Goal: Task Accomplishment & Management: Manage account settings

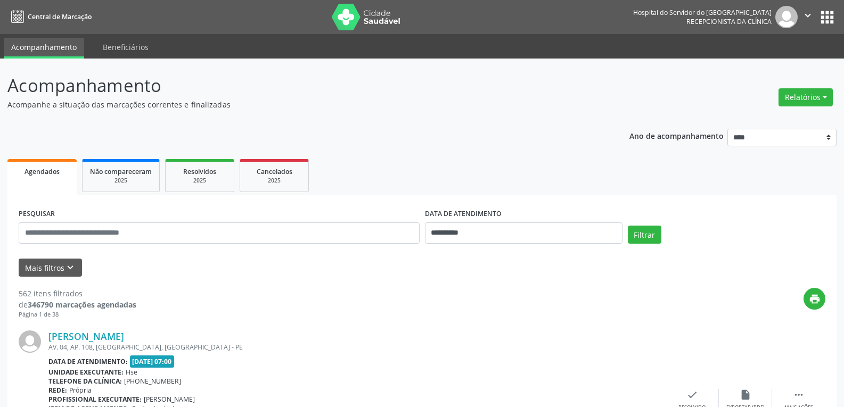
scroll to position [53, 0]
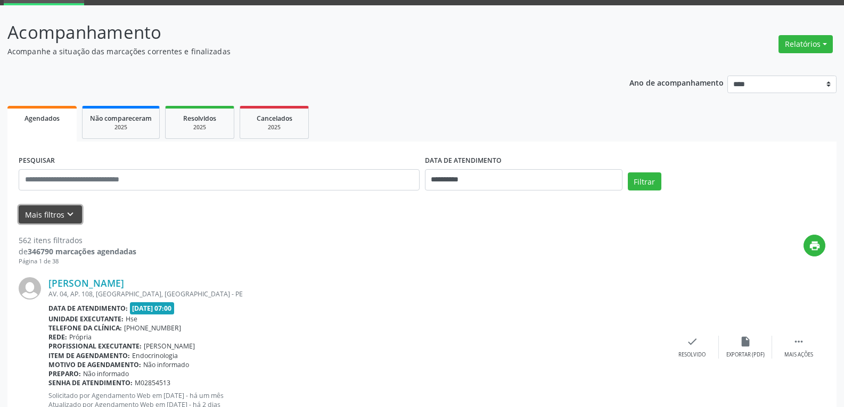
click at [53, 212] on button "Mais filtros keyboard_arrow_down" at bounding box center [50, 214] width 63 height 19
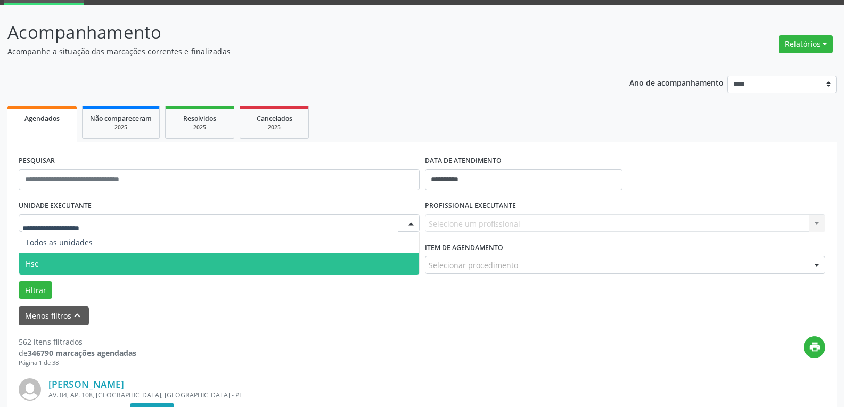
click at [94, 260] on span "Hse" at bounding box center [219, 263] width 400 height 21
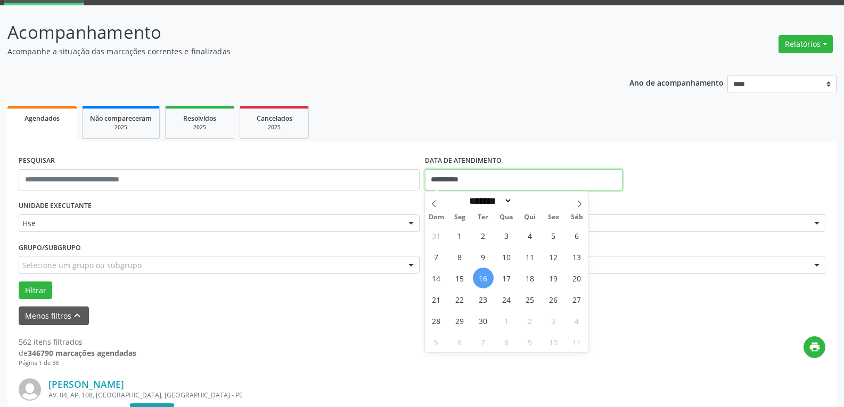
click at [456, 175] on input "**********" at bounding box center [524, 179] width 198 height 21
click at [481, 277] on span "16" at bounding box center [483, 278] width 21 height 21
type input "**********"
click at [483, 281] on span "16" at bounding box center [483, 278] width 21 height 21
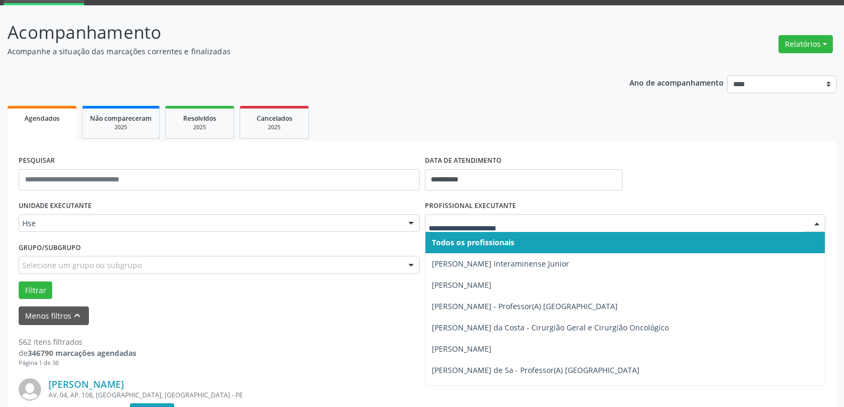
drag, startPoint x: 502, startPoint y: 228, endPoint x: 603, endPoint y: 217, distance: 101.8
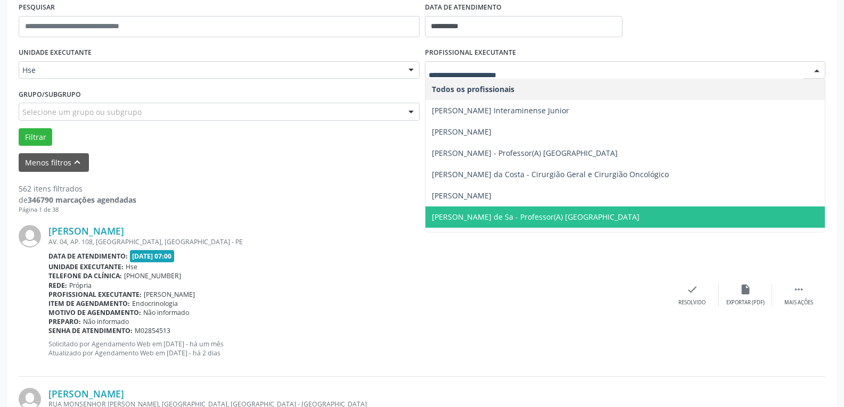
scroll to position [213, 0]
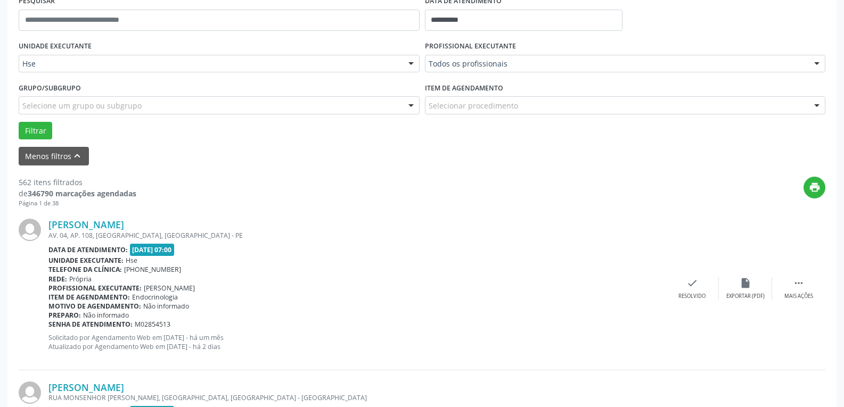
click at [369, 254] on div "Data de atendimento: 16/09/2025 - 07:00" at bounding box center [356, 250] width 617 height 12
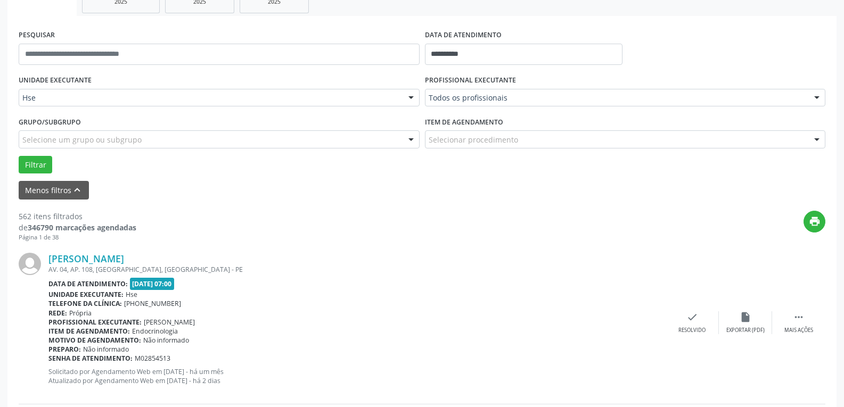
scroll to position [160, 0]
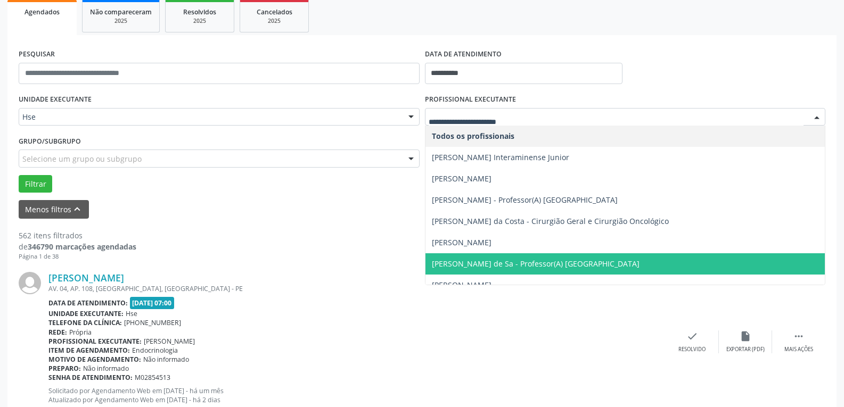
drag, startPoint x: 515, startPoint y: 114, endPoint x: 509, endPoint y: 116, distance: 6.1
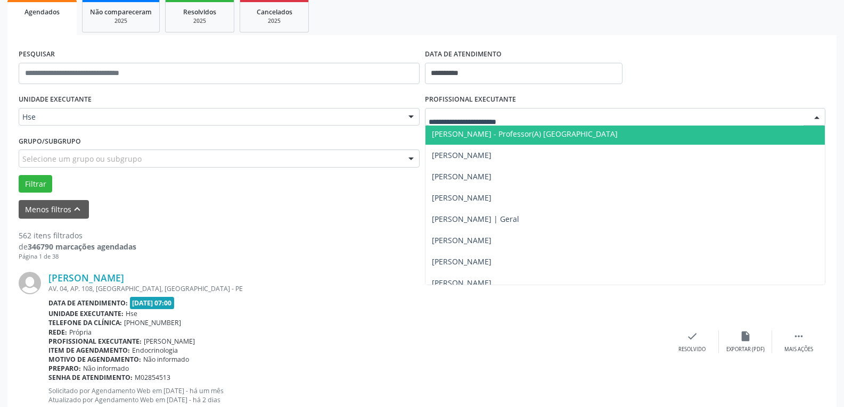
scroll to position [6921, 0]
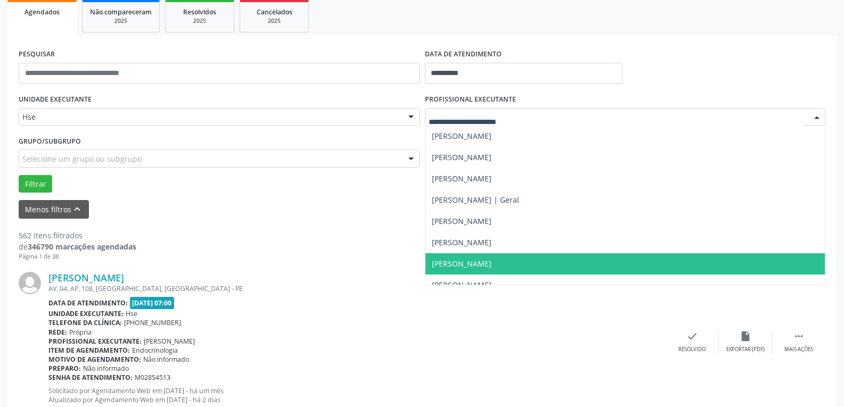
click at [491, 264] on span "[PERSON_NAME]" at bounding box center [462, 264] width 60 height 10
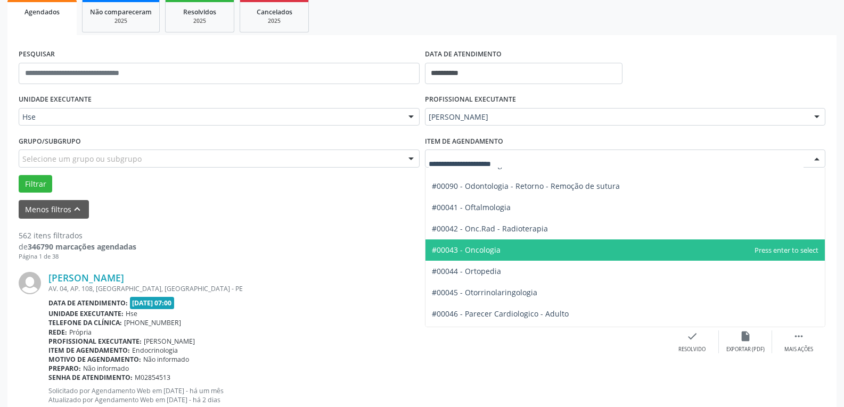
scroll to position [1437, 0]
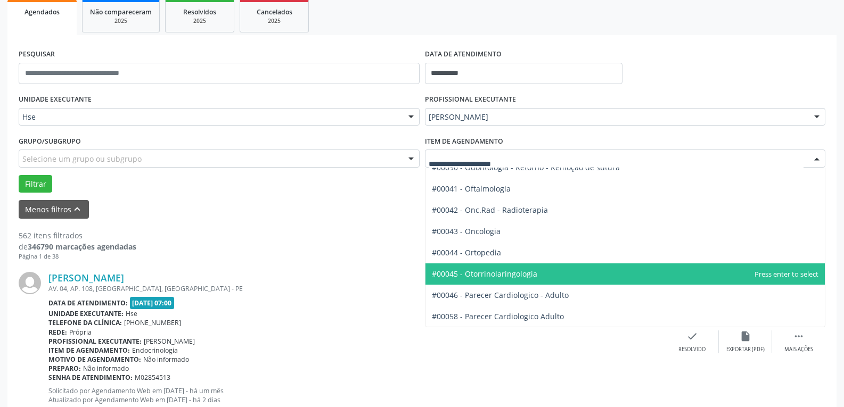
click at [487, 273] on span "#00045 - Otorrinolaringologia" at bounding box center [484, 274] width 105 height 10
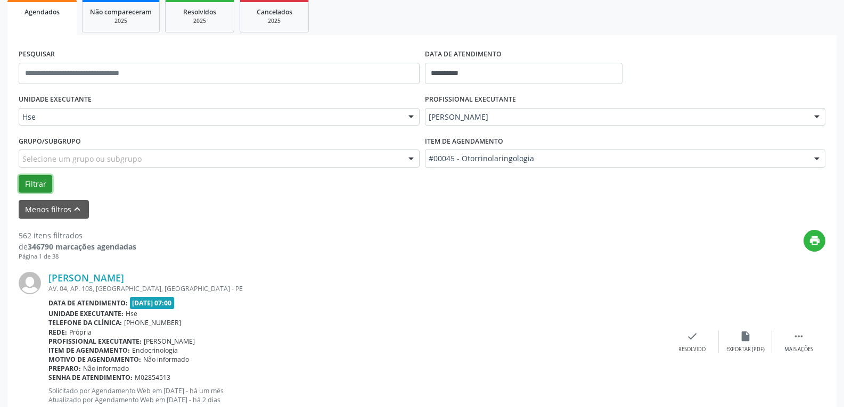
click at [38, 183] on button "Filtrar" at bounding box center [36, 184] width 34 height 18
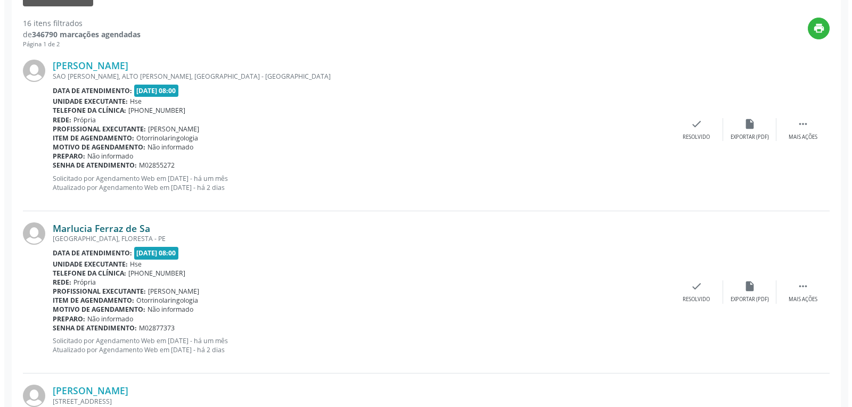
scroll to position [373, 0]
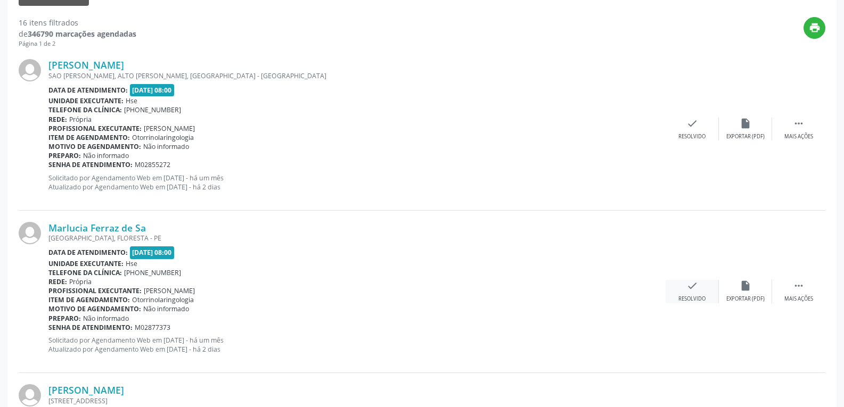
click at [689, 285] on icon "check" at bounding box center [692, 286] width 12 height 12
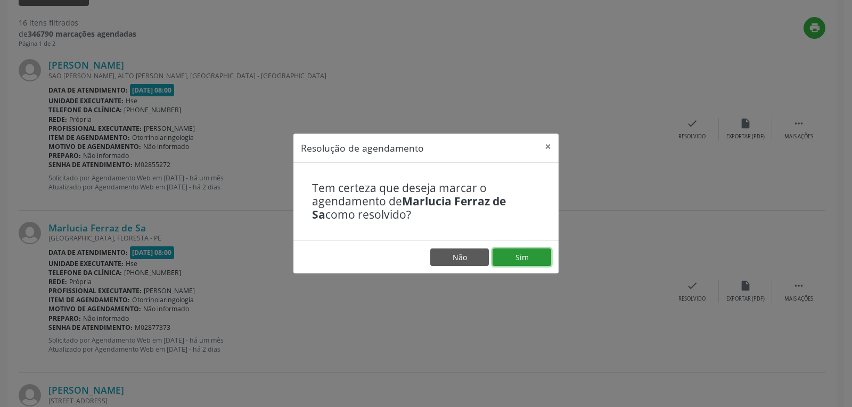
click at [519, 257] on button "Sim" at bounding box center [521, 258] width 59 height 18
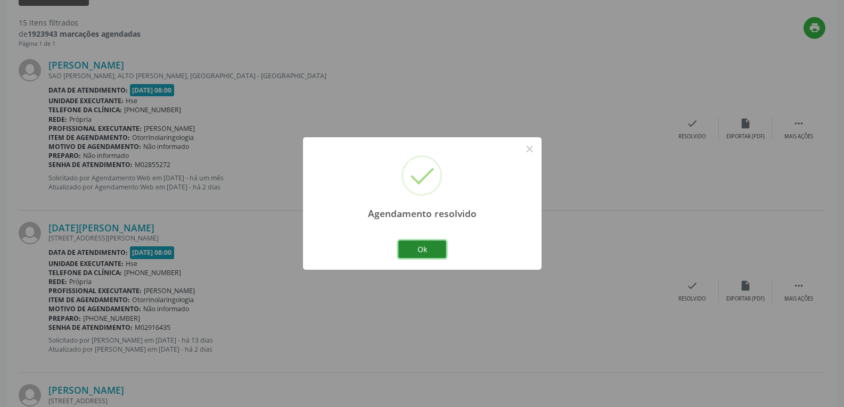
click at [419, 249] on button "Ok" at bounding box center [422, 250] width 48 height 18
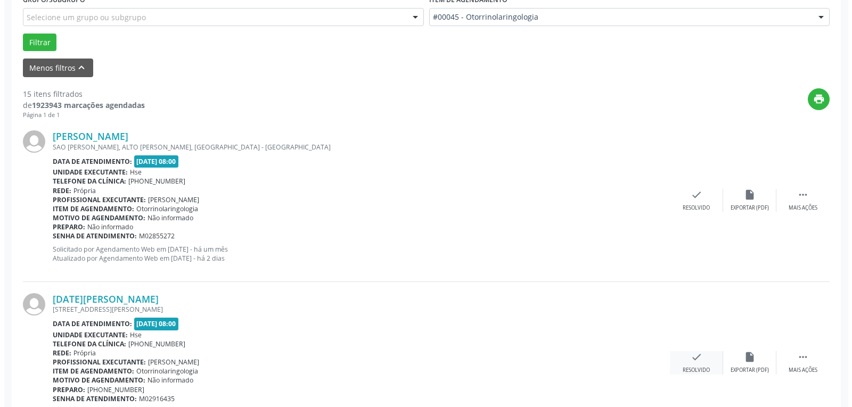
scroll to position [319, 0]
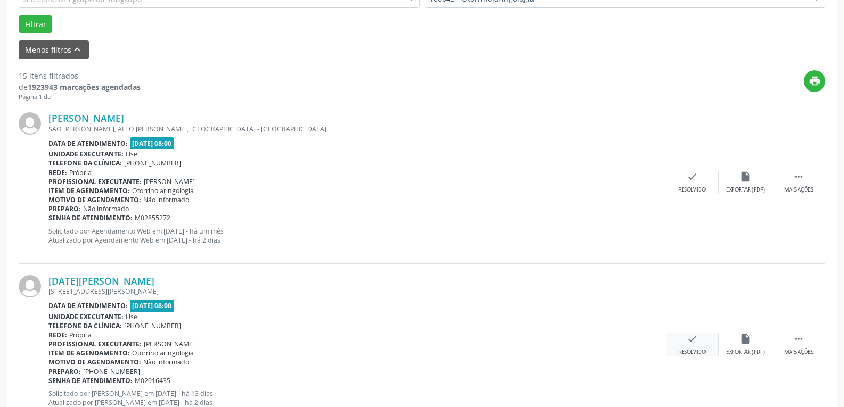
click at [692, 340] on icon "check" at bounding box center [692, 339] width 12 height 12
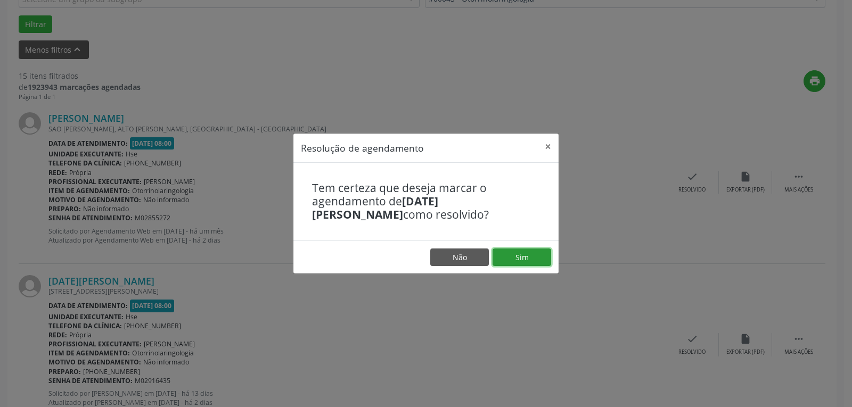
click at [518, 256] on button "Sim" at bounding box center [521, 258] width 59 height 18
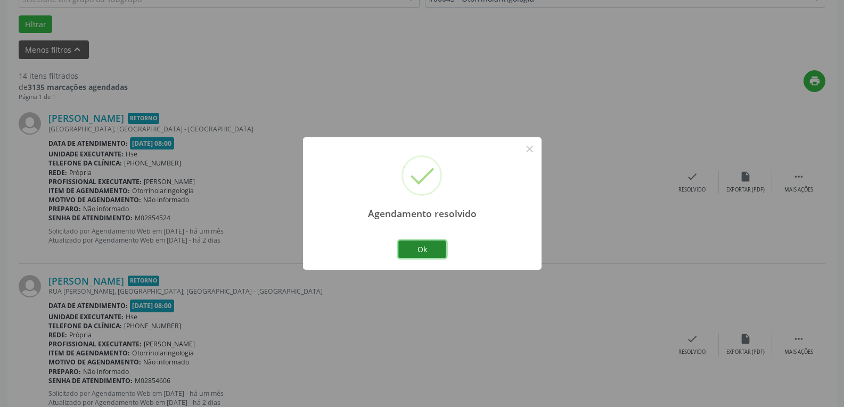
click at [418, 250] on button "Ok" at bounding box center [422, 250] width 48 height 18
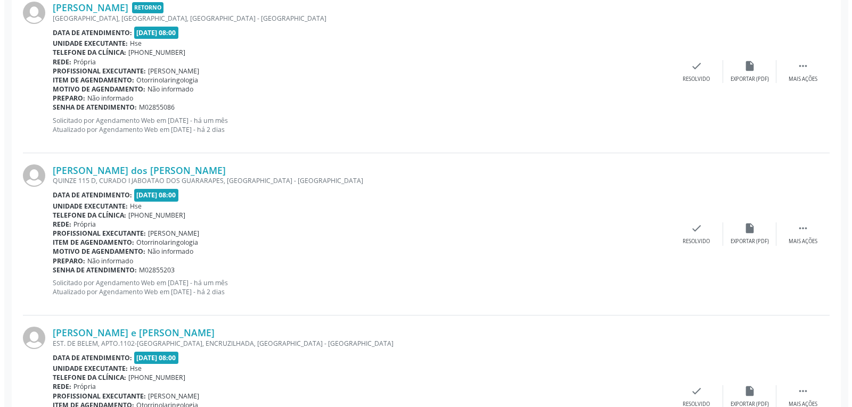
scroll to position [1224, 0]
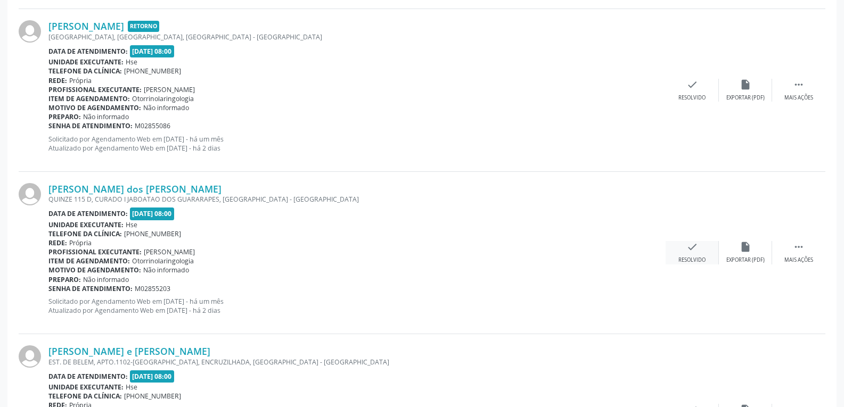
click at [690, 251] on icon "check" at bounding box center [692, 247] width 12 height 12
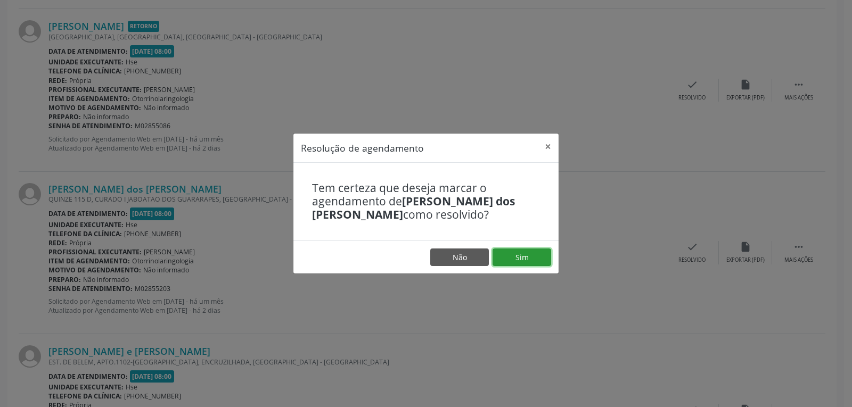
click at [515, 256] on button "Sim" at bounding box center [521, 258] width 59 height 18
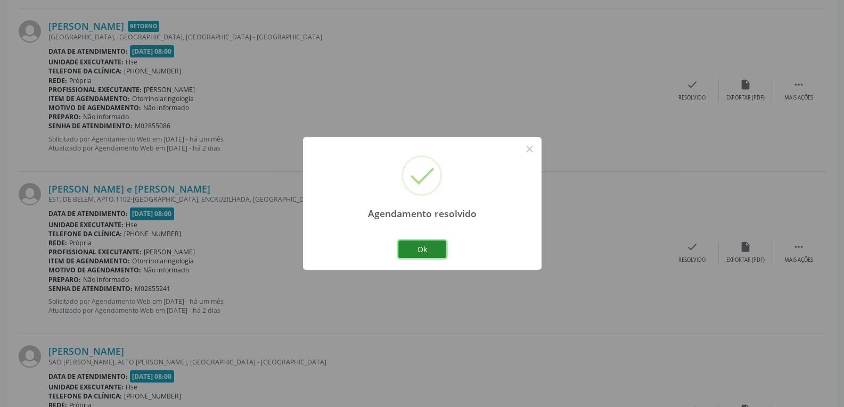
click at [421, 252] on button "Ok" at bounding box center [422, 250] width 48 height 18
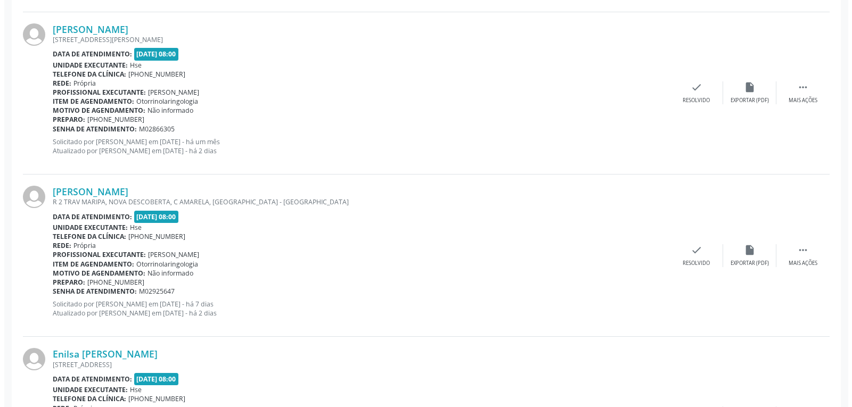
scroll to position [1704, 0]
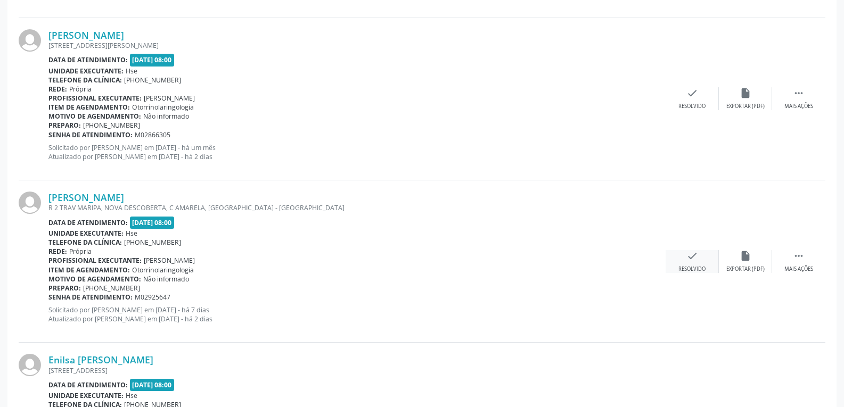
click at [690, 257] on icon "check" at bounding box center [692, 256] width 12 height 12
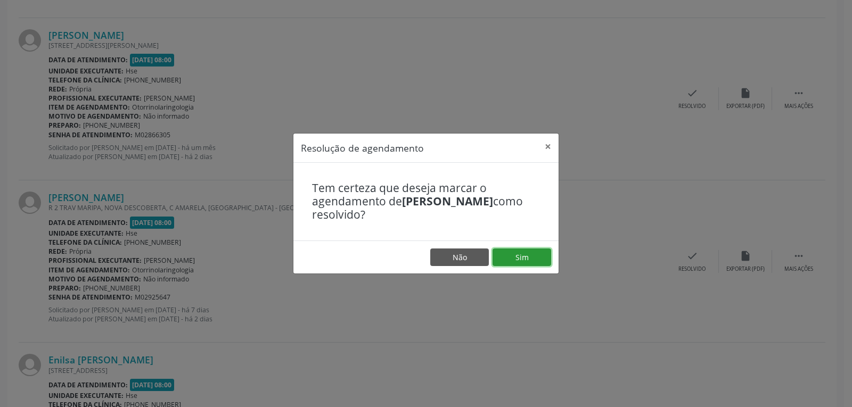
click at [521, 256] on button "Sim" at bounding box center [521, 258] width 59 height 18
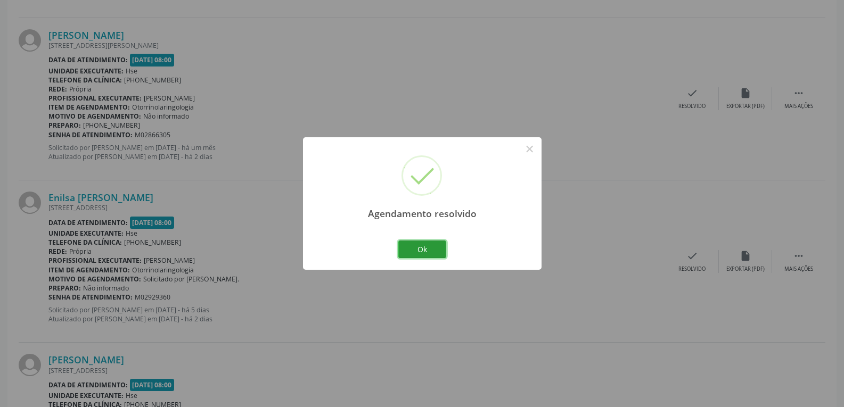
drag, startPoint x: 419, startPoint y: 256, endPoint x: 423, endPoint y: 250, distance: 6.7
click at [421, 257] on button "Ok" at bounding box center [422, 250] width 48 height 18
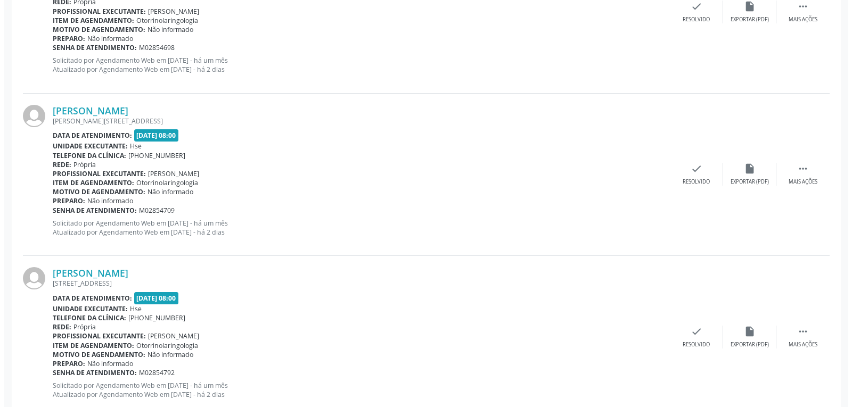
scroll to position [799, 0]
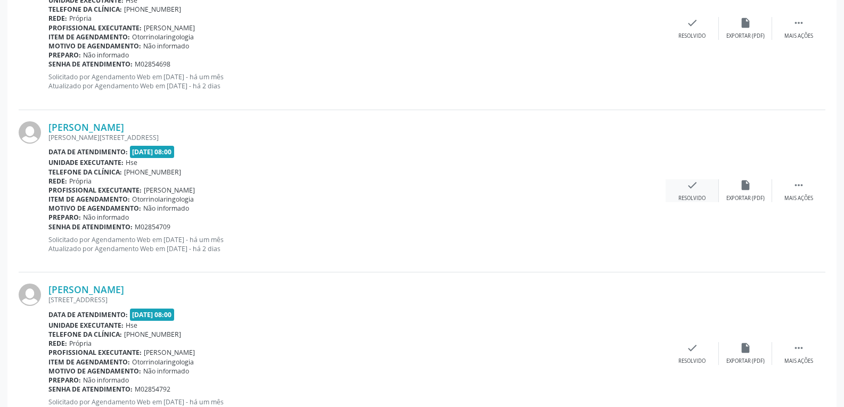
click at [688, 185] on icon "check" at bounding box center [692, 185] width 12 height 12
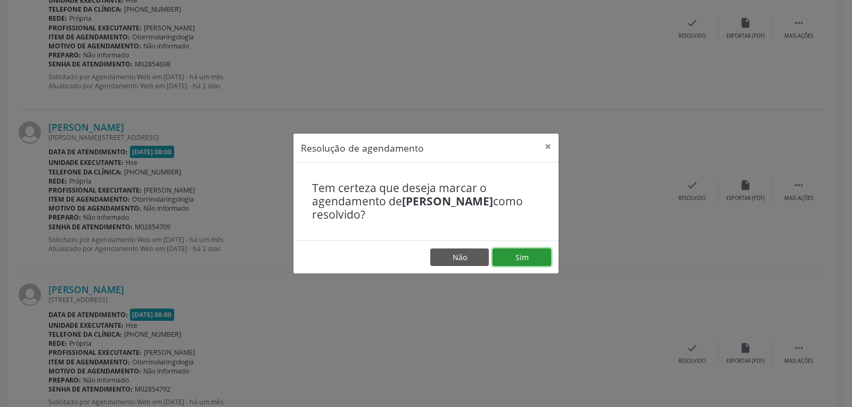
click at [519, 255] on button "Sim" at bounding box center [521, 258] width 59 height 18
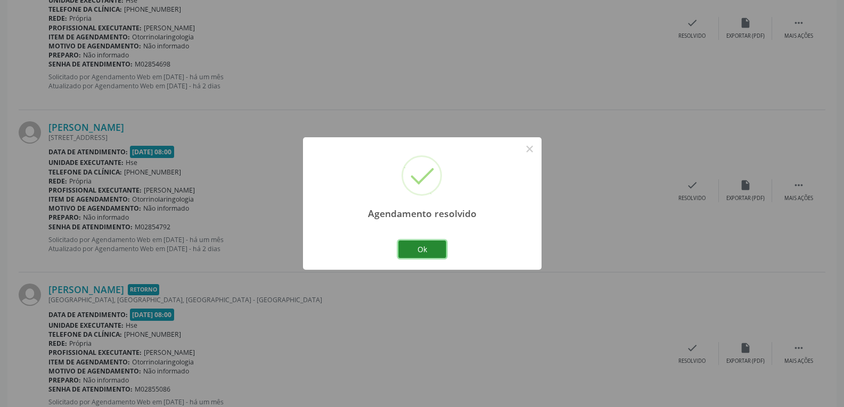
drag, startPoint x: 418, startPoint y: 248, endPoint x: 419, endPoint y: 243, distance: 5.6
click at [418, 248] on button "Ok" at bounding box center [422, 250] width 48 height 18
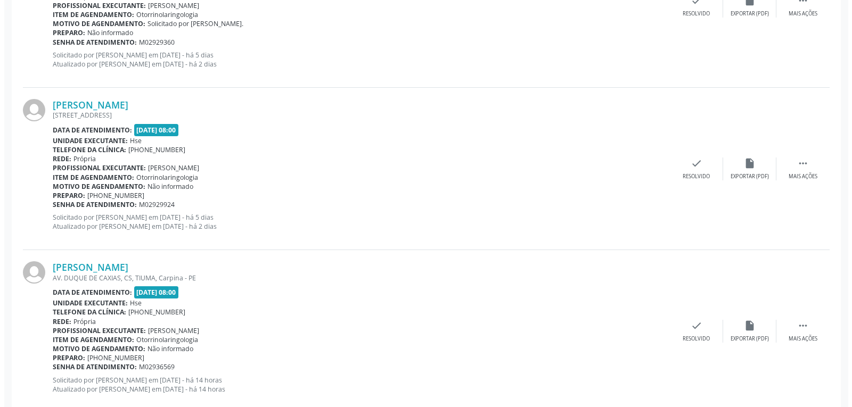
scroll to position [1820, 0]
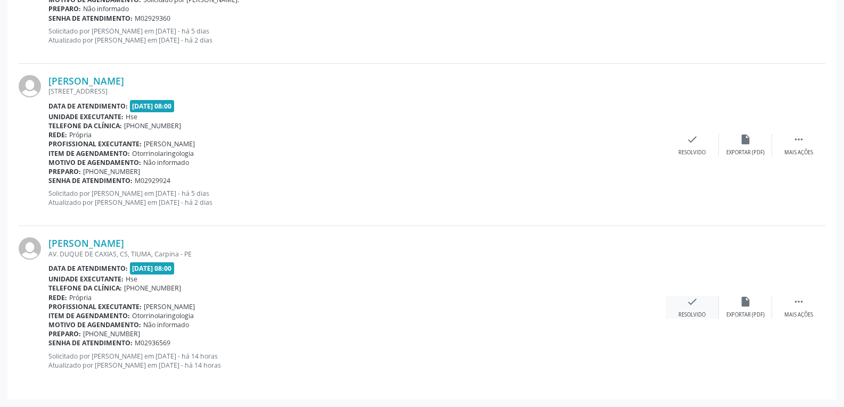
click at [688, 302] on icon "check" at bounding box center [692, 302] width 12 height 12
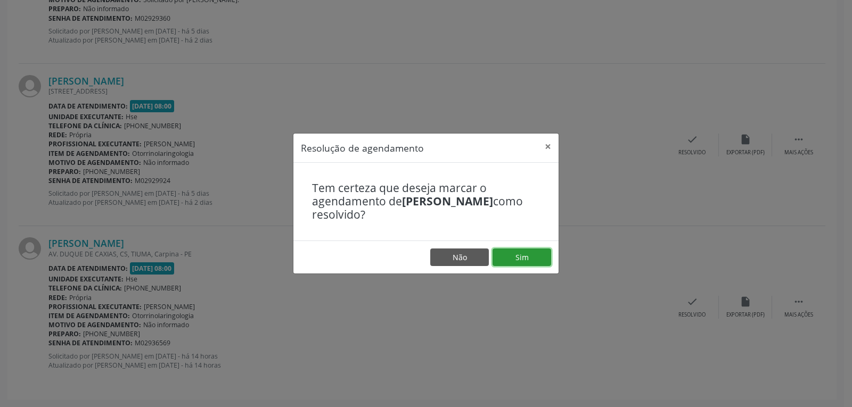
click at [517, 256] on button "Sim" at bounding box center [521, 258] width 59 height 18
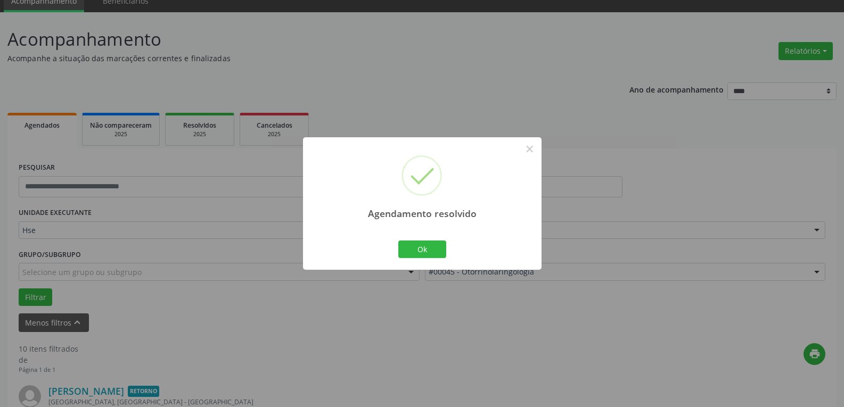
scroll to position [1657, 0]
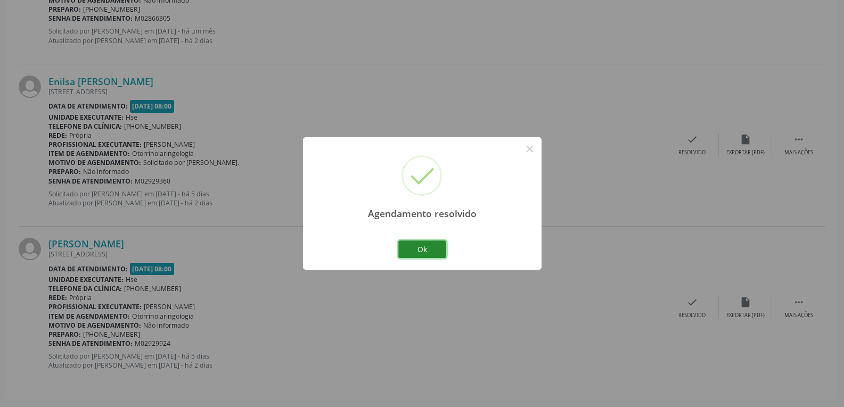
click at [422, 249] on button "Ok" at bounding box center [422, 250] width 48 height 18
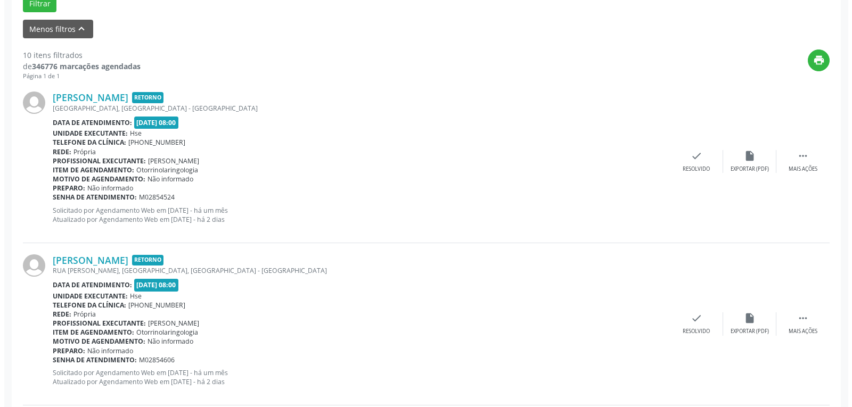
scroll to position [273, 0]
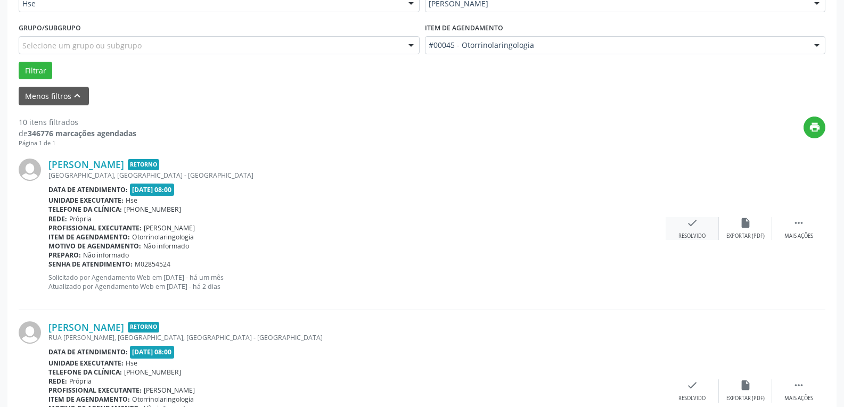
click at [690, 226] on icon "check" at bounding box center [692, 223] width 12 height 12
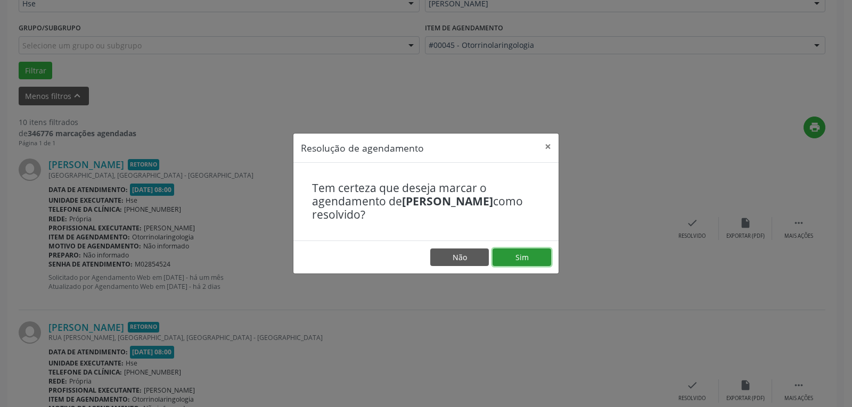
click at [524, 258] on button "Sim" at bounding box center [521, 258] width 59 height 18
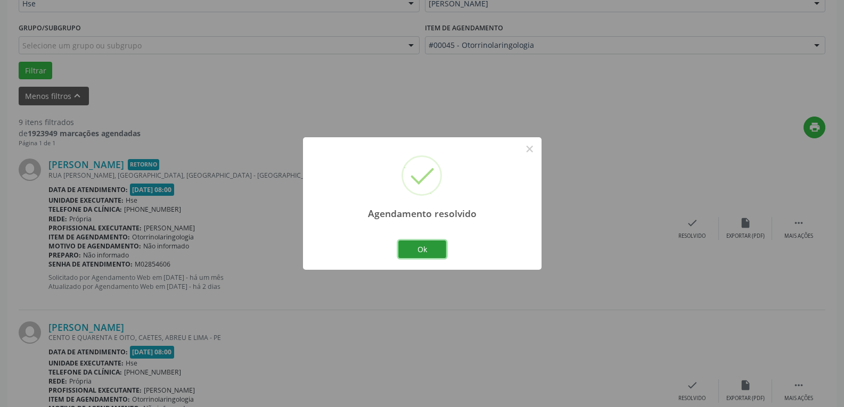
drag, startPoint x: 425, startPoint y: 252, endPoint x: 436, endPoint y: 223, distance: 31.2
click at [426, 252] on button "Ok" at bounding box center [422, 250] width 48 height 18
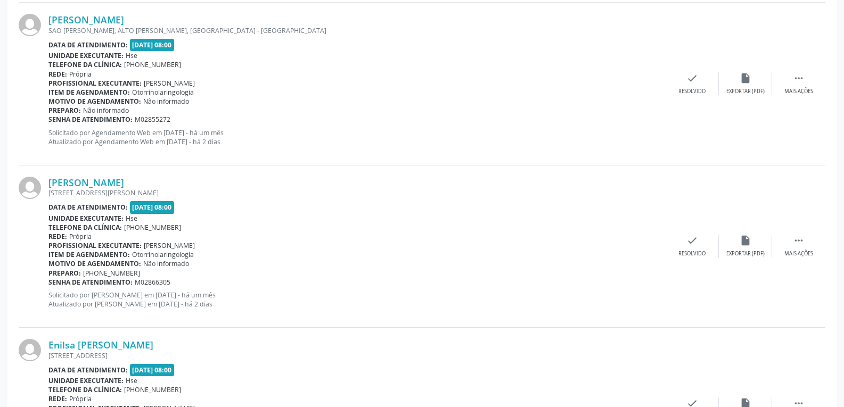
scroll to position [1229, 0]
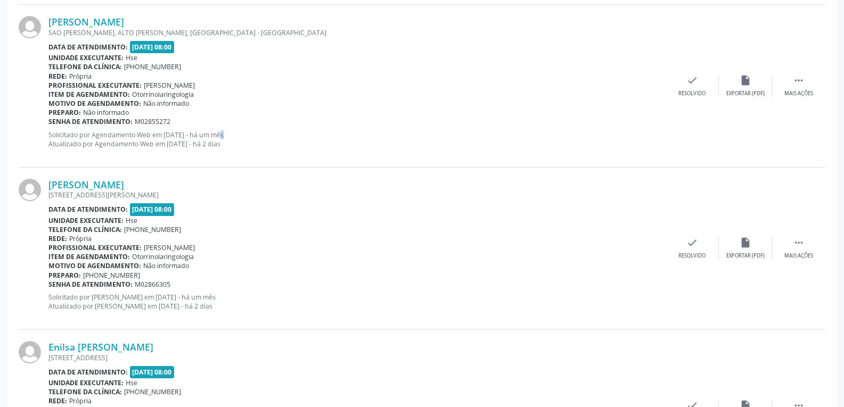
drag, startPoint x: 256, startPoint y: 118, endPoint x: 372, endPoint y: 15, distance: 154.6
click at [324, 86] on div "Joao Victor Fernandes Santana de Oliveira SAO DOMINGOS SAVIO, ALTO JOSE BONIFAC…" at bounding box center [356, 85] width 617 height 139
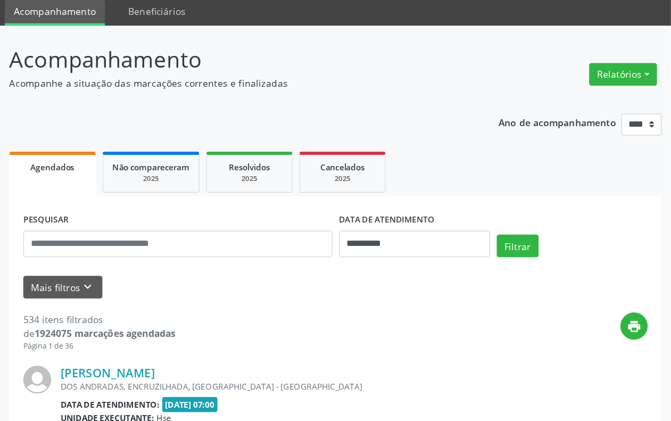
scroll to position [53, 0]
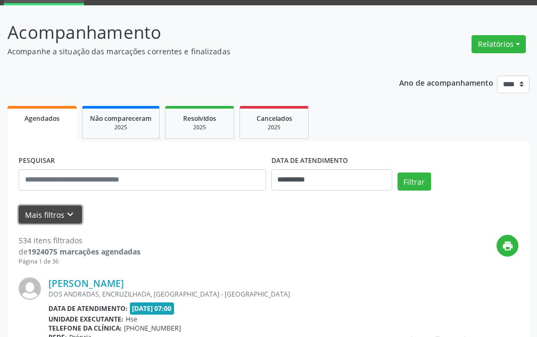
click at [48, 220] on button "Mais filtros keyboard_arrow_down" at bounding box center [50, 214] width 63 height 19
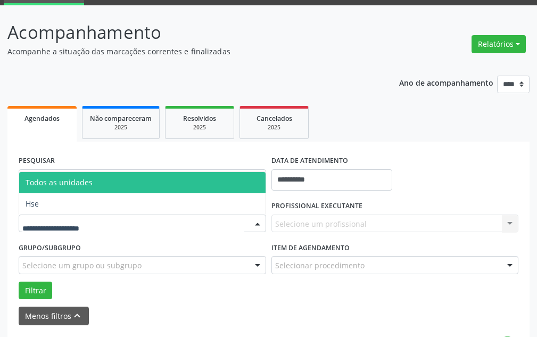
click at [31, 190] on span "Todos as unidades" at bounding box center [142, 182] width 246 height 21
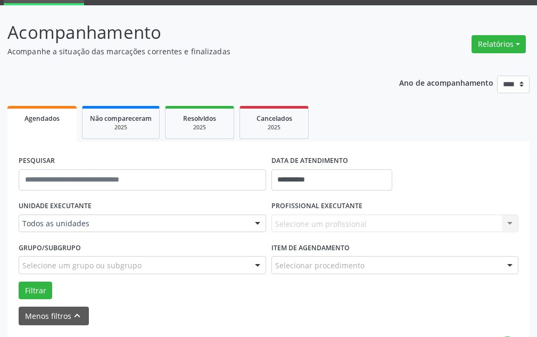
click at [37, 215] on div "Todos as unidades" at bounding box center [143, 224] width 248 height 18
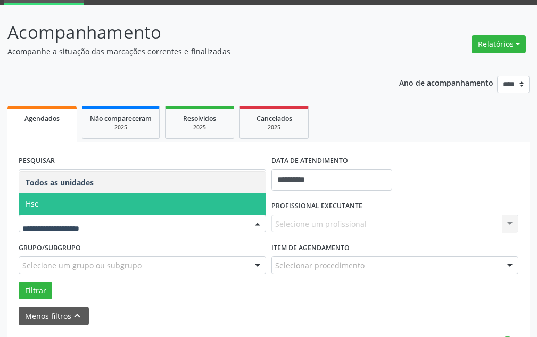
click at [35, 209] on span "Hse" at bounding box center [142, 203] width 246 height 21
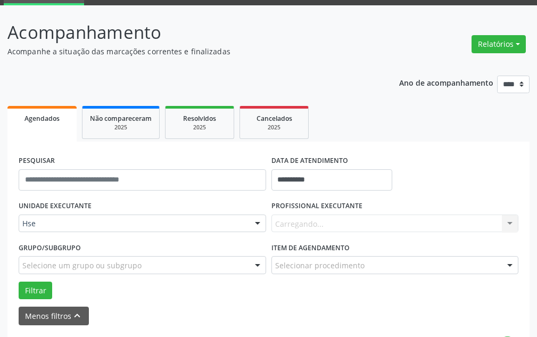
click at [351, 222] on div "Carregando... Nenhum resultado encontrado para: " " Não há nenhuma opção para s…" at bounding box center [396, 224] width 248 height 18
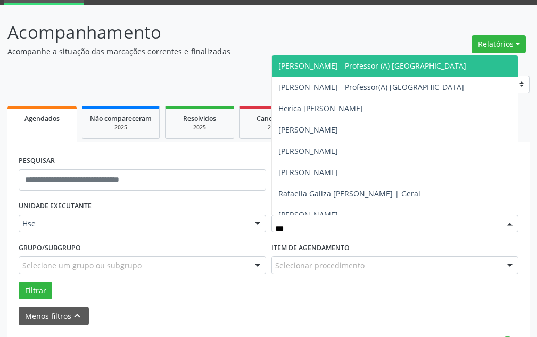
type input "****"
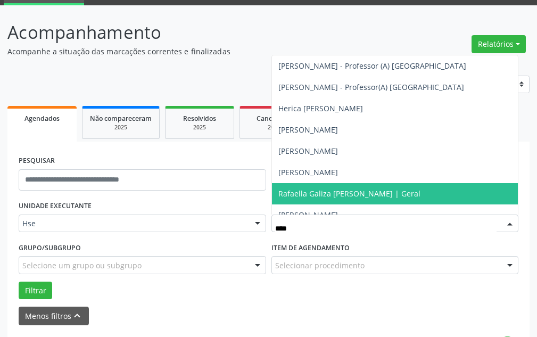
click at [379, 191] on span "Rafaella Galiza [PERSON_NAME] | Geral" at bounding box center [349, 193] width 142 height 10
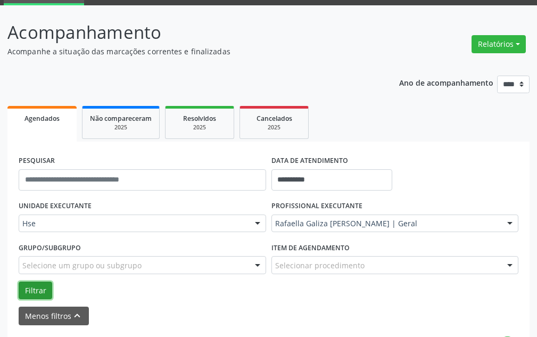
click at [34, 289] on button "Filtrar" at bounding box center [36, 291] width 34 height 18
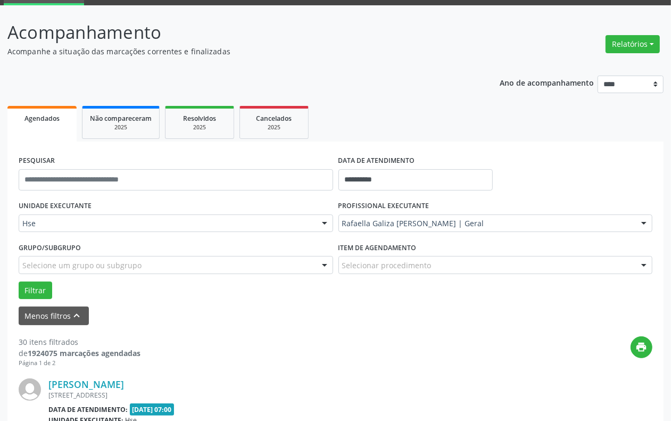
drag, startPoint x: 492, startPoint y: 0, endPoint x: 344, endPoint y: 78, distance: 166.7
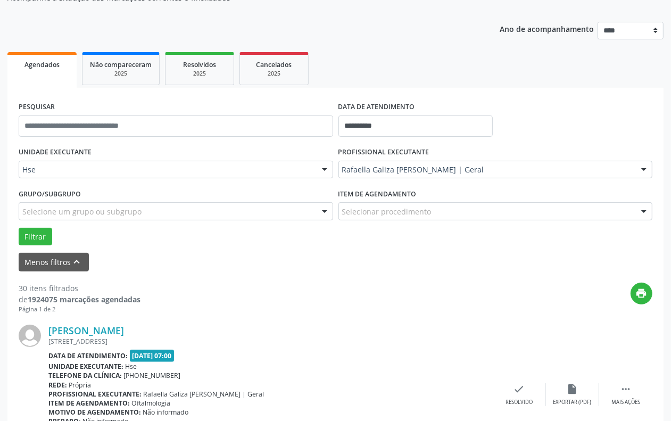
scroll to position [186, 0]
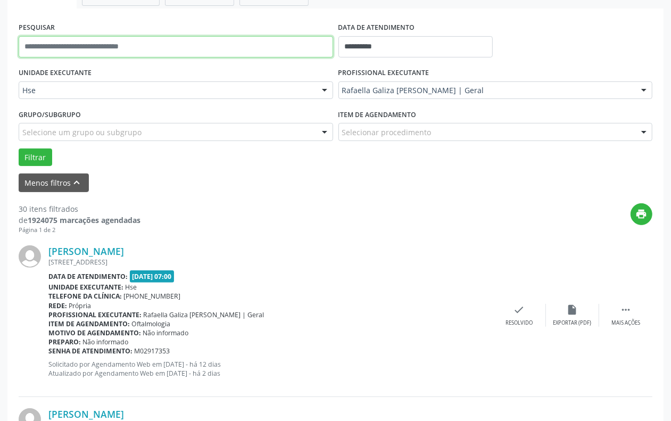
click at [91, 50] on input "text" at bounding box center [176, 46] width 315 height 21
type input "*"
click at [19, 149] on button "Filtrar" at bounding box center [36, 158] width 34 height 18
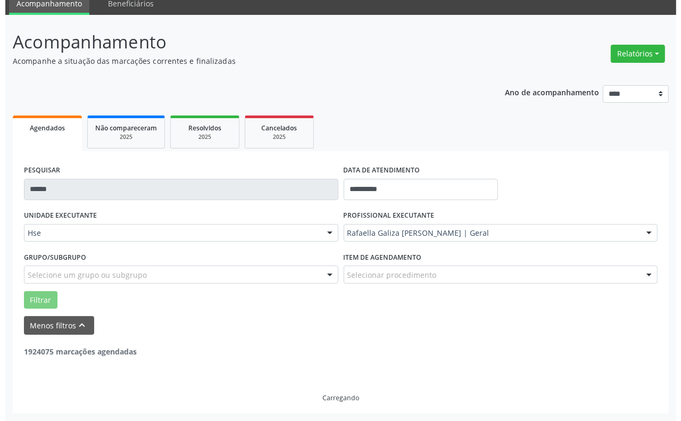
scroll to position [180, 0]
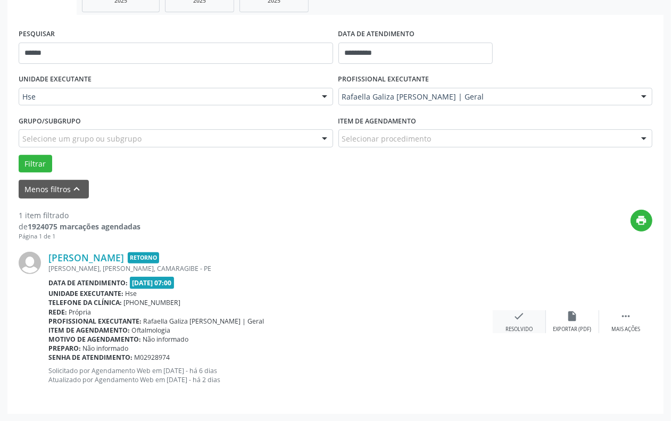
click at [527, 315] on div "check Resolvido" at bounding box center [519, 321] width 53 height 23
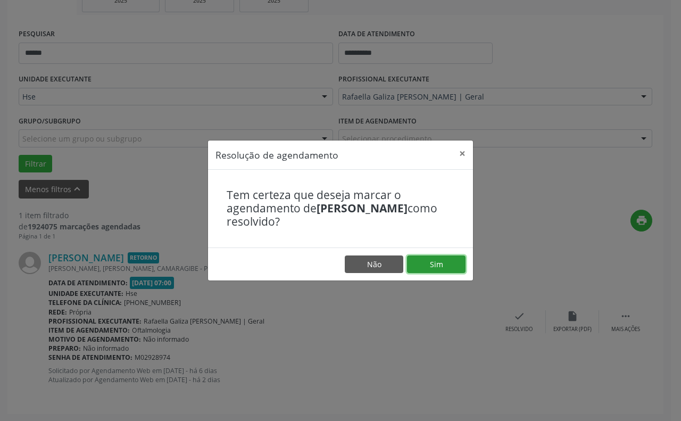
click at [454, 262] on button "Sim" at bounding box center [436, 265] width 59 height 18
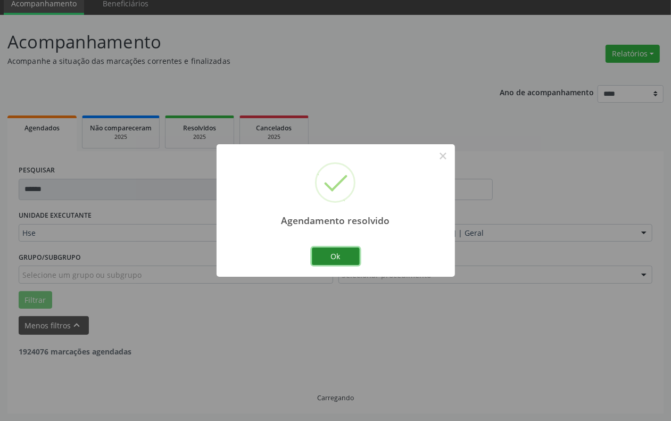
click at [345, 256] on button "Ok" at bounding box center [336, 257] width 48 height 18
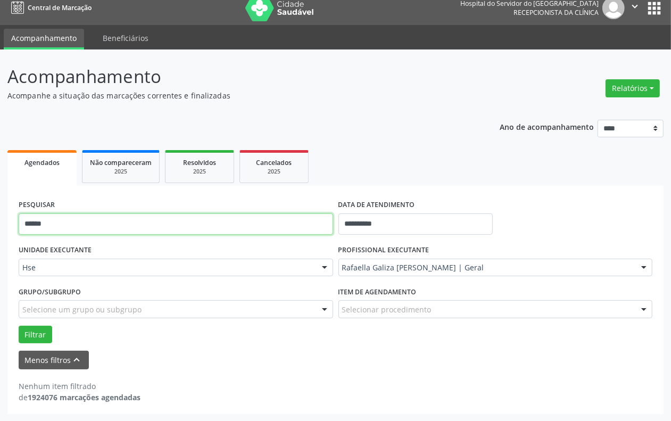
click at [232, 216] on input "******" at bounding box center [176, 223] width 315 height 21
click at [19, 326] on button "Filtrar" at bounding box center [36, 335] width 34 height 18
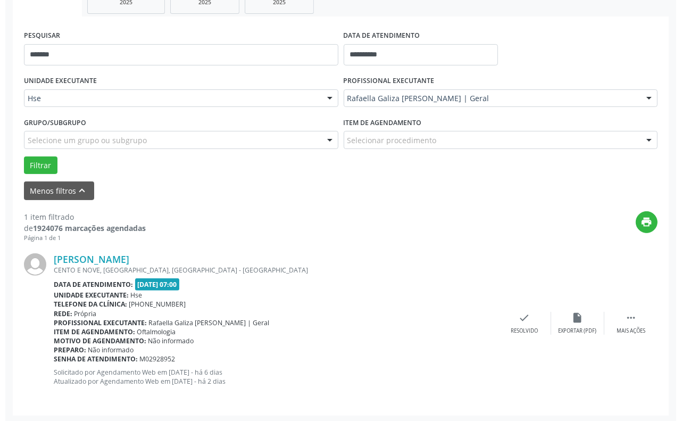
scroll to position [180, 0]
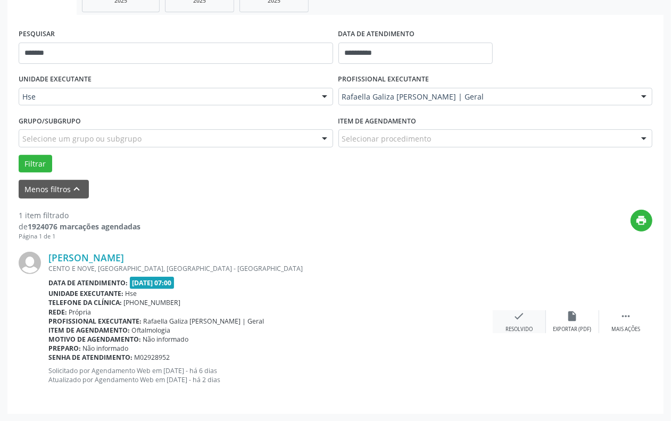
click at [506, 326] on div "Resolvido" at bounding box center [519, 329] width 27 height 7
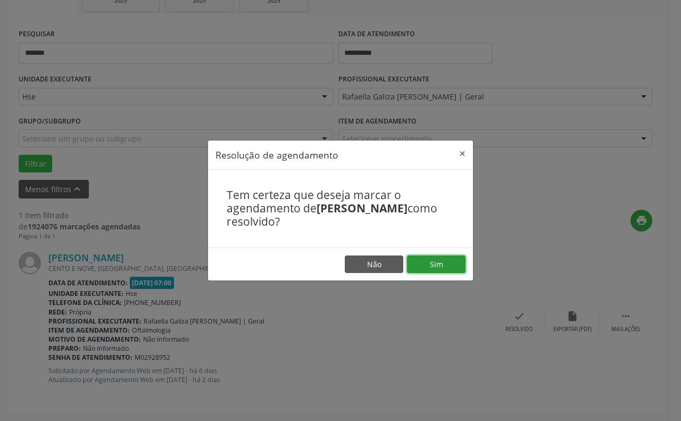
click at [424, 268] on button "Sim" at bounding box center [436, 265] width 59 height 18
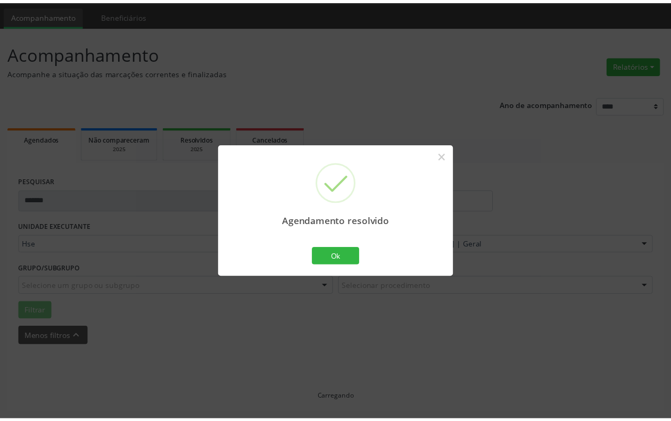
scroll to position [32, 0]
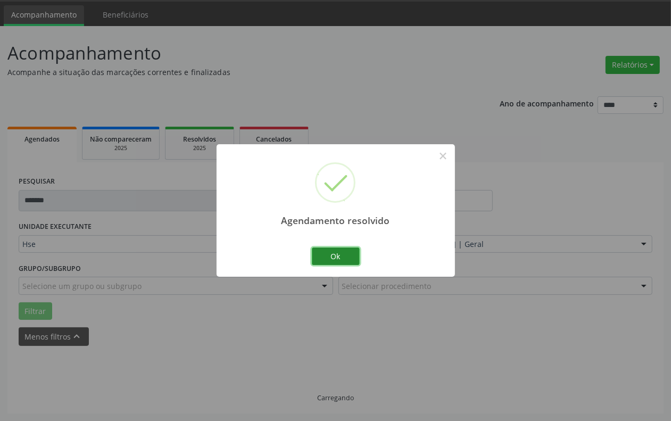
click at [338, 253] on button "Ok" at bounding box center [336, 257] width 48 height 18
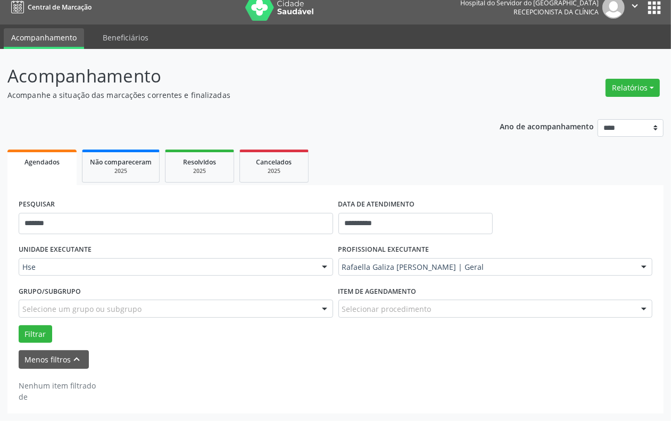
scroll to position [9, 0]
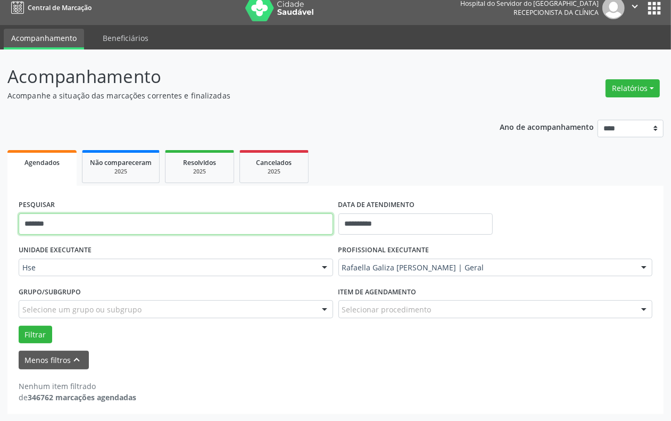
click at [137, 217] on input "*******" at bounding box center [176, 223] width 315 height 21
click at [137, 221] on input "*******" at bounding box center [176, 223] width 315 height 21
click at [137, 222] on input "*******" at bounding box center [176, 223] width 315 height 21
click at [19, 326] on button "Filtrar" at bounding box center [36, 335] width 34 height 18
click at [27, 221] on input "***" at bounding box center [176, 223] width 315 height 21
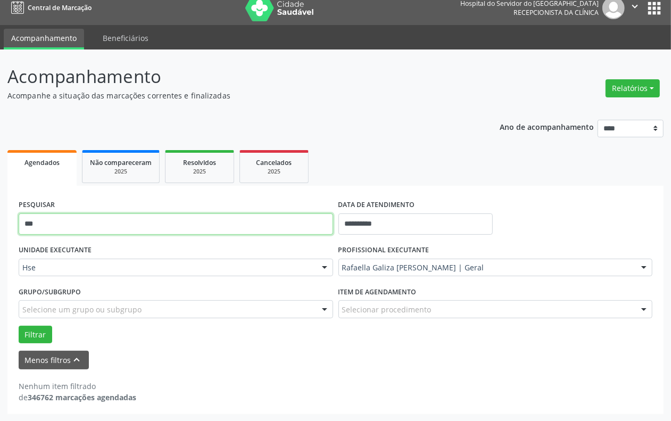
click at [28, 221] on input "***" at bounding box center [176, 223] width 315 height 21
click at [19, 326] on button "Filtrar" at bounding box center [36, 335] width 34 height 18
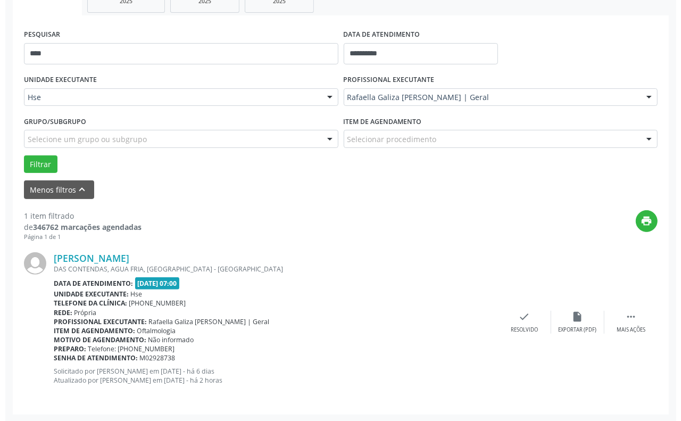
scroll to position [180, 0]
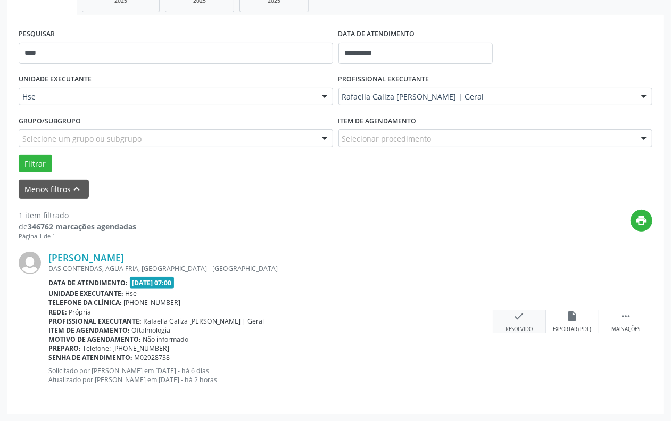
click at [509, 321] on div "check Resolvido" at bounding box center [519, 321] width 53 height 23
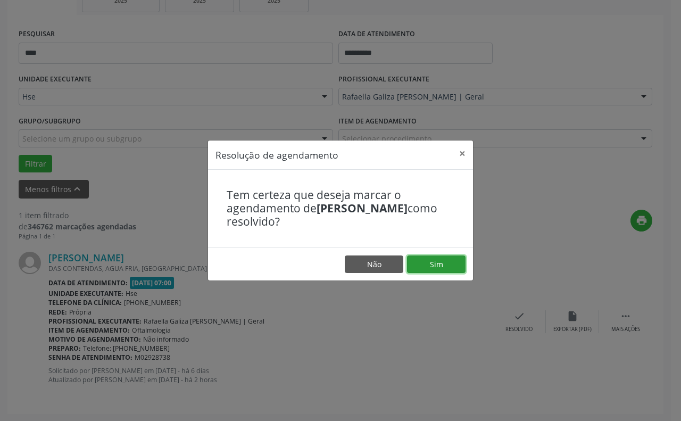
click at [414, 267] on button "Sim" at bounding box center [436, 265] width 59 height 18
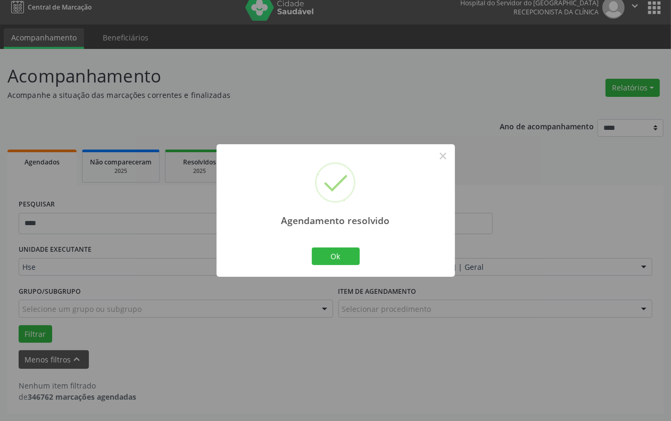
scroll to position [9, 0]
click at [349, 254] on button "Ok" at bounding box center [336, 257] width 48 height 18
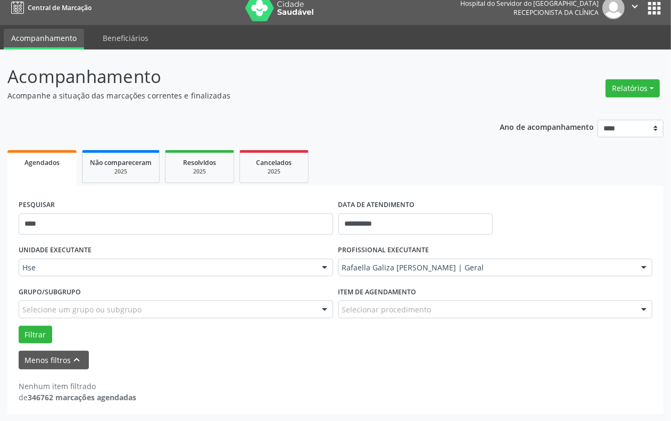
click at [113, 206] on div "PESQUISAR ****" at bounding box center [176, 219] width 320 height 45
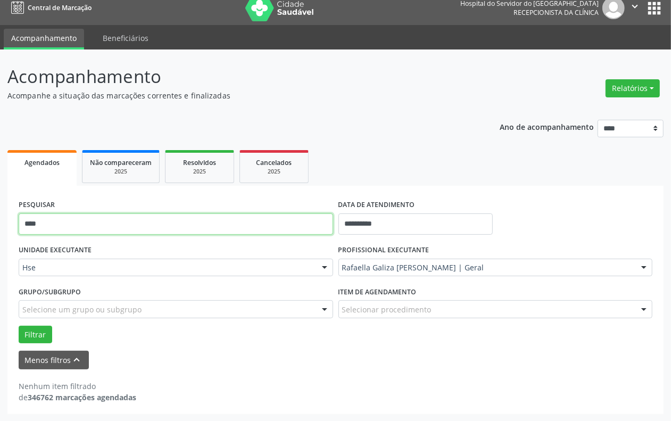
click at [112, 217] on input "****" at bounding box center [176, 223] width 315 height 21
click at [19, 326] on button "Filtrar" at bounding box center [36, 335] width 34 height 18
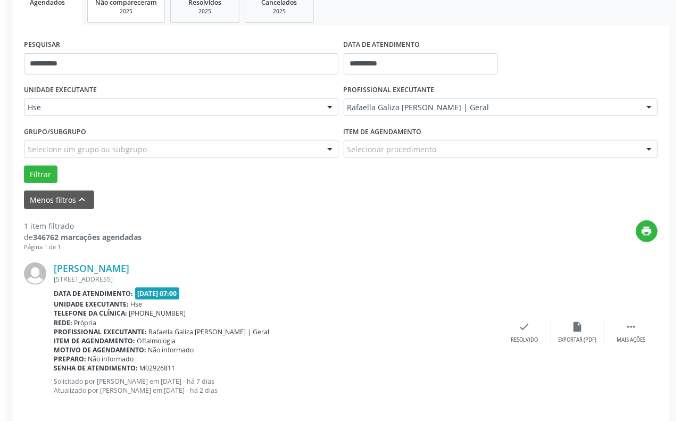
scroll to position [180, 0]
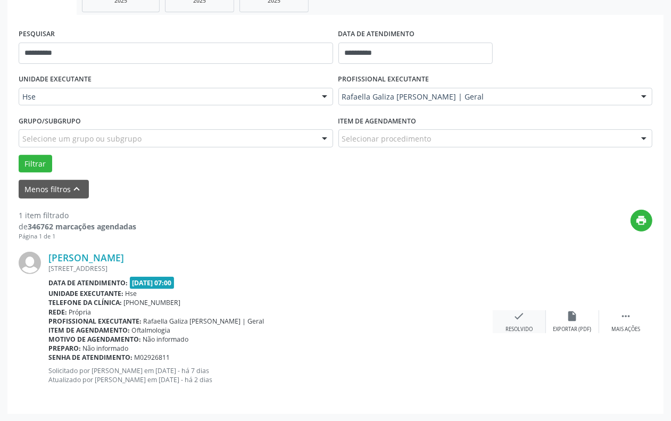
click at [524, 316] on icon "check" at bounding box center [520, 316] width 12 height 12
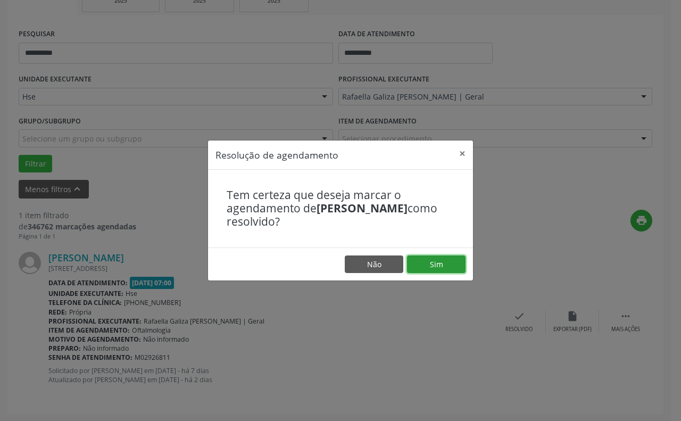
click at [430, 258] on button "Sim" at bounding box center [436, 265] width 59 height 18
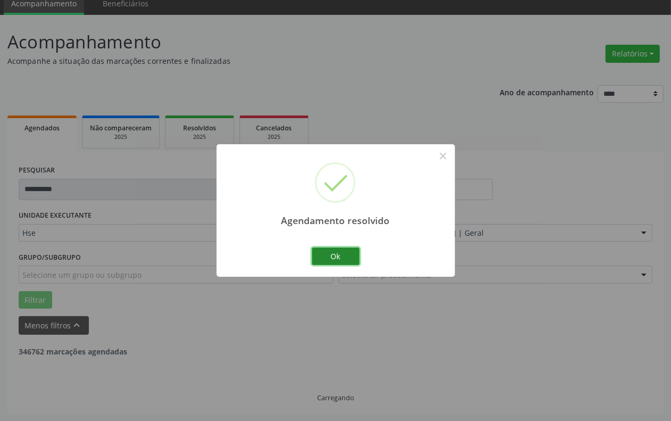
click at [342, 251] on button "Ok" at bounding box center [336, 257] width 48 height 18
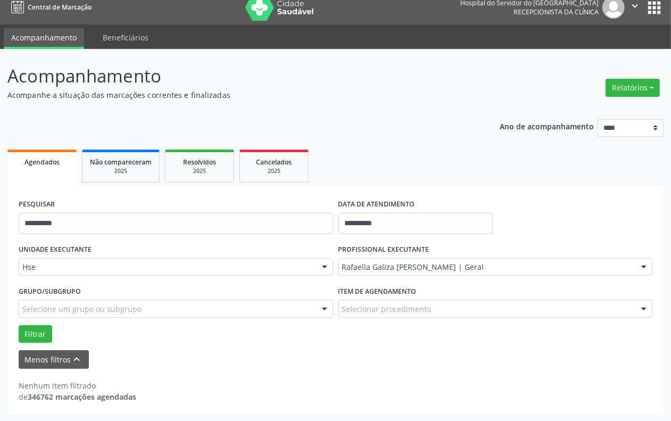
scroll to position [9, 0]
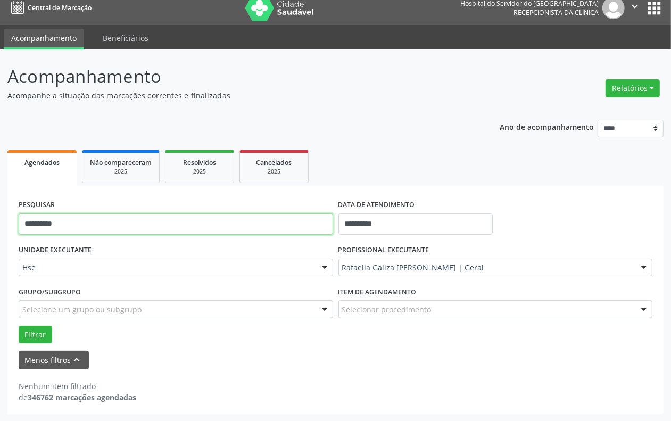
click at [160, 219] on input "**********" at bounding box center [176, 223] width 315 height 21
click at [19, 326] on button "Filtrar" at bounding box center [36, 335] width 34 height 18
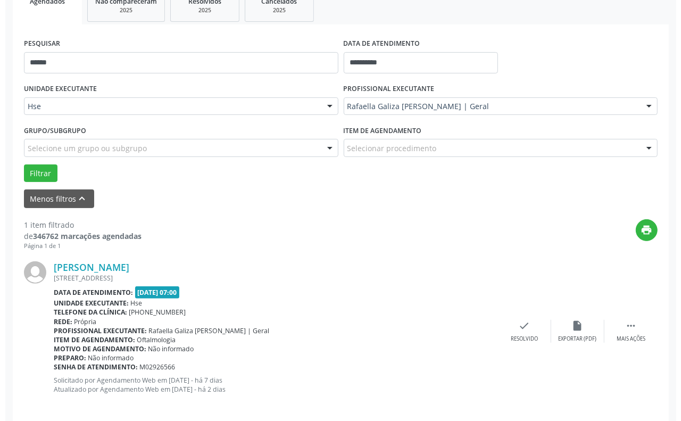
scroll to position [180, 0]
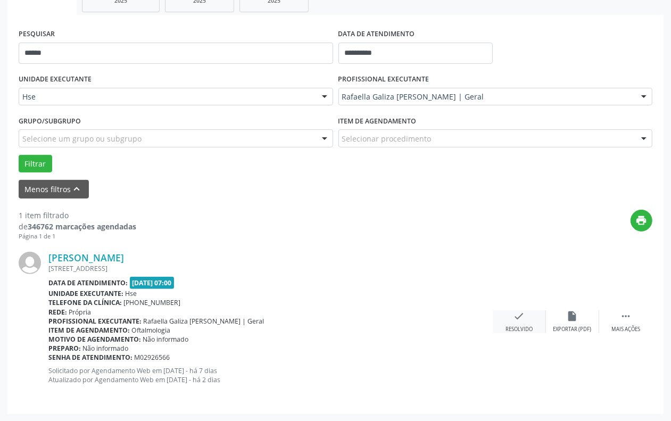
click at [501, 320] on div "check Resolvido" at bounding box center [519, 321] width 53 height 23
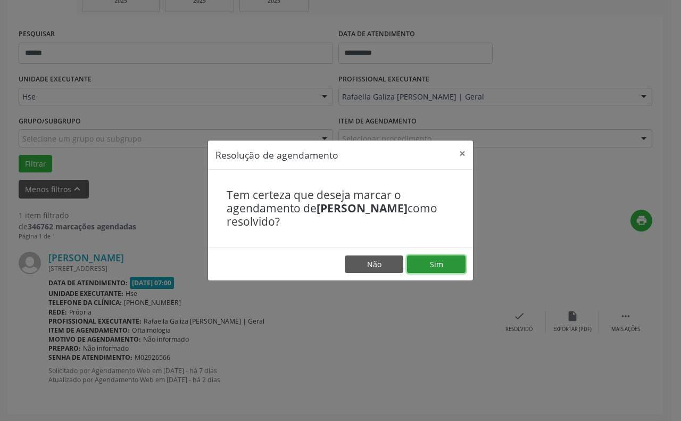
click at [424, 270] on button "Sim" at bounding box center [436, 265] width 59 height 18
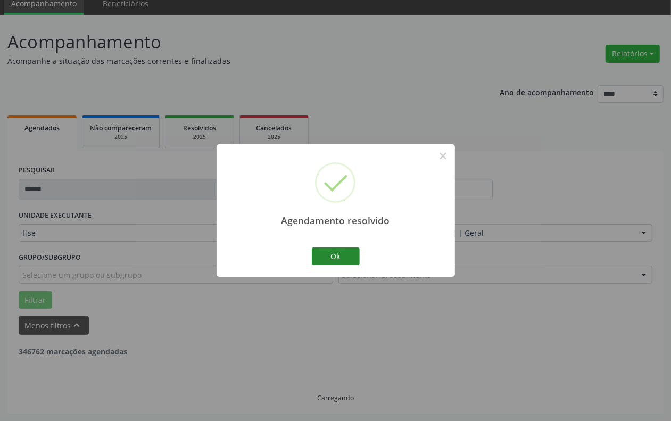
scroll to position [9, 0]
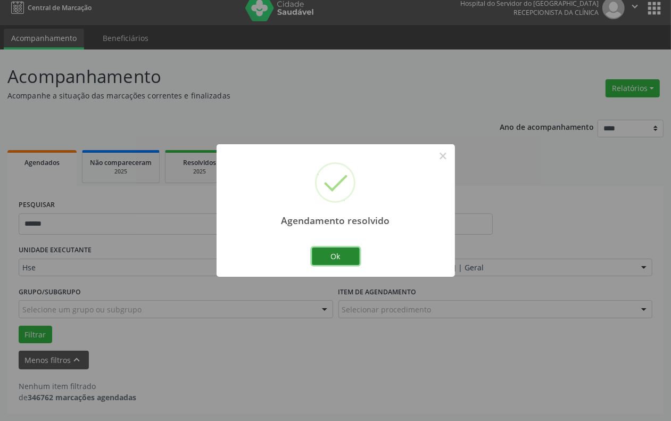
click at [342, 261] on button "Ok" at bounding box center [336, 257] width 48 height 18
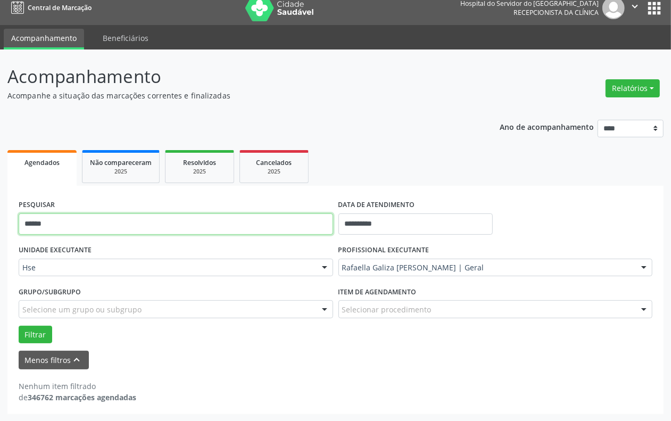
click at [196, 225] on input "******" at bounding box center [176, 223] width 315 height 21
click at [19, 326] on button "Filtrar" at bounding box center [36, 335] width 34 height 18
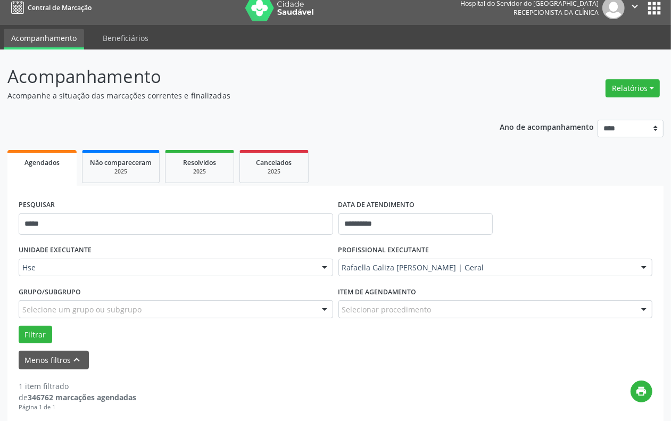
click at [393, 54] on div "**********" at bounding box center [335, 321] width 671 height 543
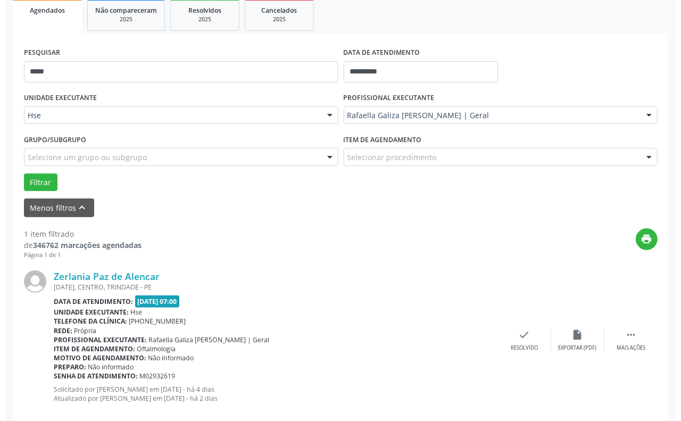
scroll to position [180, 0]
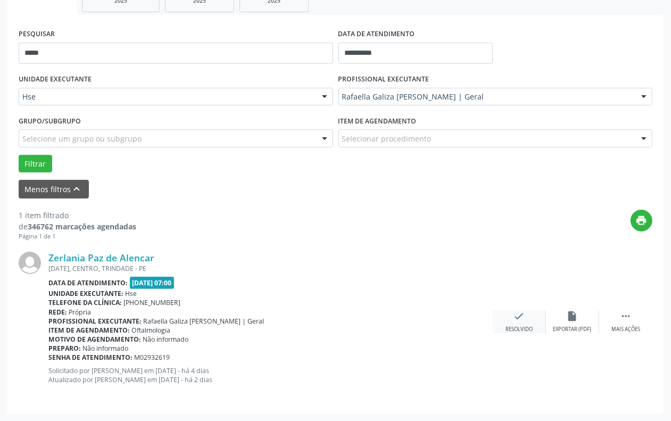
click at [534, 323] on div "check Resolvido" at bounding box center [519, 321] width 53 height 23
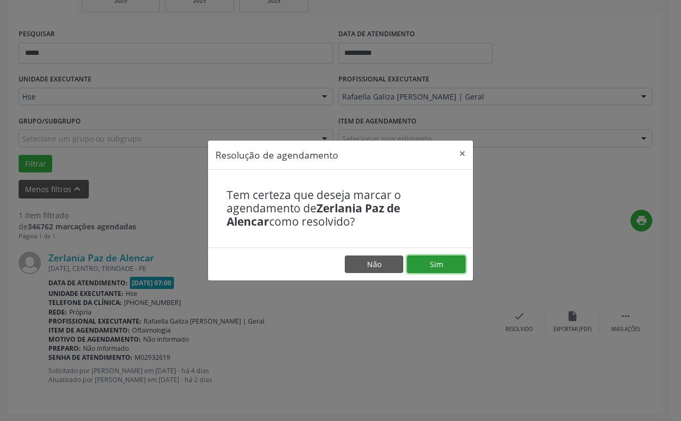
click at [433, 261] on button "Sim" at bounding box center [436, 265] width 59 height 18
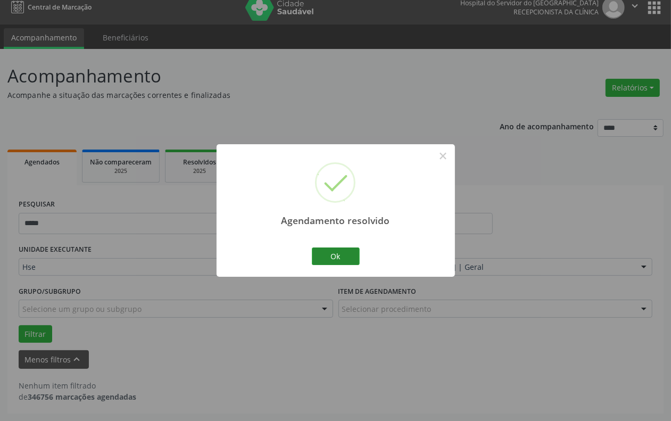
scroll to position [9, 0]
click at [324, 261] on button "Ok" at bounding box center [336, 257] width 48 height 18
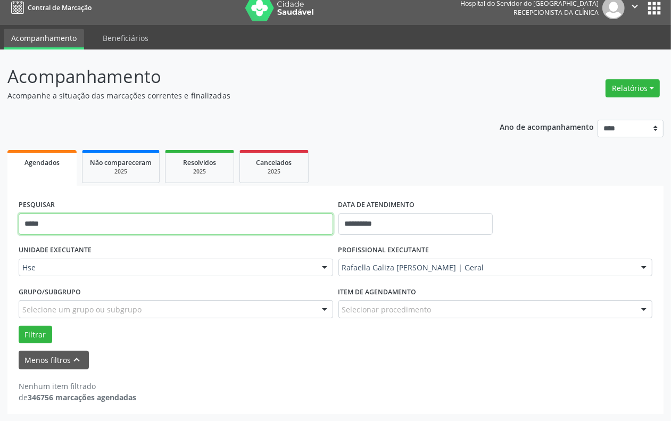
click at [153, 224] on input "*****" at bounding box center [176, 223] width 315 height 21
type input "*******"
click at [19, 326] on button "Filtrar" at bounding box center [36, 335] width 34 height 18
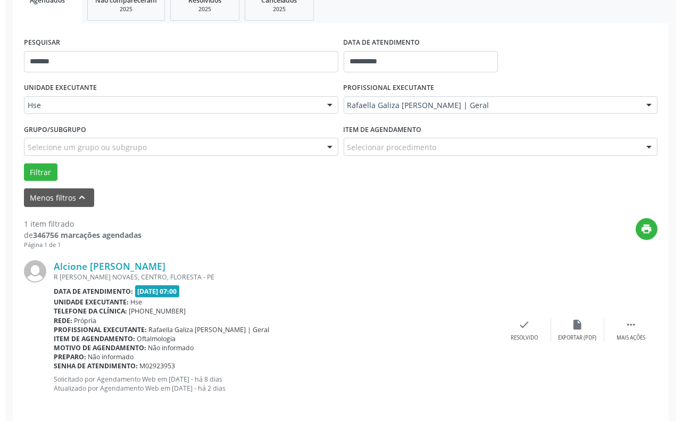
scroll to position [180, 0]
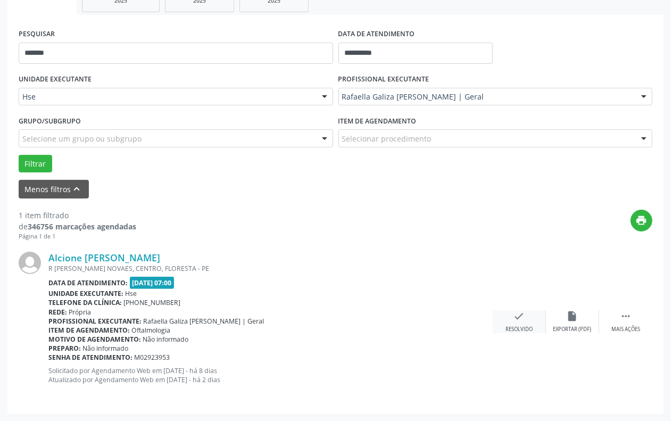
click at [521, 314] on icon "check" at bounding box center [520, 316] width 12 height 12
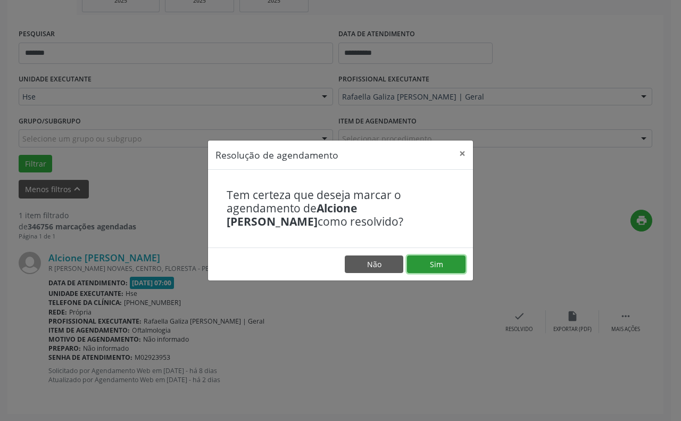
click at [423, 257] on button "Sim" at bounding box center [436, 265] width 59 height 18
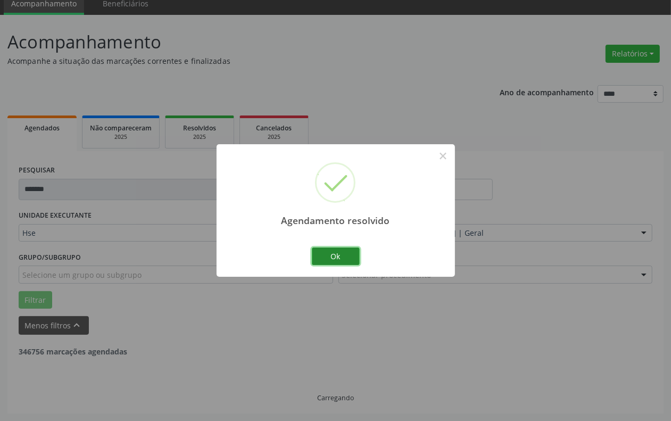
click at [328, 248] on button "Ok" at bounding box center [336, 257] width 48 height 18
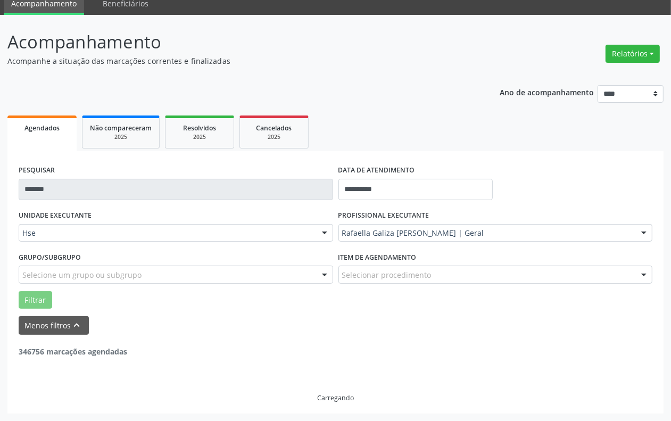
click at [145, 182] on div "**********" at bounding box center [335, 263] width 656 height 301
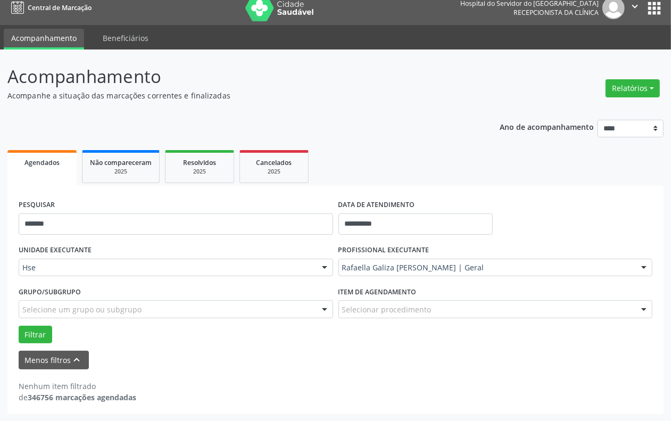
click at [145, 182] on link "Não compareceram 2025" at bounding box center [121, 166] width 78 height 33
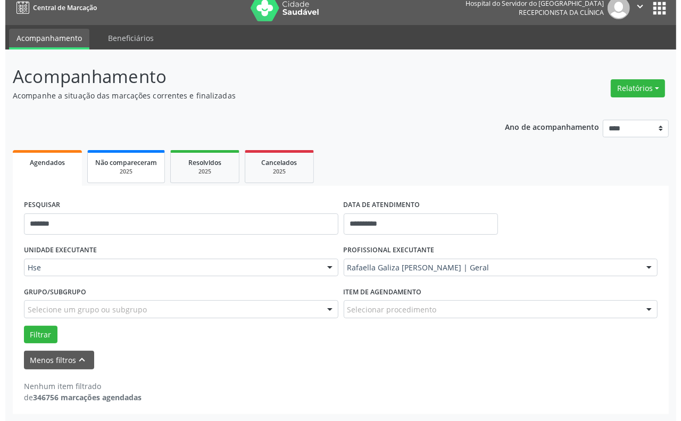
scroll to position [0, 0]
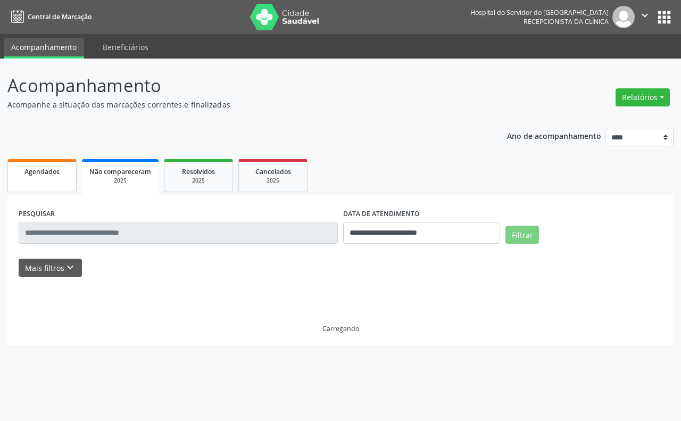
click at [30, 163] on link "Agendados" at bounding box center [41, 175] width 69 height 33
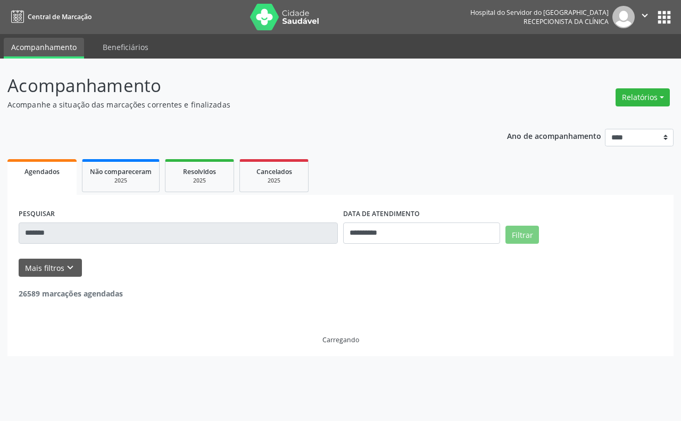
click at [46, 174] on span "Agendados" at bounding box center [41, 171] width 35 height 9
click at [45, 174] on span "Agendados" at bounding box center [41, 171] width 35 height 9
drag, startPoint x: 45, startPoint y: 178, endPoint x: 67, endPoint y: 224, distance: 50.0
click at [46, 177] on link "Agendados" at bounding box center [41, 177] width 69 height 36
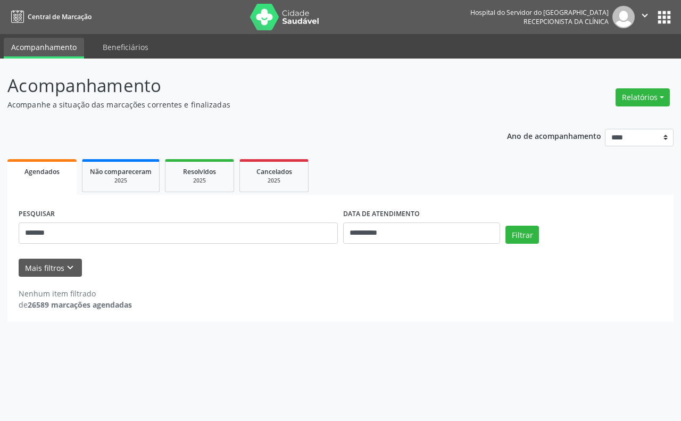
click at [44, 154] on div "**********" at bounding box center [340, 221] width 667 height 201
click at [38, 177] on link "Agendados" at bounding box center [41, 177] width 69 height 36
click at [283, 19] on img at bounding box center [284, 17] width 69 height 27
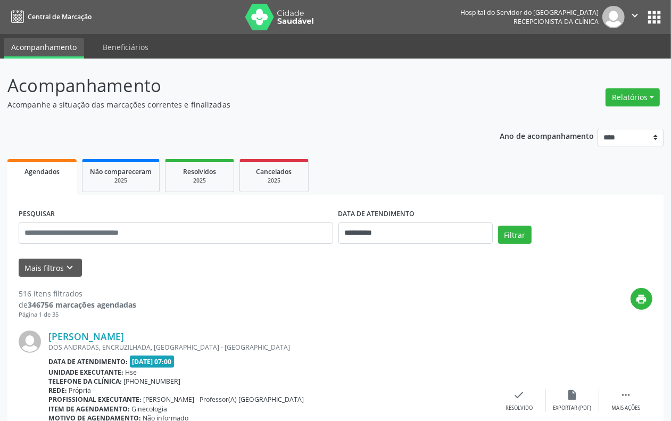
click at [49, 257] on form "**********" at bounding box center [336, 241] width 634 height 71
click at [49, 261] on button "Mais filtros keyboard_arrow_down" at bounding box center [50, 268] width 63 height 19
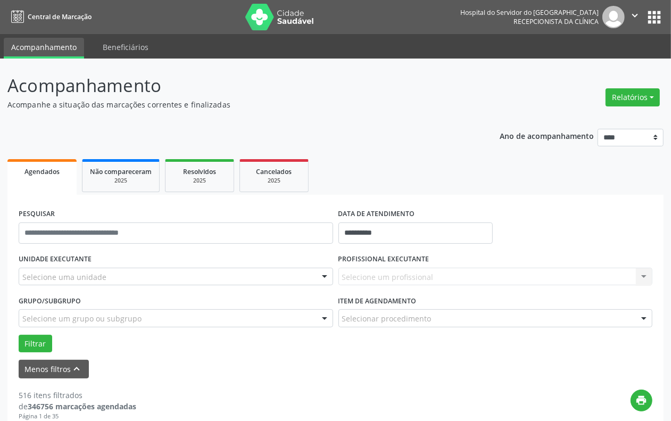
click at [72, 282] on div "Selecione uma unidade" at bounding box center [176, 277] width 315 height 18
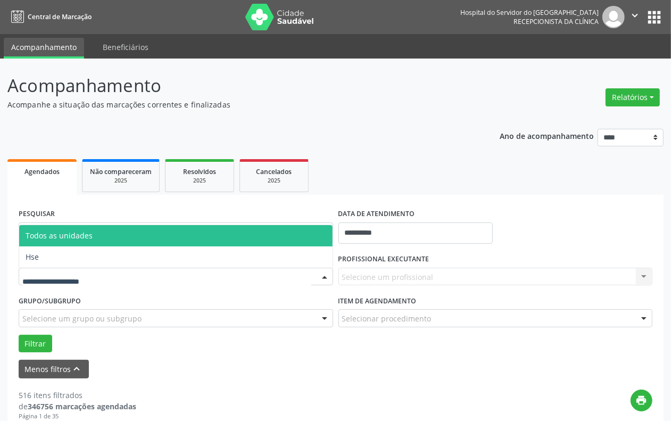
click at [46, 241] on span "Todos as unidades" at bounding box center [176, 235] width 314 height 21
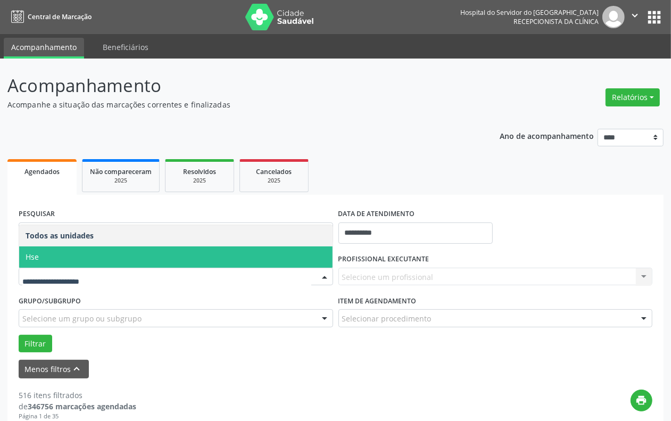
click at [39, 265] on span "Hse" at bounding box center [176, 256] width 314 height 21
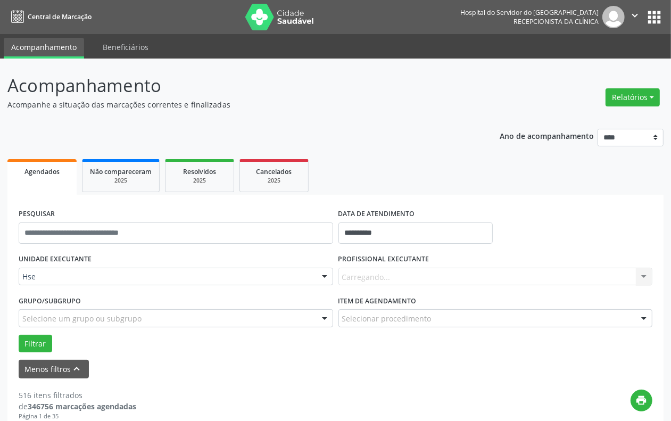
click at [384, 277] on div "Carregando... Nenhum resultado encontrado para: " " Não há nenhuma opção para s…" at bounding box center [496, 277] width 315 height 18
type input "***"
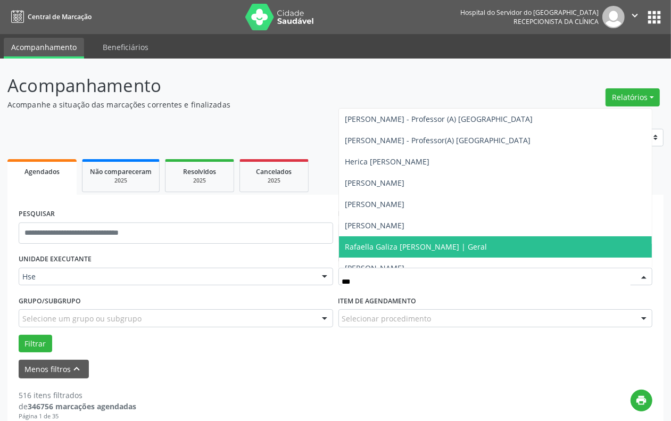
click at [441, 253] on span "Rafaella Galiza [PERSON_NAME] | Geral" at bounding box center [496, 246] width 314 height 21
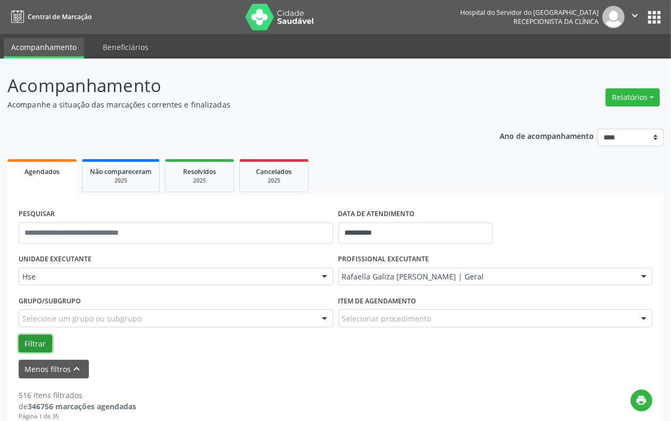
click at [27, 341] on button "Filtrar" at bounding box center [36, 344] width 34 height 18
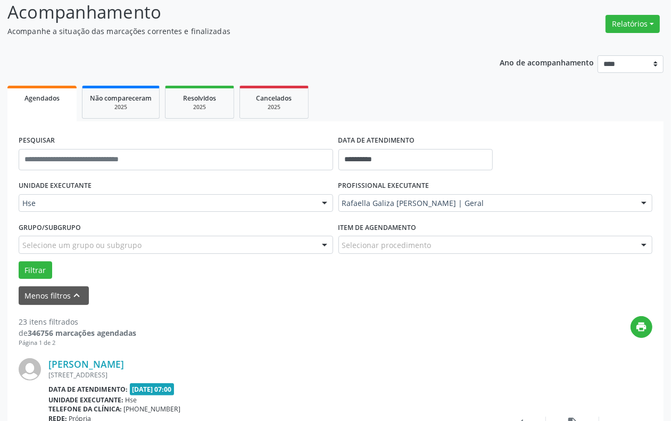
scroll to position [67, 0]
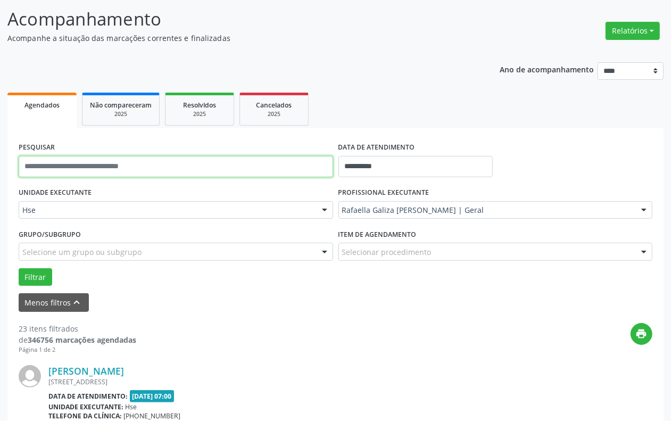
click at [84, 171] on input "text" at bounding box center [176, 166] width 315 height 21
type input "*****"
click at [19, 268] on button "Filtrar" at bounding box center [36, 277] width 34 height 18
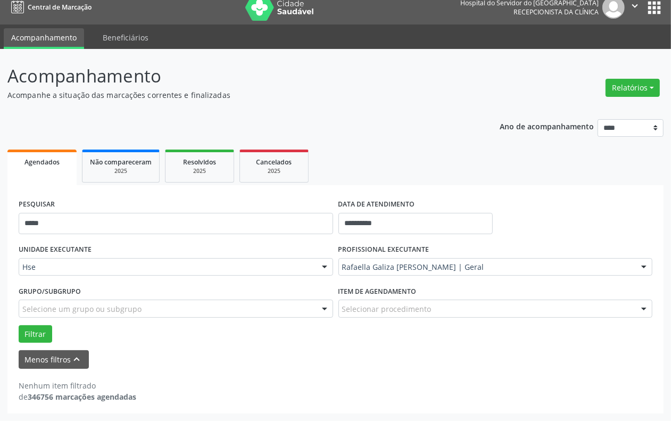
scroll to position [9, 0]
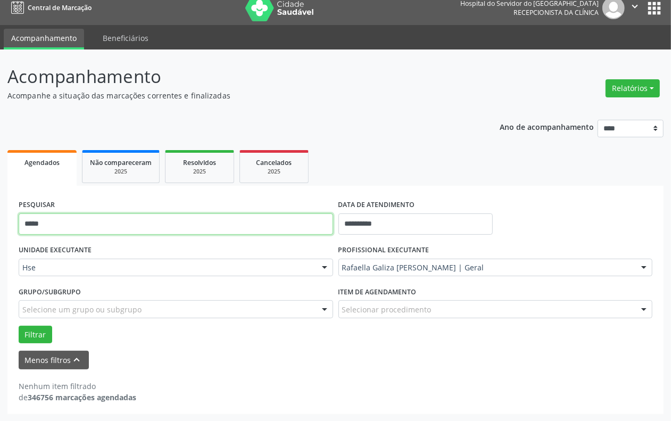
click at [54, 224] on input "*****" at bounding box center [176, 223] width 315 height 21
click at [19, 326] on button "Filtrar" at bounding box center [36, 335] width 34 height 18
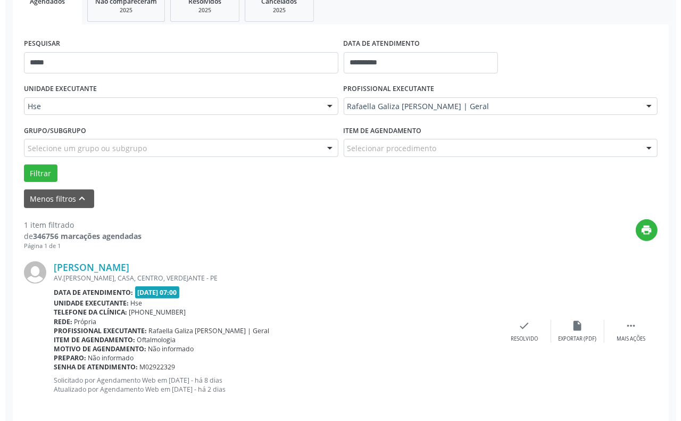
scroll to position [180, 0]
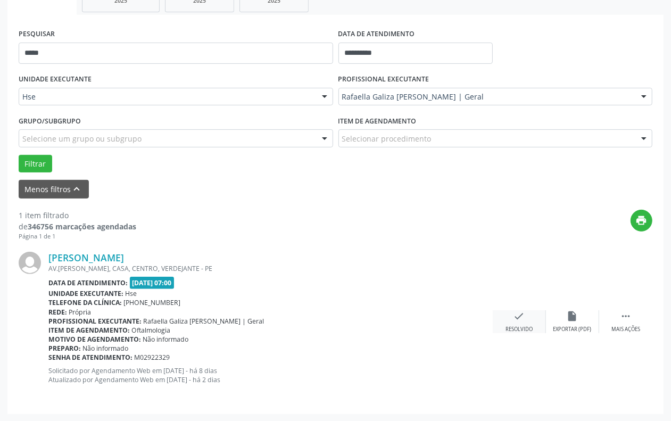
click at [519, 326] on div "Resolvido" at bounding box center [519, 329] width 27 height 7
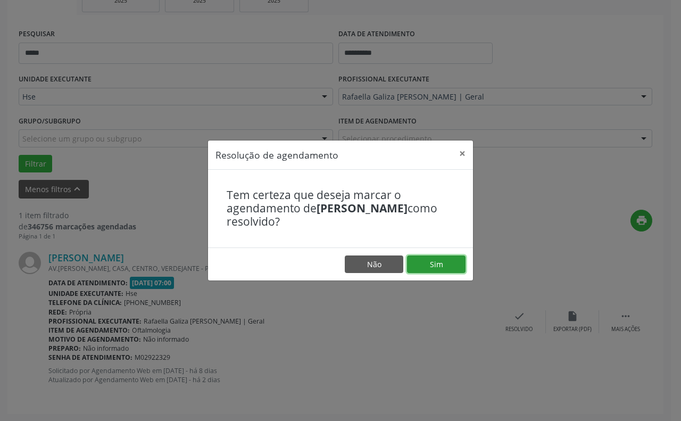
click at [430, 259] on button "Sim" at bounding box center [436, 265] width 59 height 18
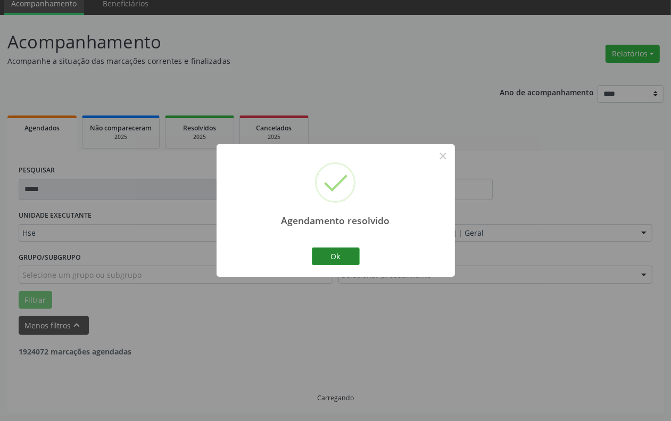
scroll to position [9, 0]
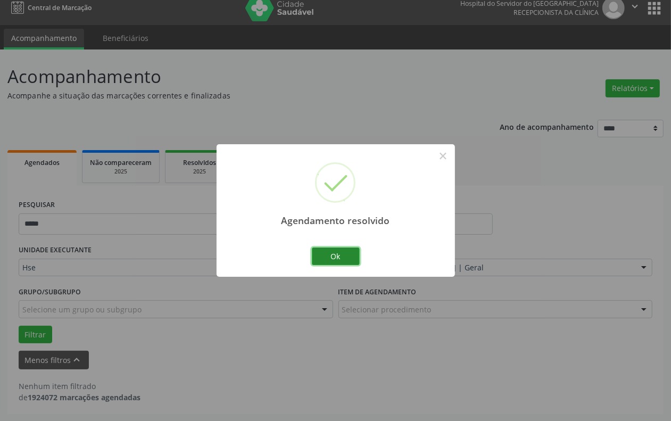
click at [329, 250] on button "Ok" at bounding box center [336, 257] width 48 height 18
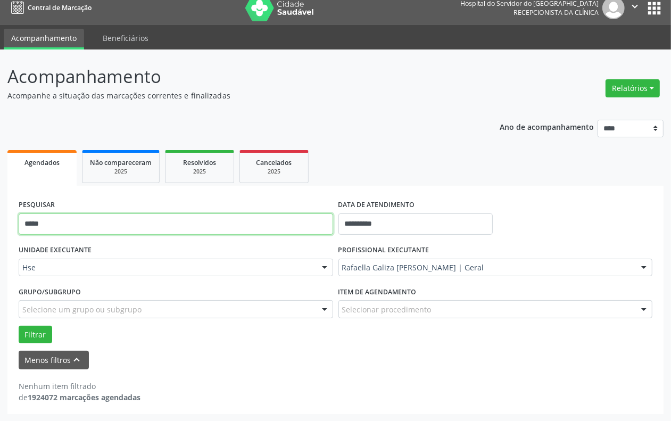
click at [56, 225] on input "*****" at bounding box center [176, 223] width 315 height 21
click at [19, 326] on button "Filtrar" at bounding box center [36, 335] width 34 height 18
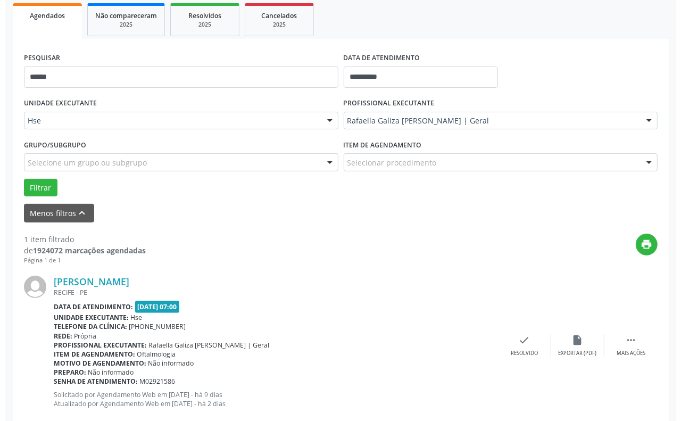
scroll to position [180, 0]
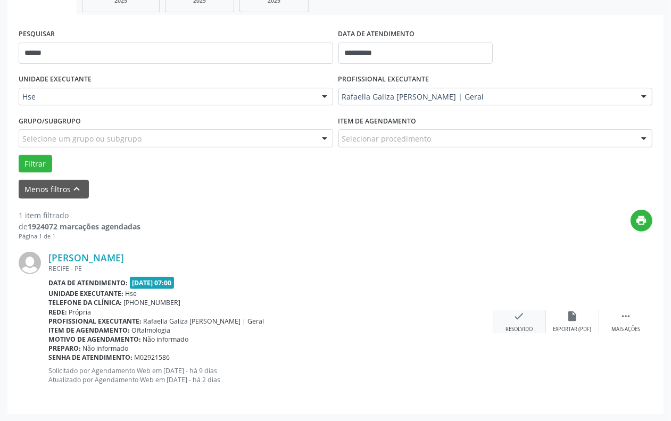
click at [516, 326] on div "Resolvido" at bounding box center [519, 329] width 27 height 7
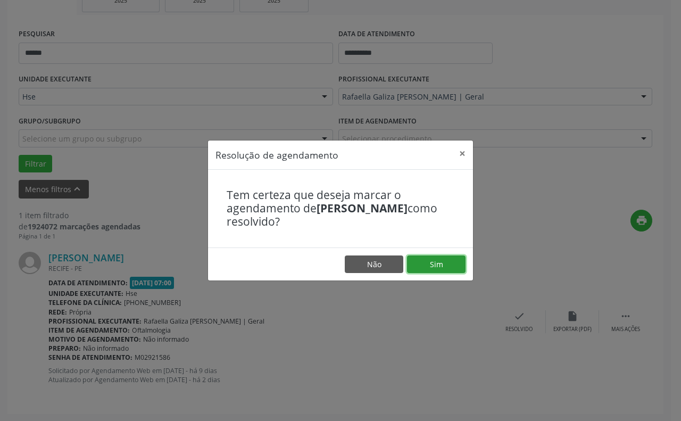
click at [430, 267] on button "Sim" at bounding box center [436, 265] width 59 height 18
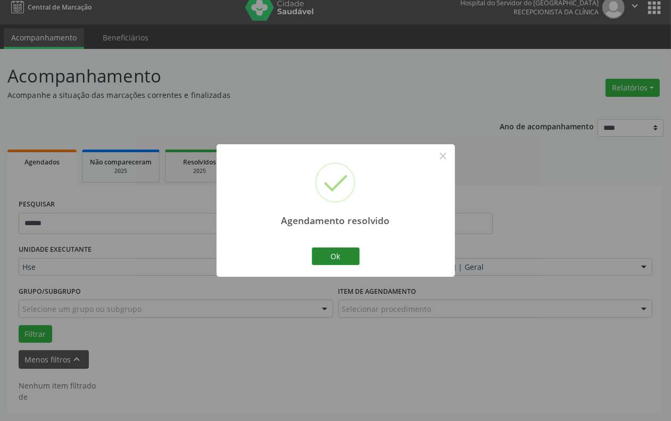
scroll to position [9, 0]
click at [328, 254] on button "Ok" at bounding box center [336, 257] width 48 height 18
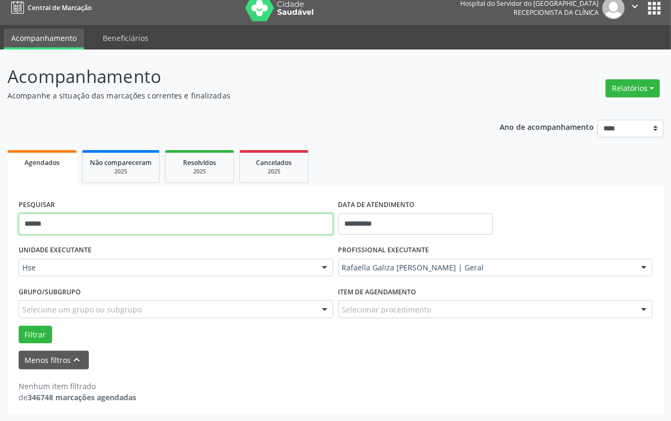
click at [68, 220] on input "******" at bounding box center [176, 223] width 315 height 21
click at [19, 326] on button "Filtrar" at bounding box center [36, 335] width 34 height 18
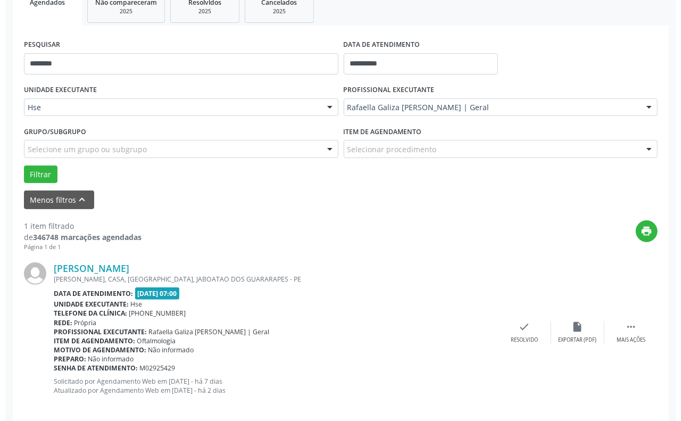
scroll to position [180, 0]
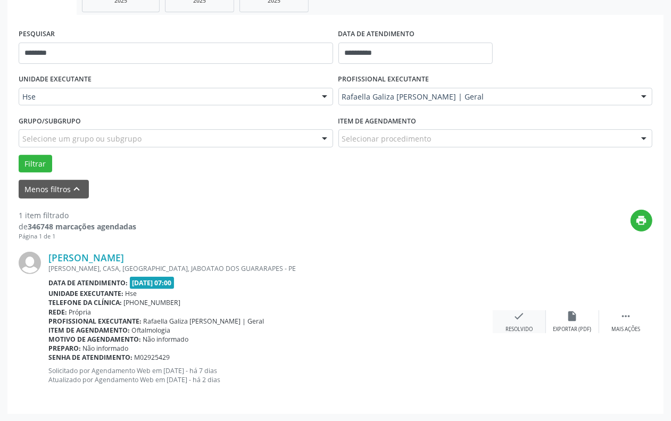
click at [523, 318] on icon "check" at bounding box center [520, 316] width 12 height 12
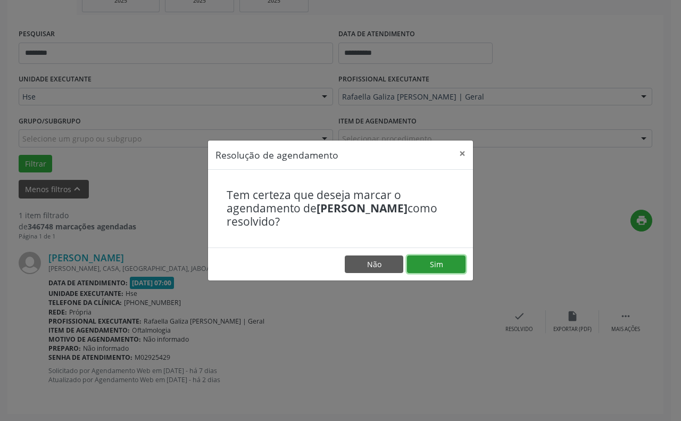
click at [429, 261] on button "Sim" at bounding box center [436, 265] width 59 height 18
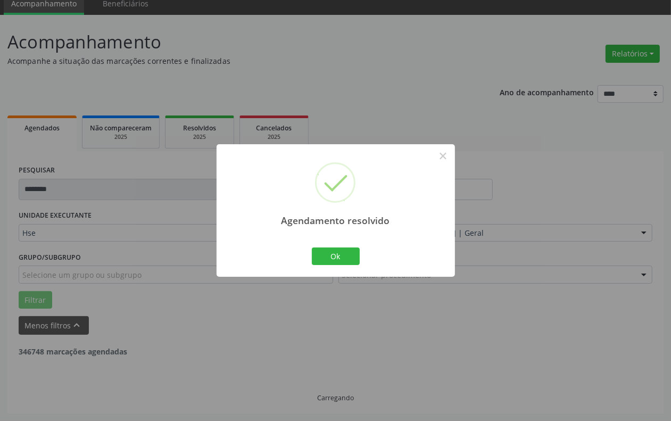
scroll to position [9, 0]
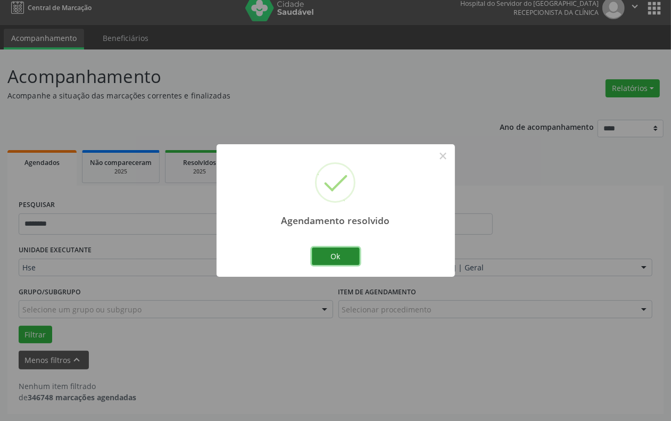
click at [337, 248] on button "Ok" at bounding box center [336, 257] width 48 height 18
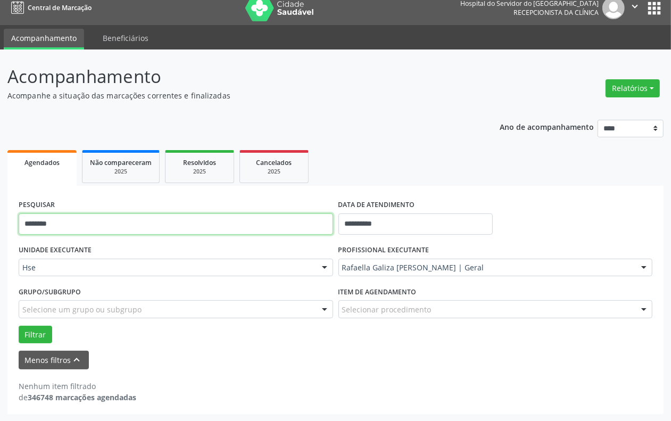
click at [94, 222] on input "********" at bounding box center [176, 223] width 315 height 21
click at [19, 326] on button "Filtrar" at bounding box center [36, 335] width 34 height 18
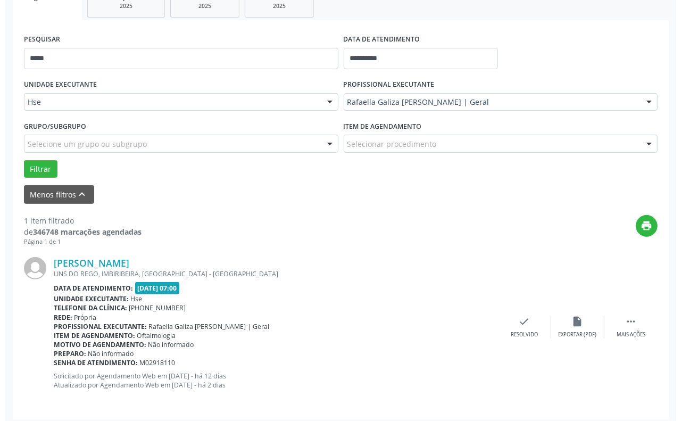
scroll to position [180, 0]
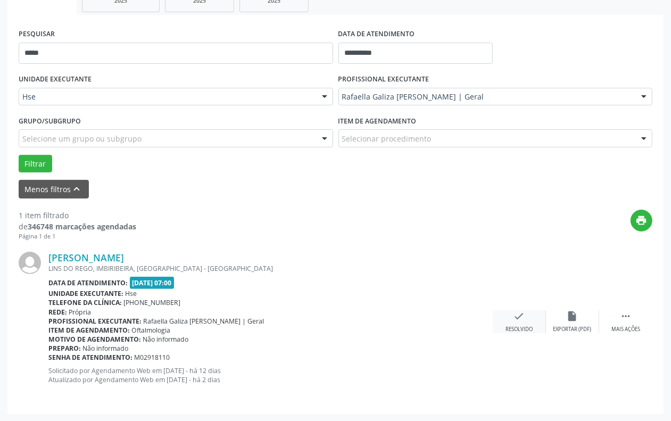
click at [524, 328] on div "Resolvido" at bounding box center [519, 329] width 27 height 7
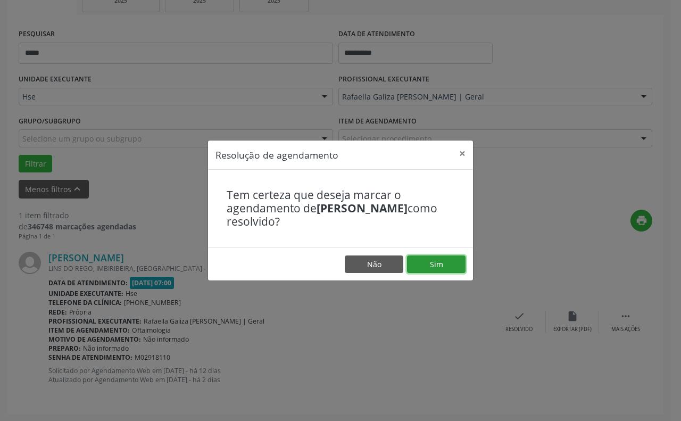
click at [434, 264] on button "Sim" at bounding box center [436, 265] width 59 height 18
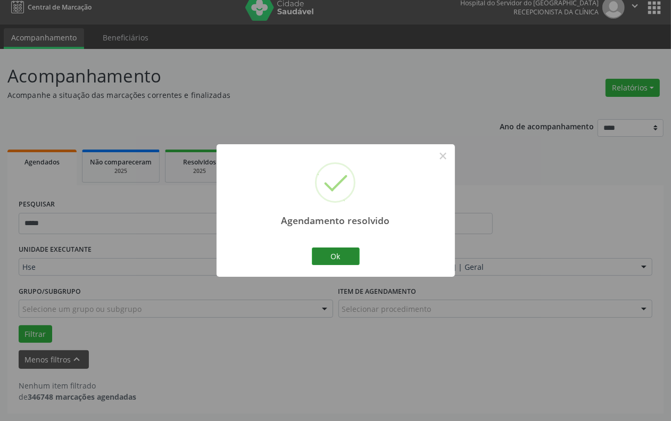
scroll to position [9, 0]
click at [323, 254] on button "Ok" at bounding box center [336, 257] width 48 height 18
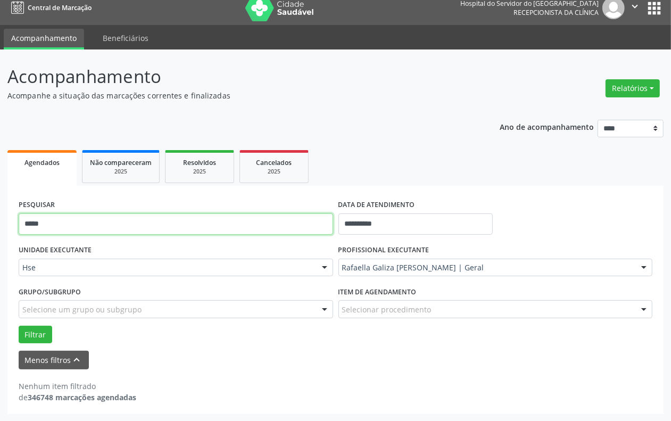
click at [112, 215] on input "*****" at bounding box center [176, 223] width 315 height 21
click at [111, 215] on input "*****" at bounding box center [176, 223] width 315 height 21
click at [19, 326] on button "Filtrar" at bounding box center [36, 335] width 34 height 18
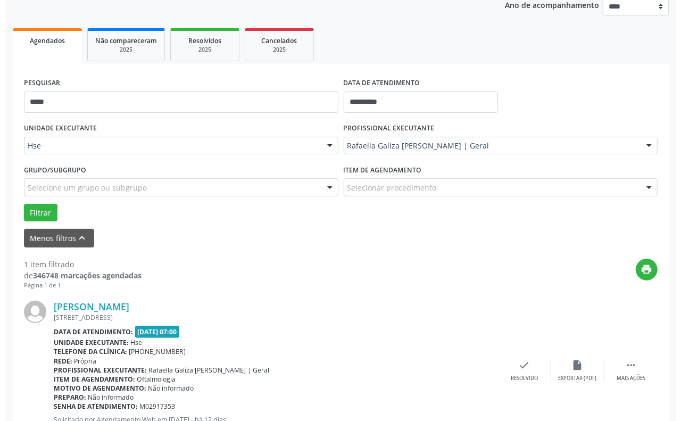
scroll to position [180, 0]
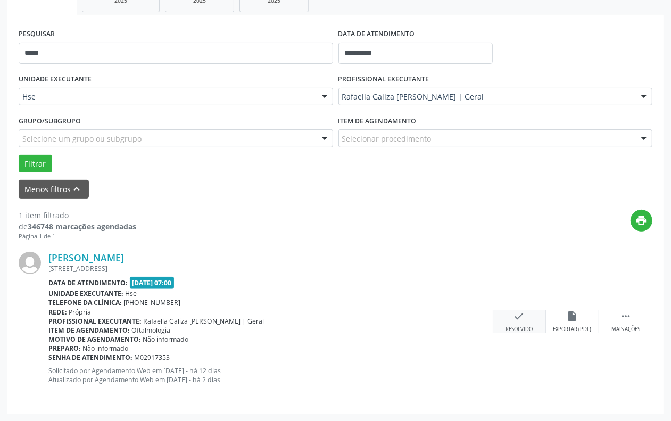
click at [519, 317] on icon "check" at bounding box center [520, 316] width 12 height 12
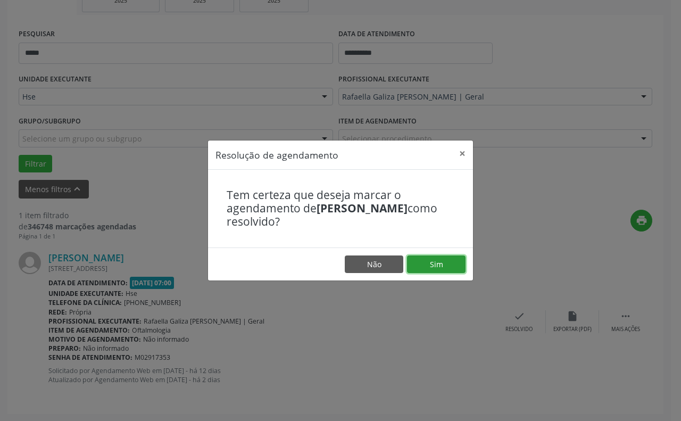
click at [424, 262] on button "Sim" at bounding box center [436, 265] width 59 height 18
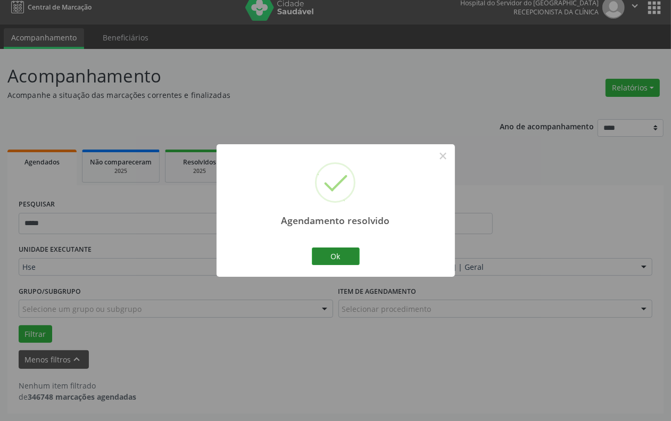
scroll to position [9, 0]
click at [336, 253] on button "Ok" at bounding box center [336, 257] width 48 height 18
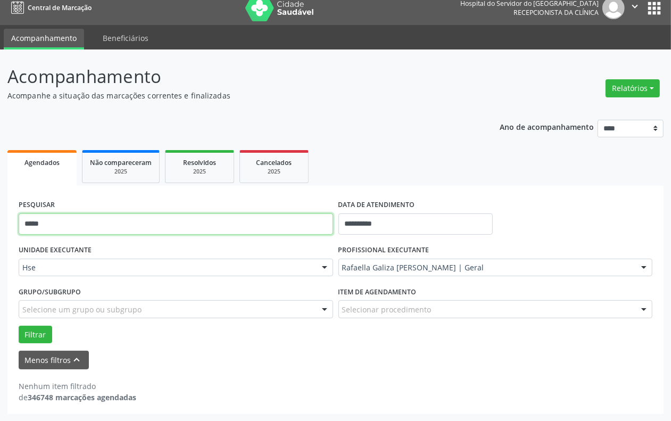
click at [95, 216] on input "*****" at bounding box center [176, 223] width 315 height 21
click at [19, 326] on button "Filtrar" at bounding box center [36, 335] width 34 height 18
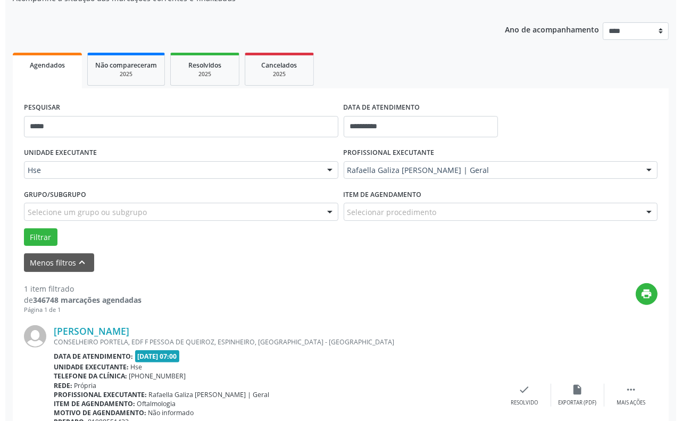
scroll to position [180, 0]
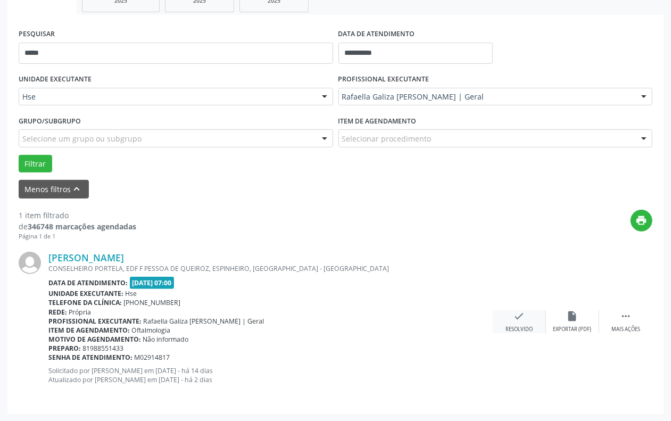
click at [514, 318] on icon "check" at bounding box center [520, 316] width 12 height 12
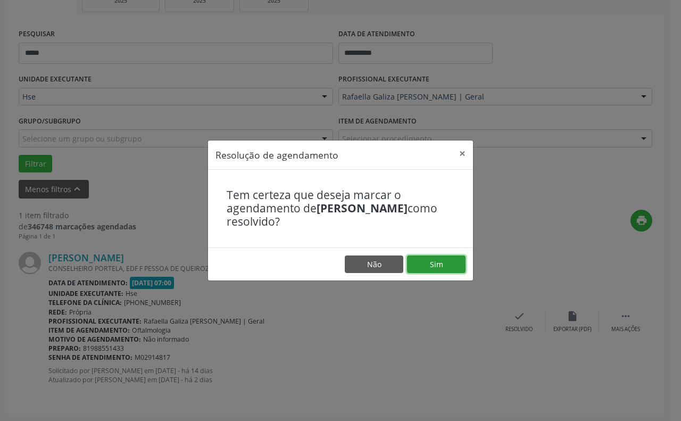
click at [424, 262] on button "Sim" at bounding box center [436, 265] width 59 height 18
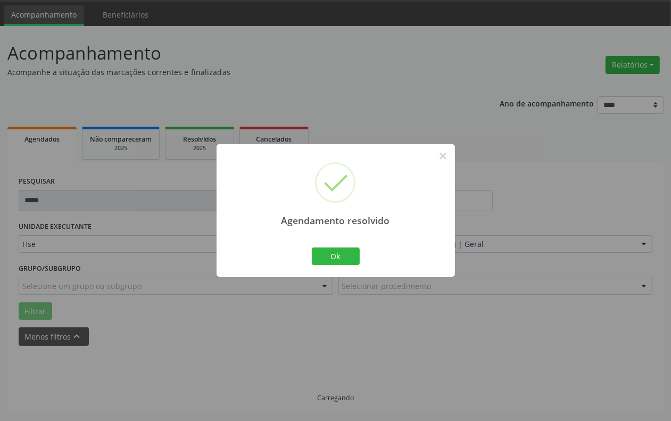
scroll to position [9, 0]
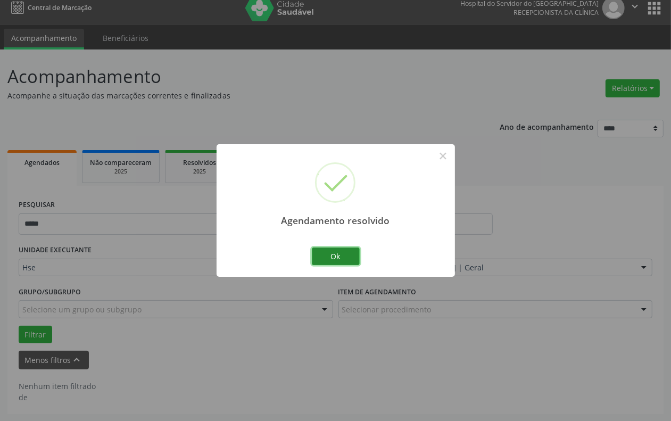
click at [328, 254] on button "Ok" at bounding box center [336, 257] width 48 height 18
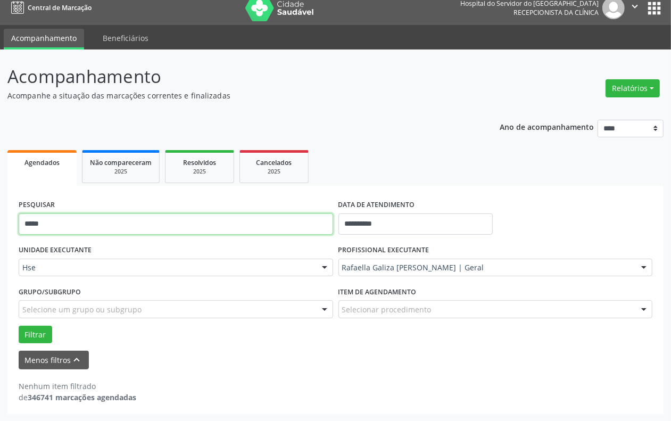
click at [57, 225] on input "*****" at bounding box center [176, 223] width 315 height 21
click at [19, 326] on button "Filtrar" at bounding box center [36, 335] width 34 height 18
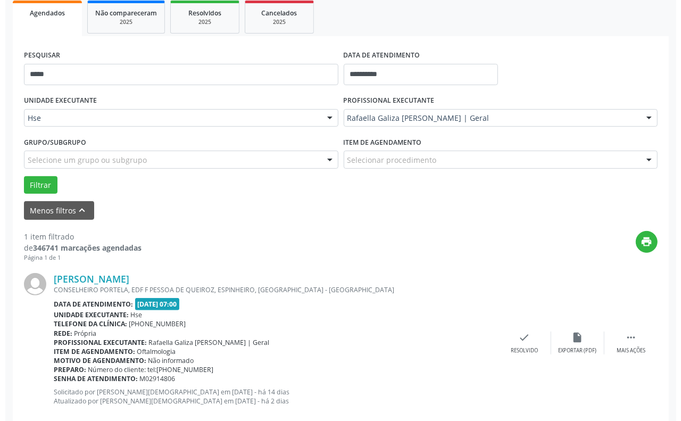
scroll to position [180, 0]
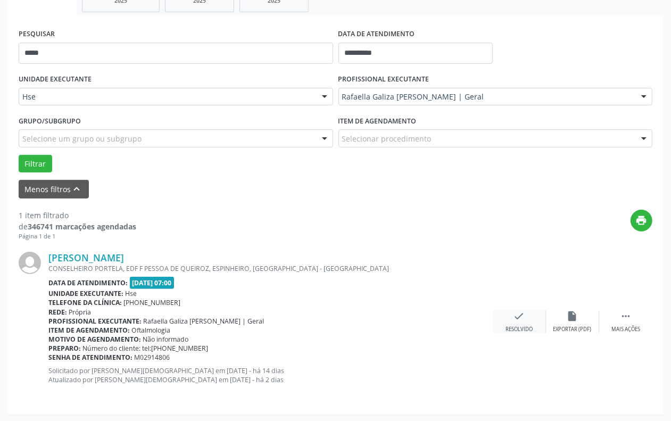
click at [523, 323] on div "check Resolvido" at bounding box center [519, 321] width 53 height 23
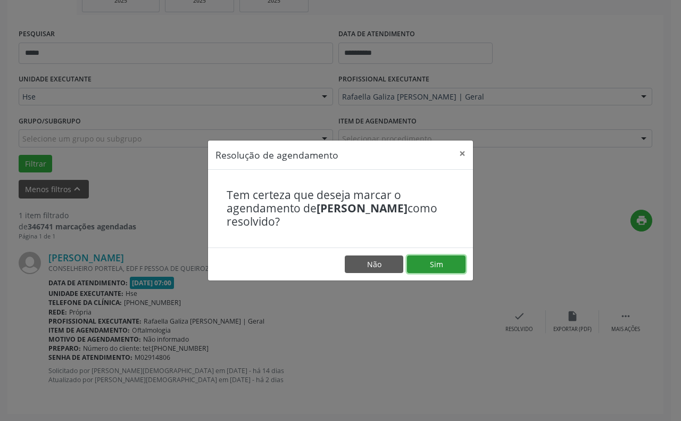
click at [439, 260] on button "Sim" at bounding box center [436, 265] width 59 height 18
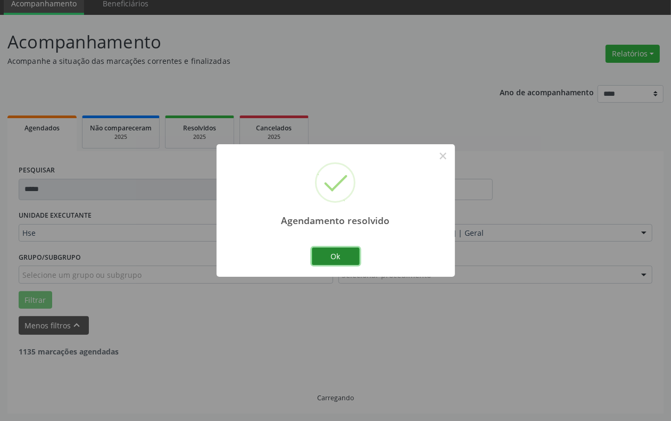
click at [326, 259] on button "Ok" at bounding box center [336, 257] width 48 height 18
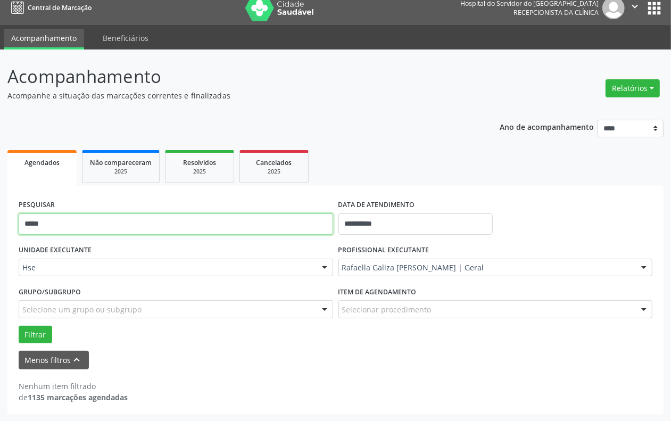
click at [59, 220] on input "*****" at bounding box center [176, 223] width 315 height 21
click at [57, 218] on input "*****" at bounding box center [176, 223] width 315 height 21
click at [19, 326] on button "Filtrar" at bounding box center [36, 335] width 34 height 18
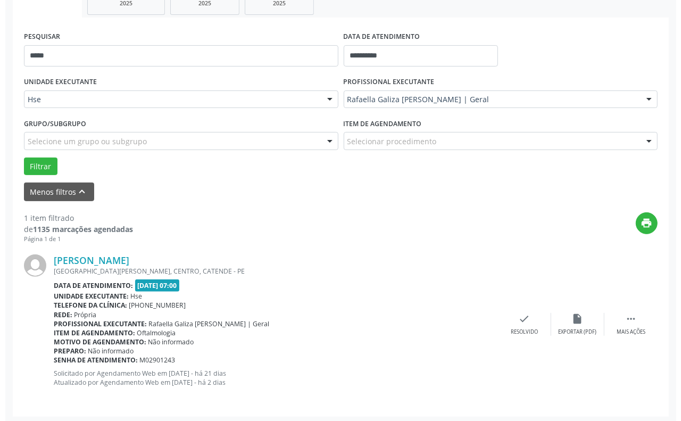
scroll to position [180, 0]
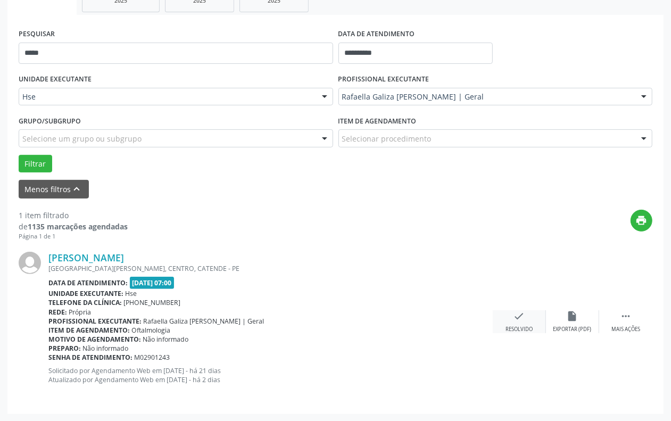
click at [516, 319] on icon "check" at bounding box center [520, 316] width 12 height 12
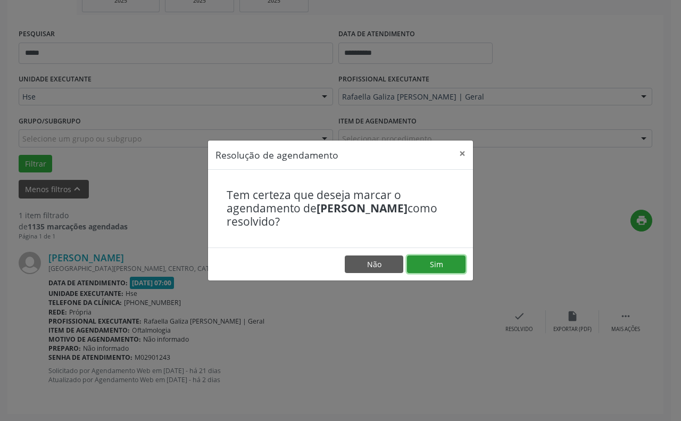
click at [426, 267] on button "Sim" at bounding box center [436, 265] width 59 height 18
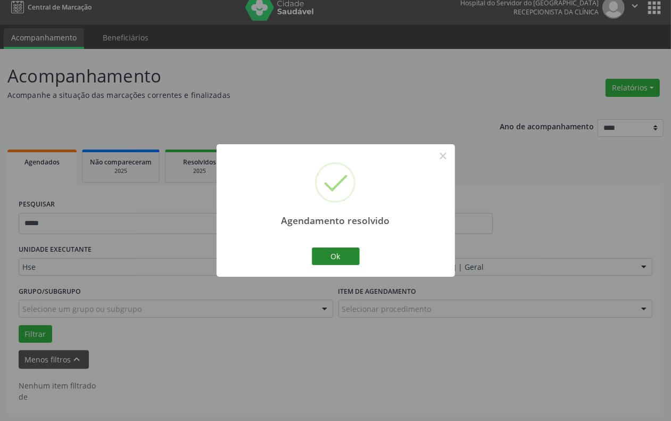
scroll to position [9, 0]
click at [339, 253] on button "Ok" at bounding box center [336, 257] width 48 height 18
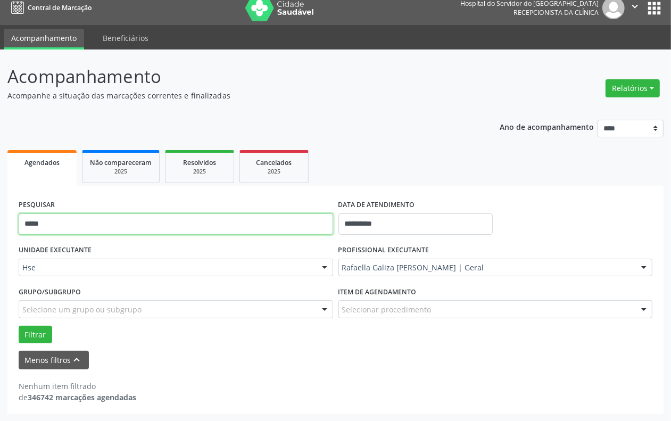
click at [50, 224] on input "*****" at bounding box center [176, 223] width 315 height 21
click at [50, 223] on input "*****" at bounding box center [176, 223] width 315 height 21
click at [19, 326] on button "Filtrar" at bounding box center [36, 335] width 34 height 18
click at [59, 220] on input "*****" at bounding box center [176, 223] width 315 height 21
type input "*"
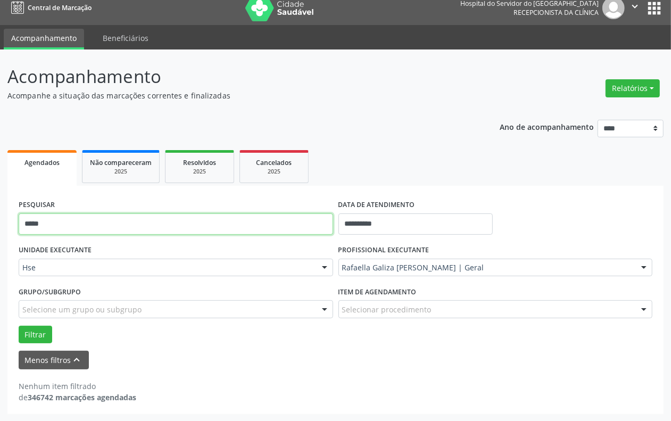
click at [19, 326] on button "Filtrar" at bounding box center [36, 335] width 34 height 18
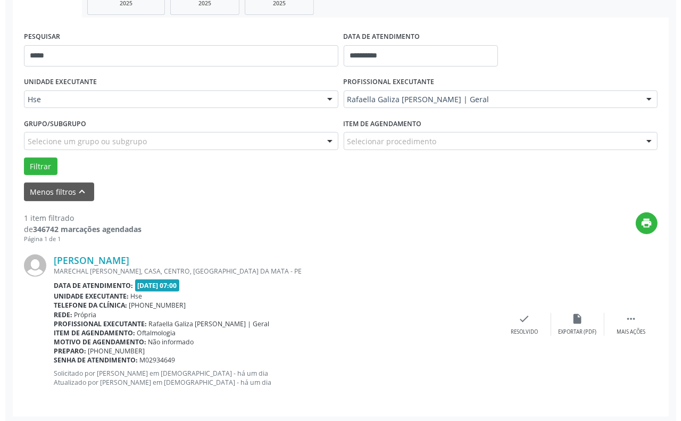
scroll to position [180, 0]
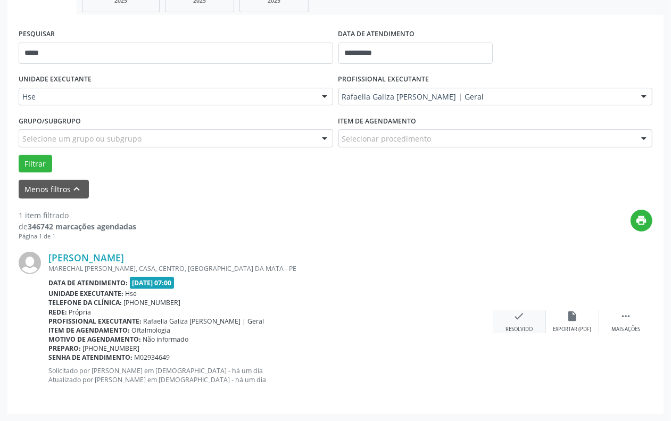
click at [520, 326] on div "Resolvido" at bounding box center [519, 329] width 27 height 7
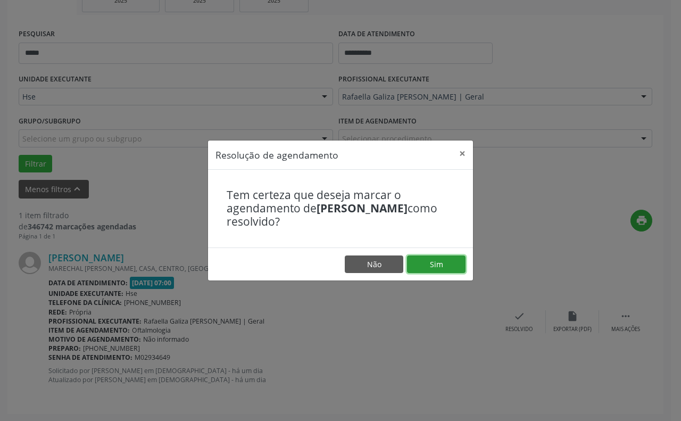
click at [414, 264] on button "Sim" at bounding box center [436, 265] width 59 height 18
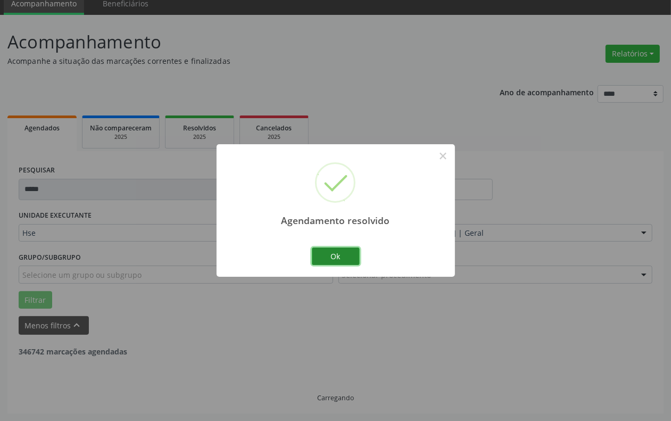
click at [325, 249] on button "Ok" at bounding box center [336, 257] width 48 height 18
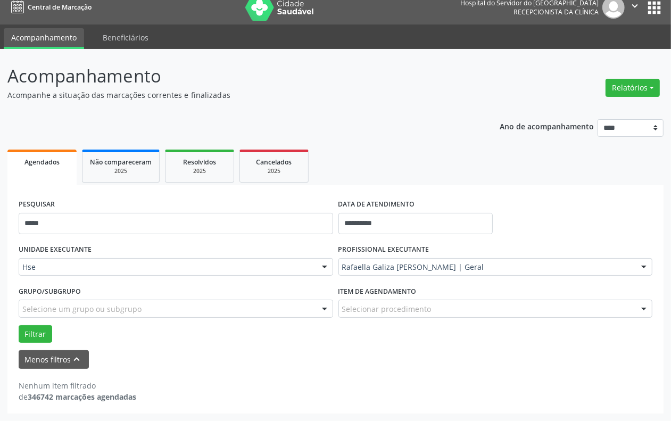
scroll to position [9, 0]
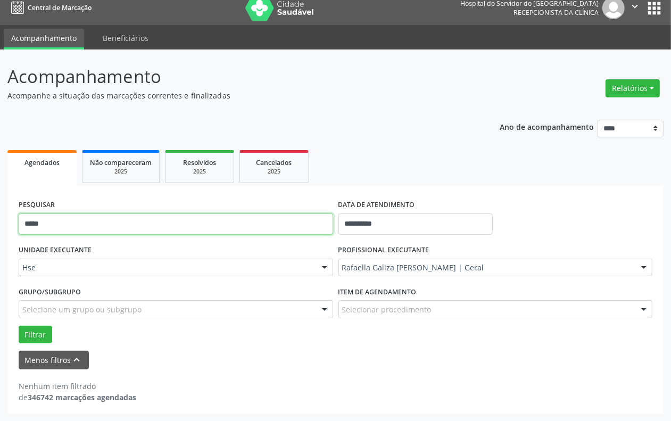
click at [95, 217] on input "*****" at bounding box center [176, 223] width 315 height 21
type input "*****"
click at [19, 326] on button "Filtrar" at bounding box center [36, 335] width 34 height 18
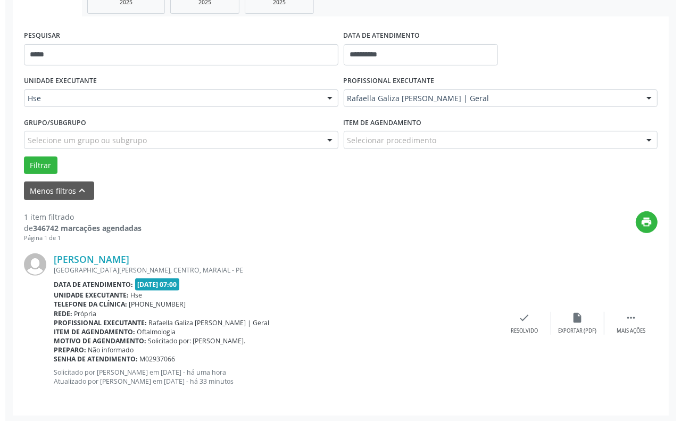
scroll to position [180, 0]
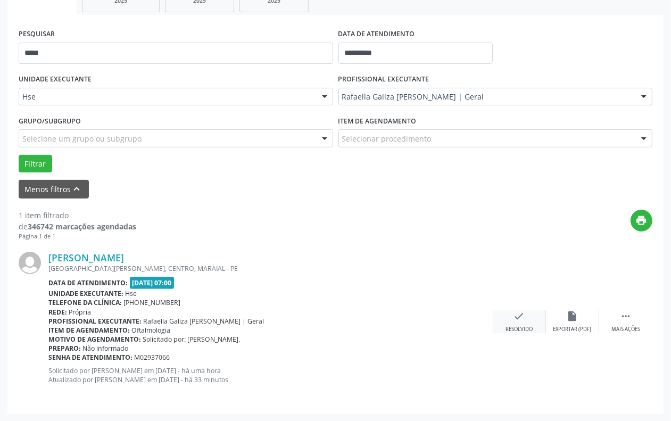
click at [522, 316] on icon "check" at bounding box center [520, 316] width 12 height 12
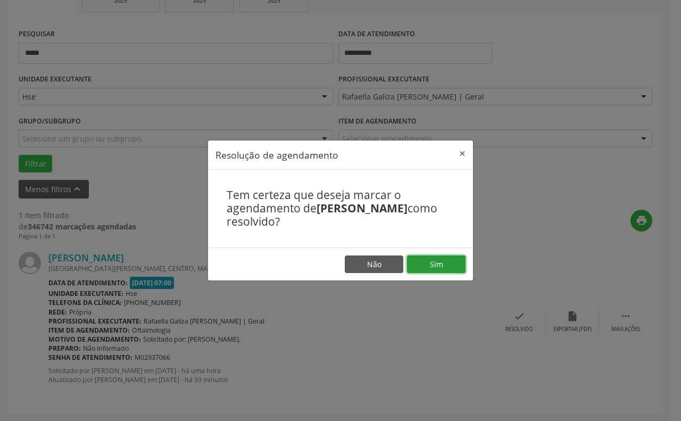
click at [438, 266] on button "Sim" at bounding box center [436, 265] width 59 height 18
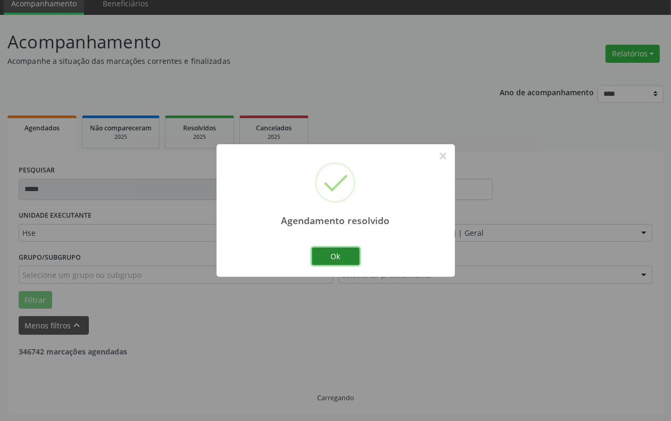
click at [325, 259] on button "Ok" at bounding box center [336, 257] width 48 height 18
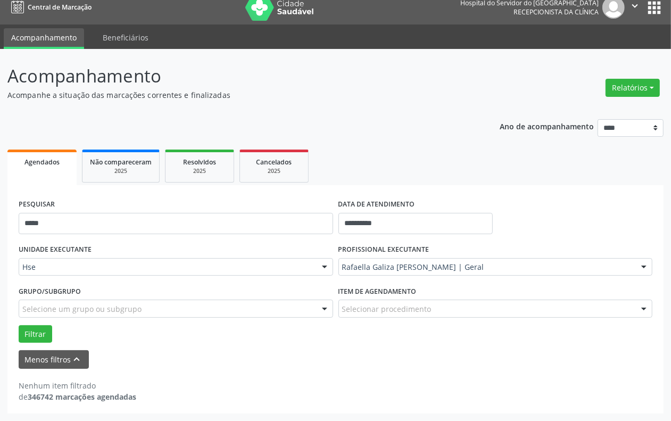
scroll to position [9, 0]
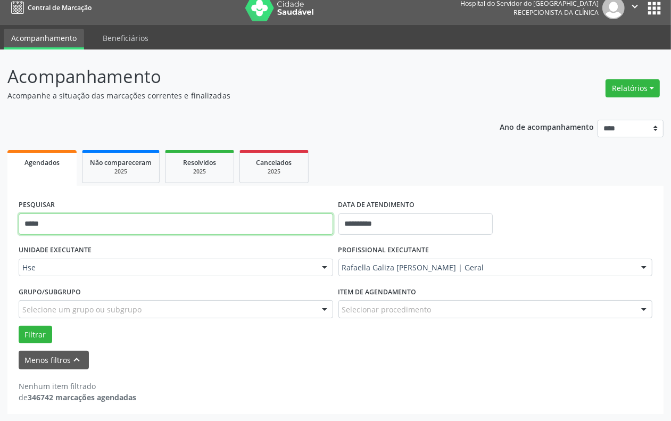
click at [120, 225] on input "*****" at bounding box center [176, 223] width 315 height 21
click at [121, 224] on input "*****" at bounding box center [176, 223] width 315 height 21
click at [19, 326] on button "Filtrar" at bounding box center [36, 335] width 34 height 18
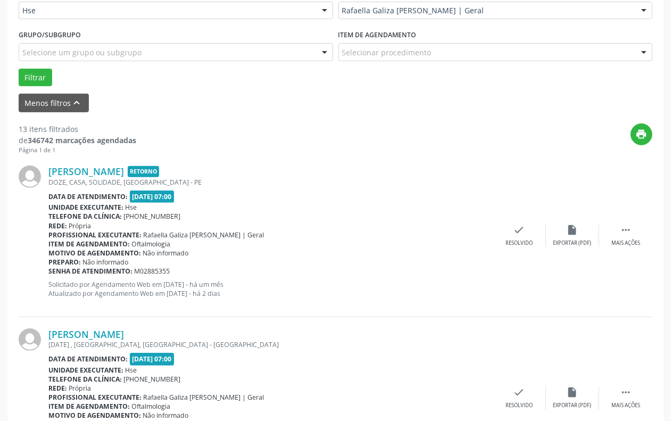
scroll to position [275, 0]
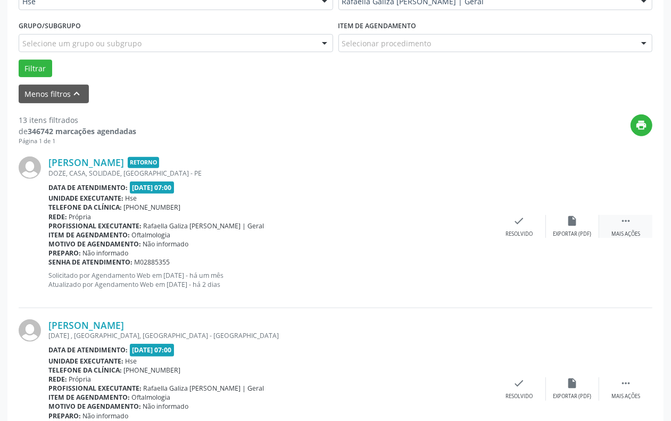
click at [626, 219] on icon "" at bounding box center [626, 221] width 12 height 12
click at [583, 221] on div "alarm_off Não compareceu" at bounding box center [572, 226] width 53 height 23
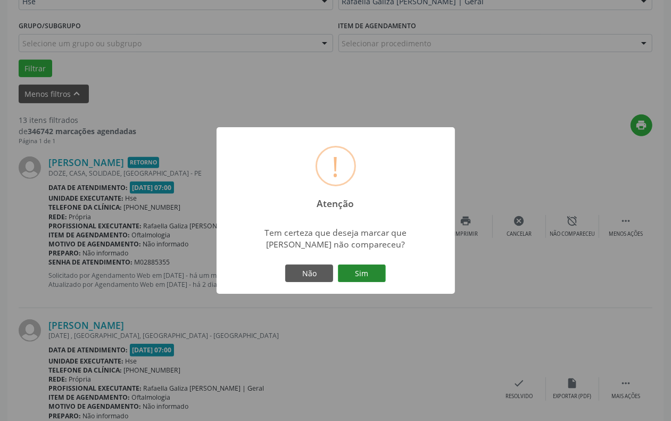
click at [360, 270] on button "Sim" at bounding box center [362, 274] width 48 height 18
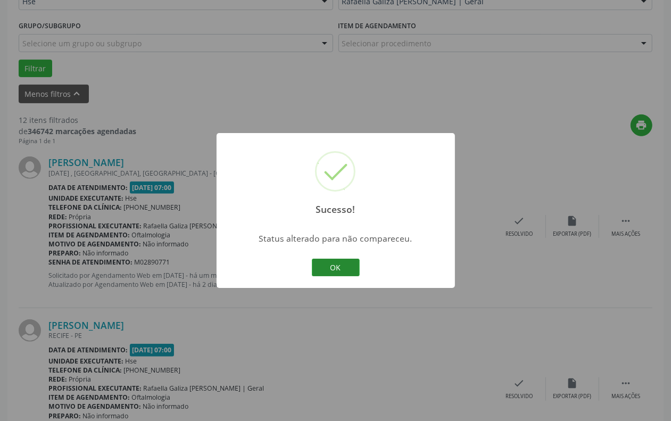
click at [343, 269] on button "OK" at bounding box center [336, 268] width 48 height 18
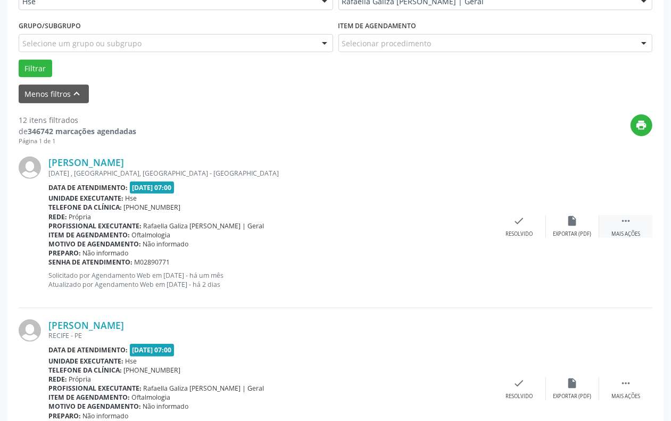
click at [640, 215] on div " Mais ações" at bounding box center [625, 226] width 53 height 23
click at [584, 238] on div "[PERSON_NAME] [DATE] , [GEOGRAPHIC_DATA], [GEOGRAPHIC_DATA] - [GEOGRAPHIC_DATA]…" at bounding box center [336, 226] width 634 height 162
click at [567, 222] on icon "alarm_off" at bounding box center [573, 221] width 12 height 12
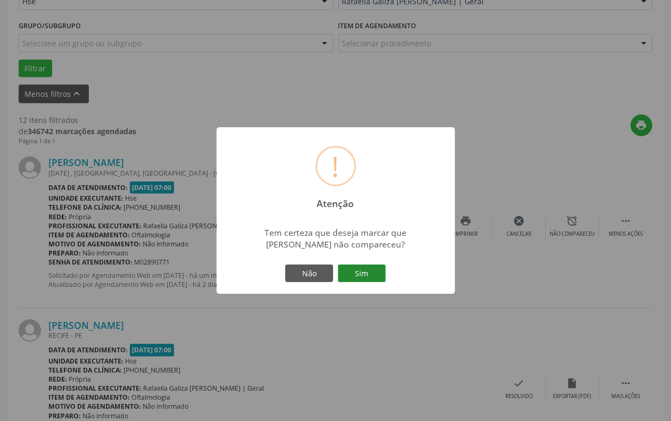
click at [374, 275] on button "Sim" at bounding box center [362, 274] width 48 height 18
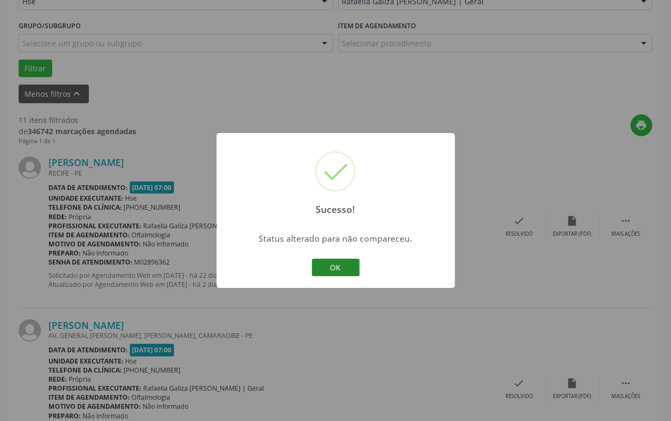
click at [347, 269] on button "OK" at bounding box center [336, 268] width 48 height 18
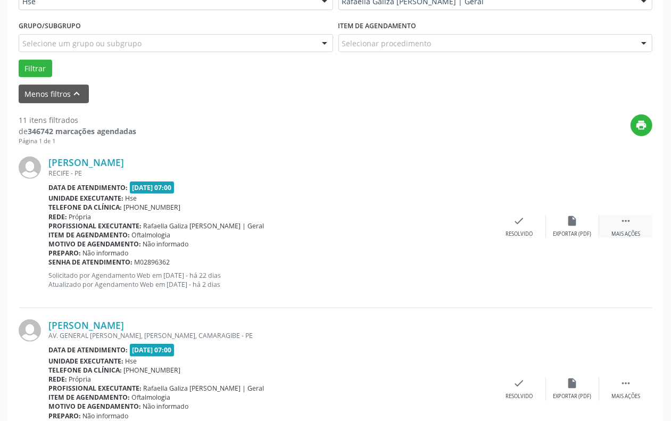
click at [621, 229] on div " Mais ações" at bounding box center [625, 226] width 53 height 23
click at [579, 226] on div "alarm_off Não compareceu" at bounding box center [572, 226] width 53 height 23
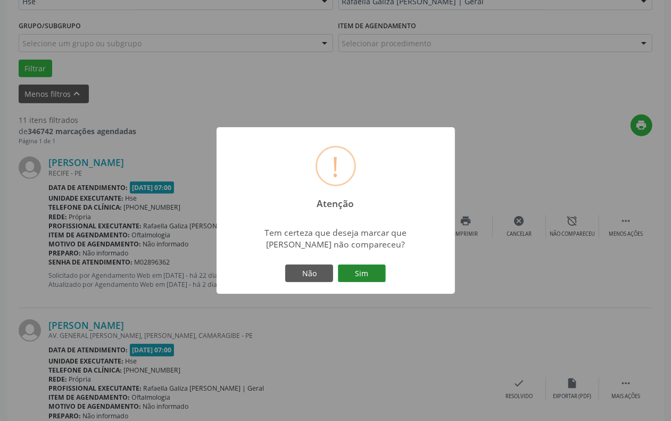
click at [375, 270] on button "Sim" at bounding box center [362, 274] width 48 height 18
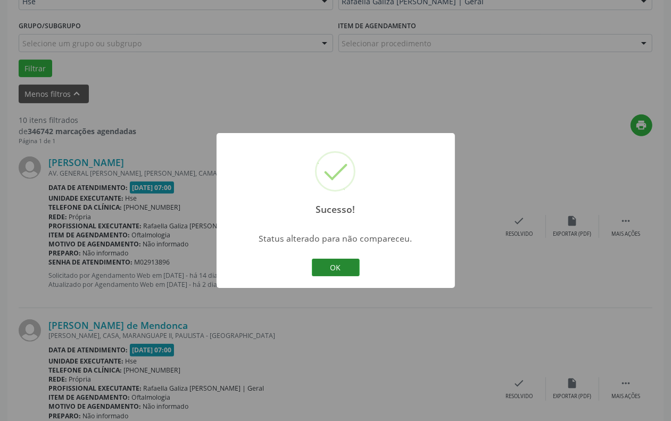
click at [339, 270] on button "OK" at bounding box center [336, 268] width 48 height 18
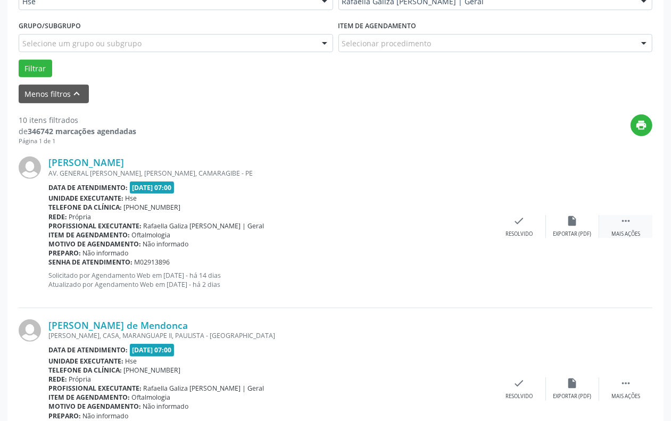
drag, startPoint x: 628, startPoint y: 229, endPoint x: 615, endPoint y: 228, distance: 12.8
click at [629, 229] on div " Mais ações" at bounding box center [625, 226] width 53 height 23
click at [581, 229] on div "alarm_off Não compareceu" at bounding box center [572, 226] width 53 height 23
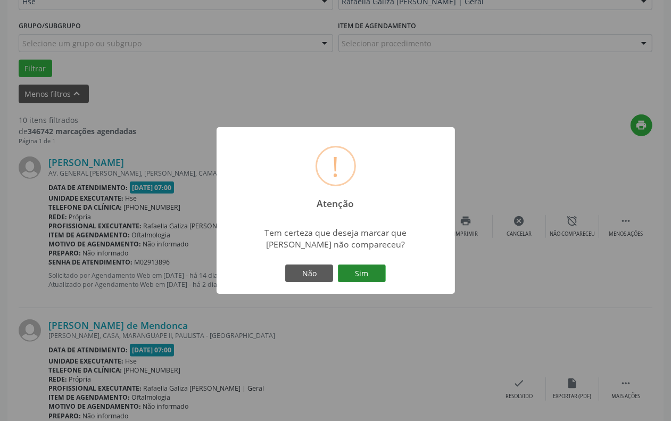
click at [357, 265] on button "Sim" at bounding box center [362, 274] width 48 height 18
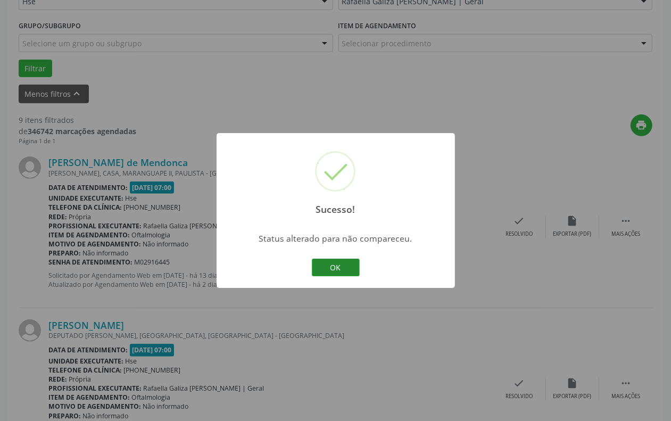
click at [347, 270] on button "OK" at bounding box center [336, 268] width 48 height 18
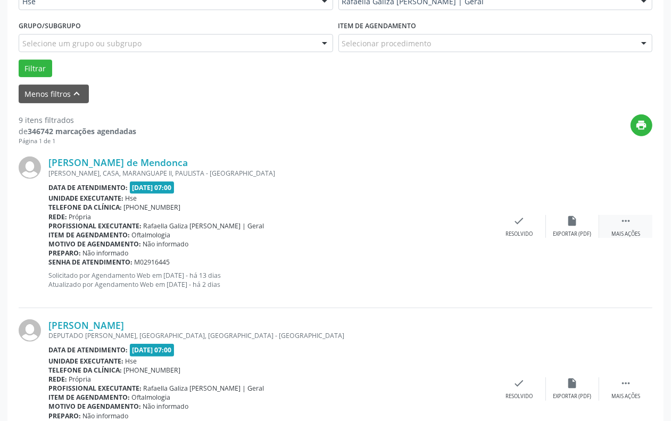
click at [615, 225] on div " Mais ações" at bounding box center [625, 226] width 53 height 23
click at [570, 226] on icon "alarm_off" at bounding box center [573, 221] width 12 height 12
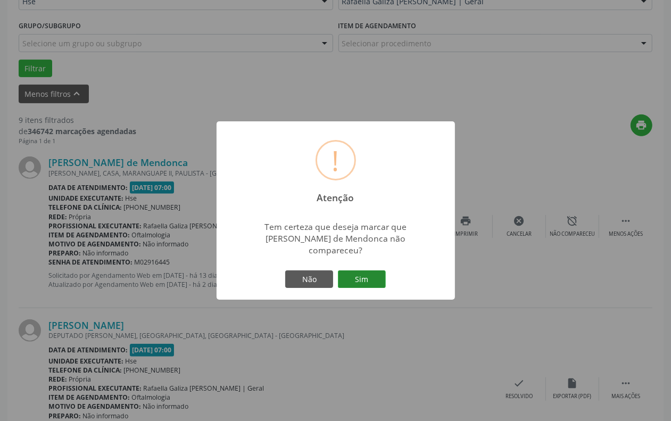
click at [350, 278] on button "Sim" at bounding box center [362, 279] width 48 height 18
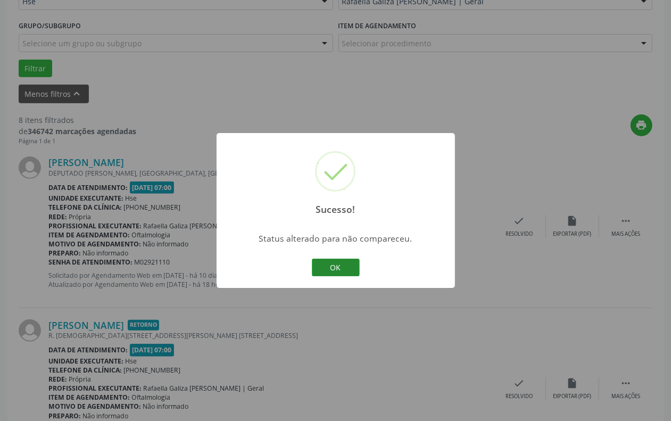
click at [352, 268] on button "OK" at bounding box center [336, 268] width 48 height 18
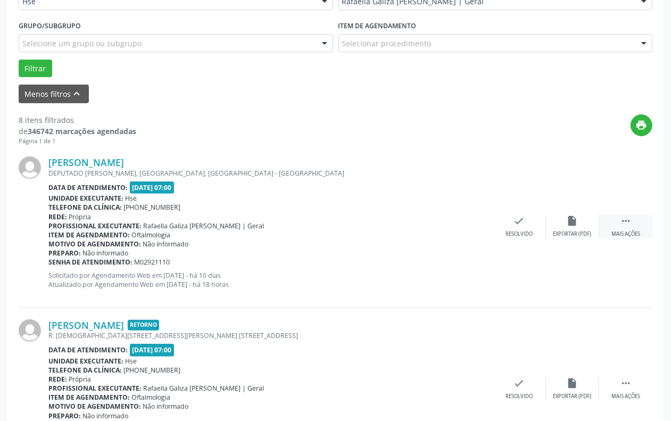
click at [642, 227] on div " Mais ações" at bounding box center [625, 226] width 53 height 23
click at [575, 237] on div "Não compareceu" at bounding box center [572, 234] width 45 height 7
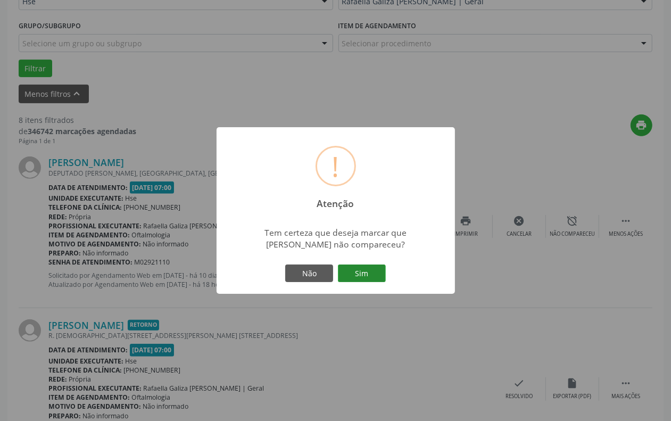
click at [363, 283] on button "Sim" at bounding box center [362, 274] width 48 height 18
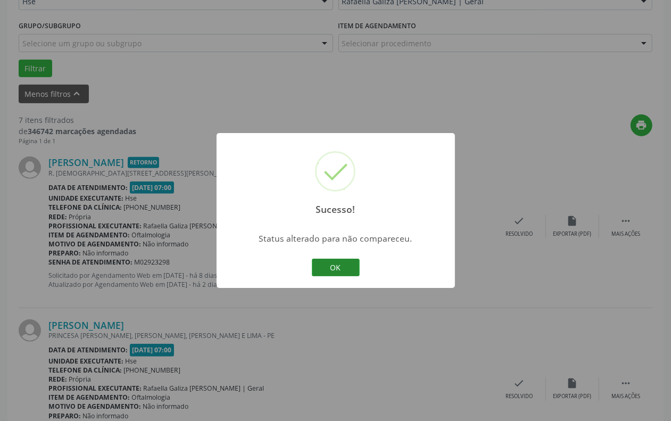
click at [336, 270] on button "OK" at bounding box center [336, 268] width 48 height 18
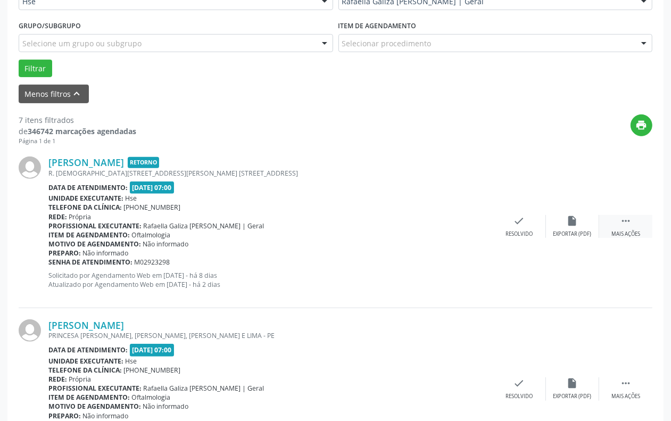
click at [632, 225] on div " Mais ações" at bounding box center [625, 226] width 53 height 23
click at [567, 233] on div "Não compareceu" at bounding box center [572, 234] width 45 height 7
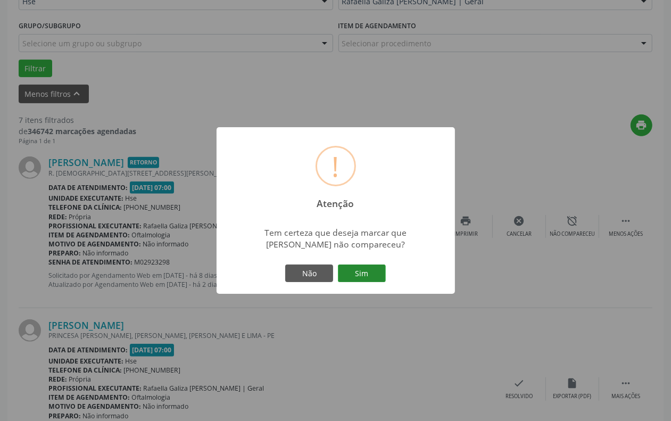
click at [349, 275] on button "Sim" at bounding box center [362, 274] width 48 height 18
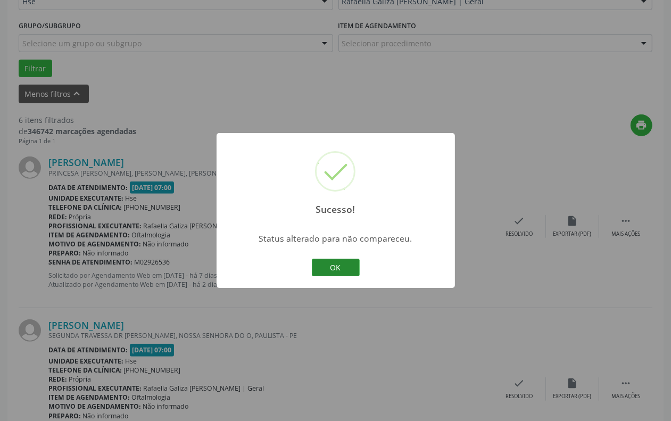
click at [351, 273] on button "OK" at bounding box center [336, 268] width 48 height 18
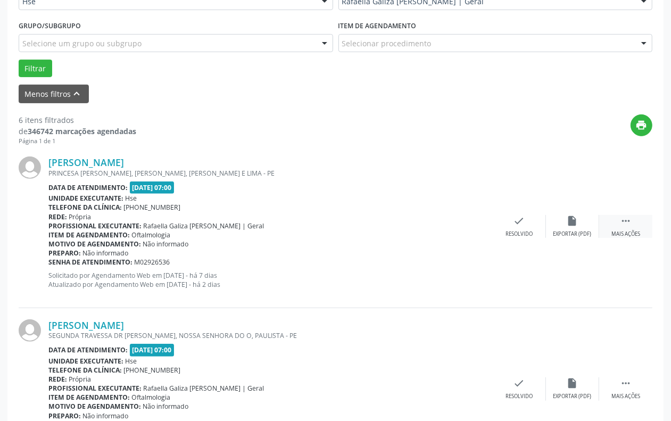
click at [639, 224] on div " Mais ações" at bounding box center [625, 226] width 53 height 23
click at [580, 225] on div "alarm_off Não compareceu" at bounding box center [572, 226] width 53 height 23
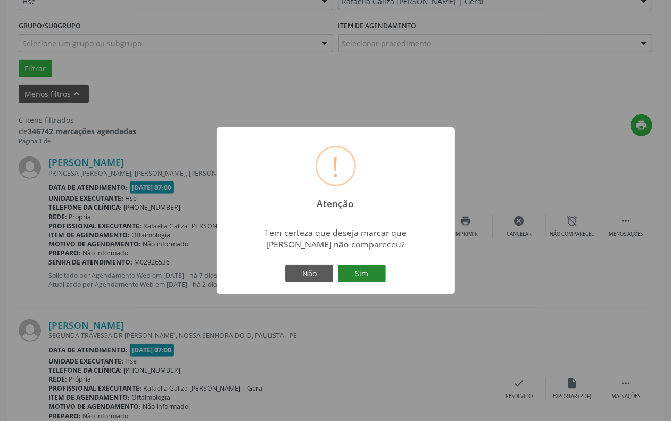
click at [359, 273] on button "Sim" at bounding box center [362, 274] width 48 height 18
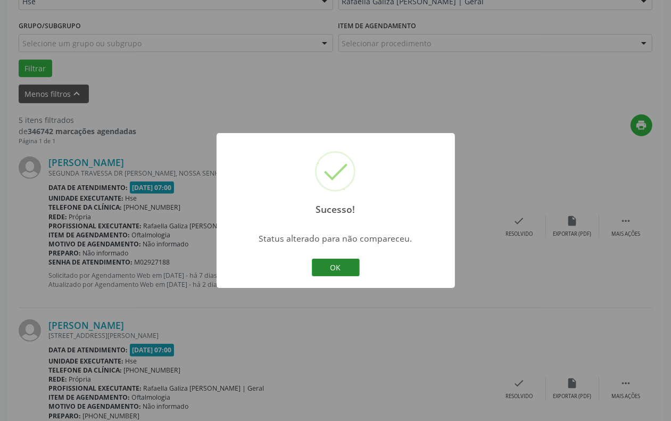
click at [348, 265] on button "OK" at bounding box center [336, 268] width 48 height 18
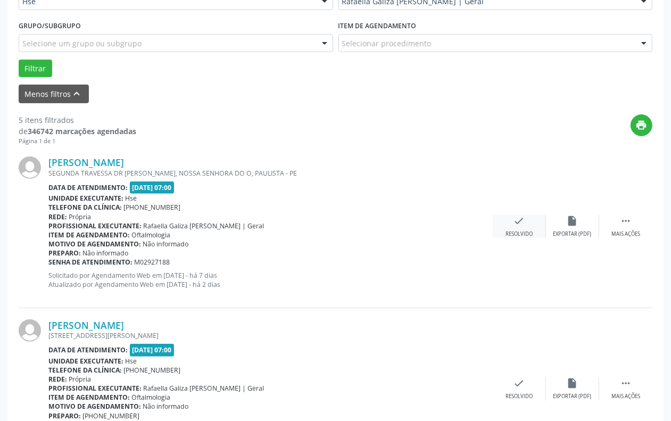
drag, startPoint x: 524, startPoint y: 226, endPoint x: 524, endPoint y: 219, distance: 7.5
click at [524, 219] on icon "check" at bounding box center [520, 221] width 12 height 12
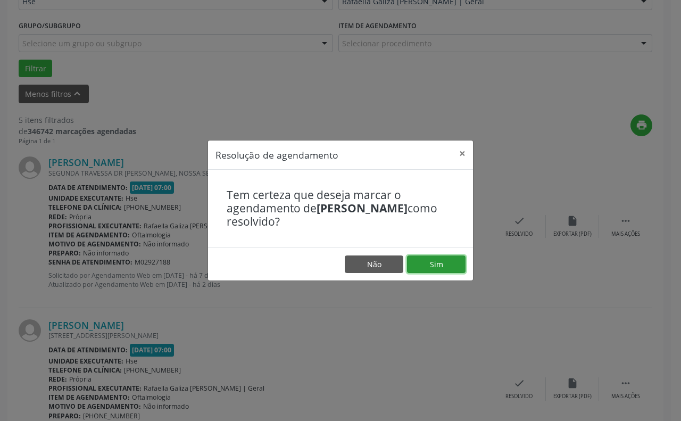
click at [448, 264] on button "Sim" at bounding box center [436, 265] width 59 height 18
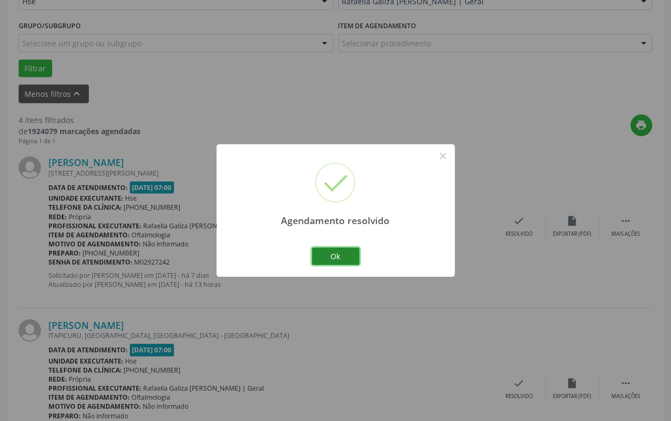
click at [334, 251] on button "Ok" at bounding box center [336, 257] width 48 height 18
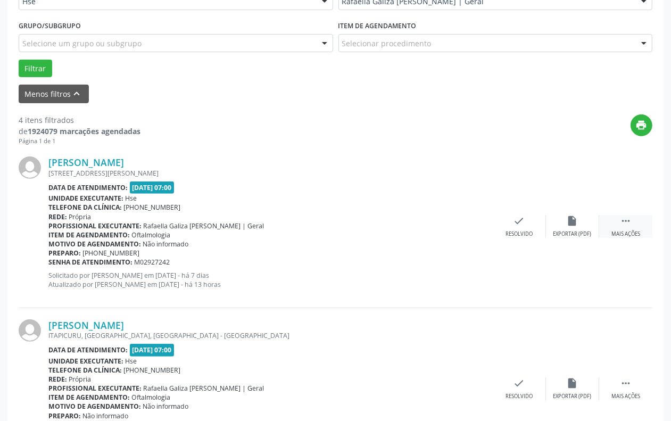
click at [620, 220] on icon "" at bounding box center [626, 221] width 12 height 12
click at [582, 225] on div "alarm_off Não compareceu" at bounding box center [572, 226] width 53 height 23
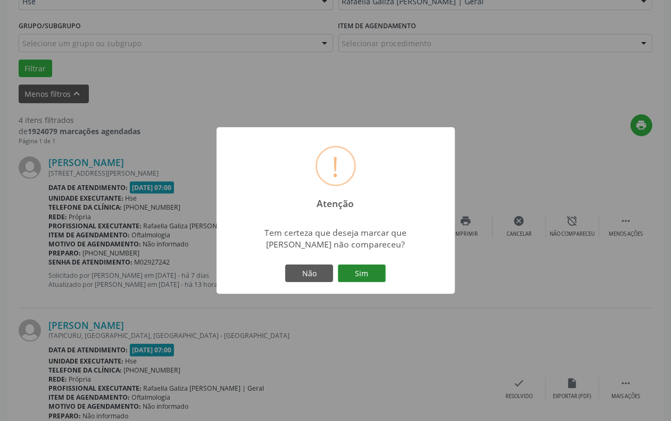
click at [382, 273] on button "Sim" at bounding box center [362, 274] width 48 height 18
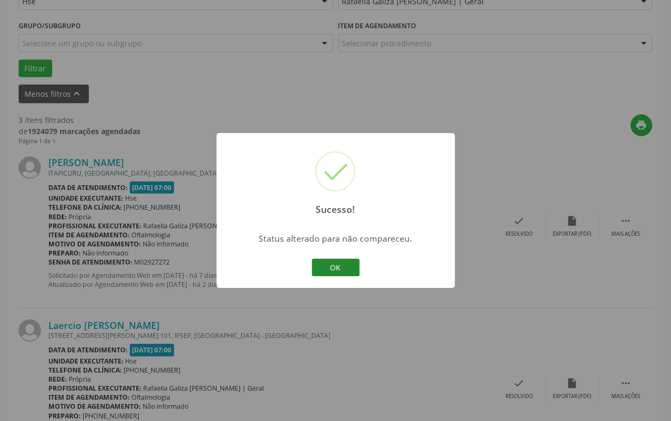
click at [341, 269] on button "OK" at bounding box center [336, 268] width 48 height 18
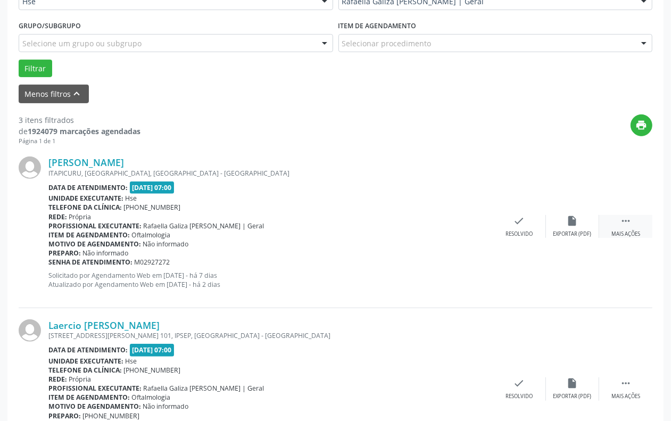
click at [616, 227] on div " Mais ações" at bounding box center [625, 226] width 53 height 23
click at [579, 225] on div "alarm_off Não compareceu" at bounding box center [572, 226] width 53 height 23
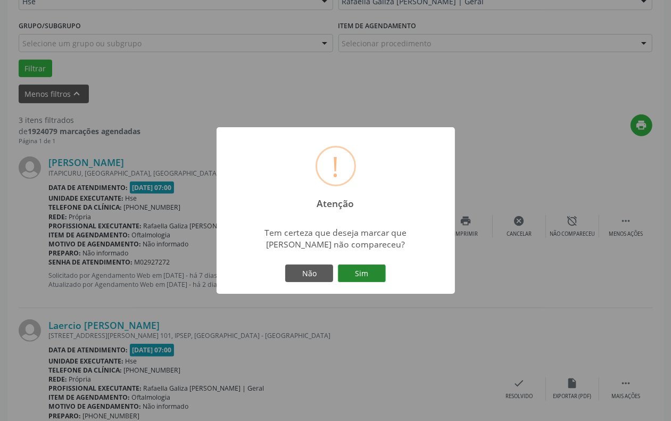
click at [361, 269] on button "Sim" at bounding box center [362, 274] width 48 height 18
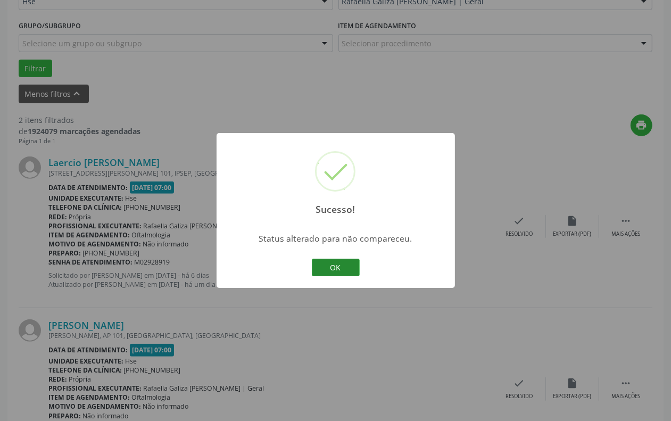
click at [339, 267] on button "OK" at bounding box center [336, 268] width 48 height 18
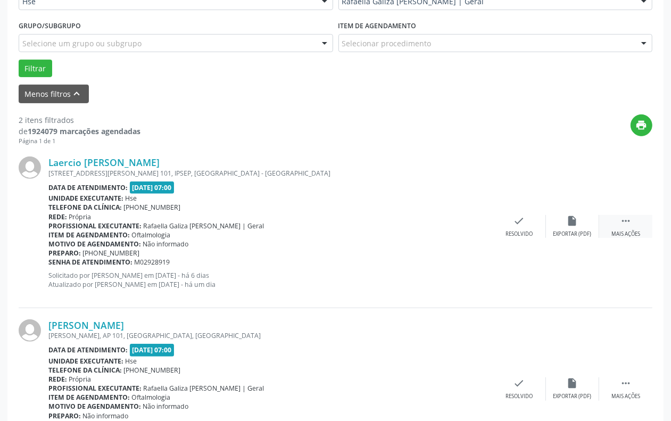
click at [620, 220] on icon "" at bounding box center [626, 221] width 12 height 12
click at [587, 220] on div "alarm_off Não compareceu" at bounding box center [572, 226] width 53 height 23
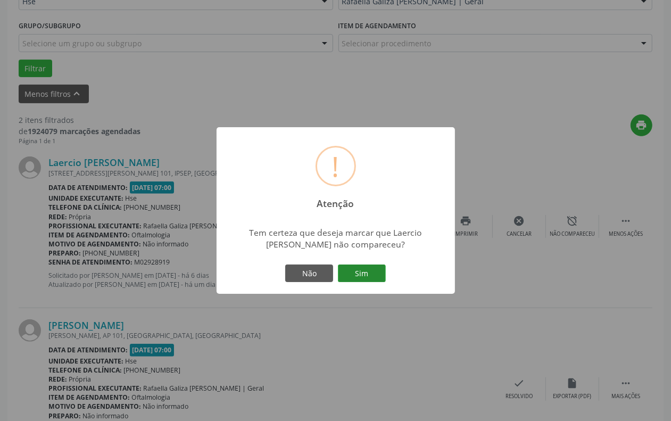
click at [358, 273] on button "Sim" at bounding box center [362, 274] width 48 height 18
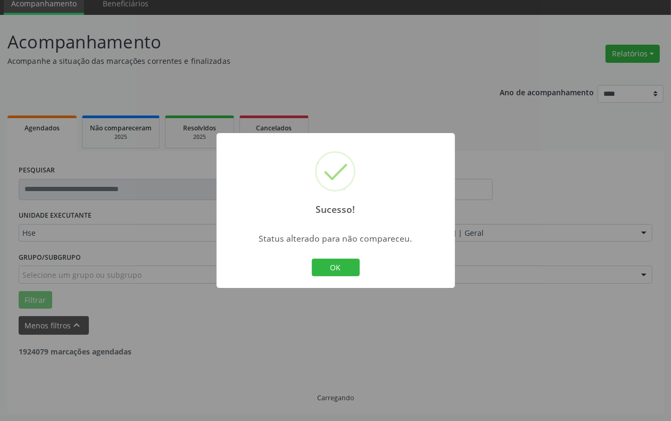
scroll to position [180, 0]
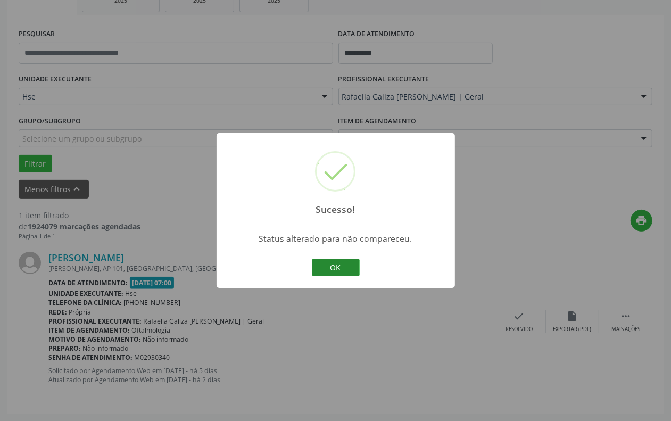
click at [327, 265] on button "OK" at bounding box center [336, 268] width 48 height 18
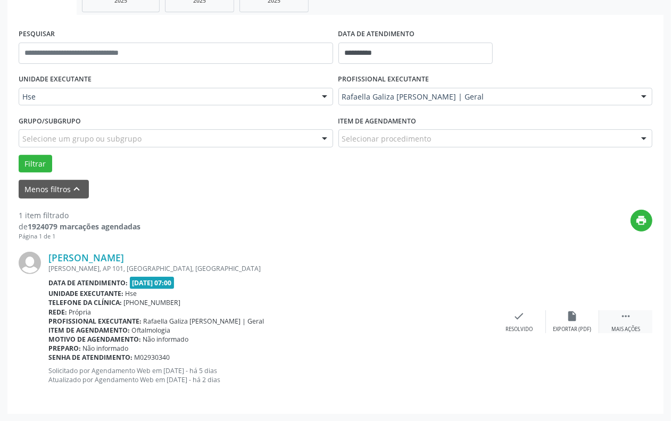
click at [623, 326] on div "Mais ações" at bounding box center [626, 329] width 29 height 7
click at [585, 316] on div "alarm_off Não compareceu" at bounding box center [572, 321] width 53 height 23
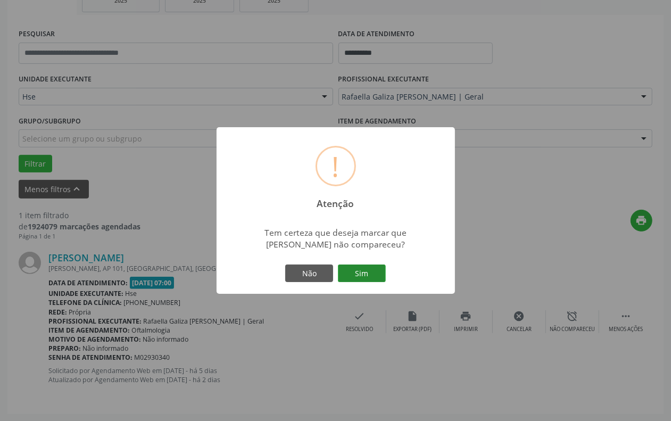
click at [355, 269] on button "Sim" at bounding box center [362, 274] width 48 height 18
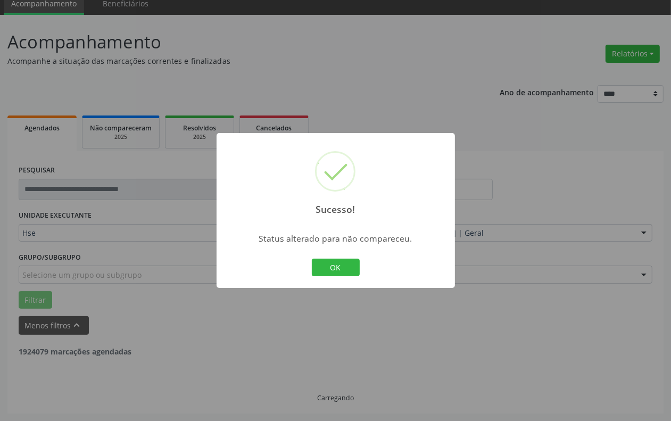
scroll to position [9, 0]
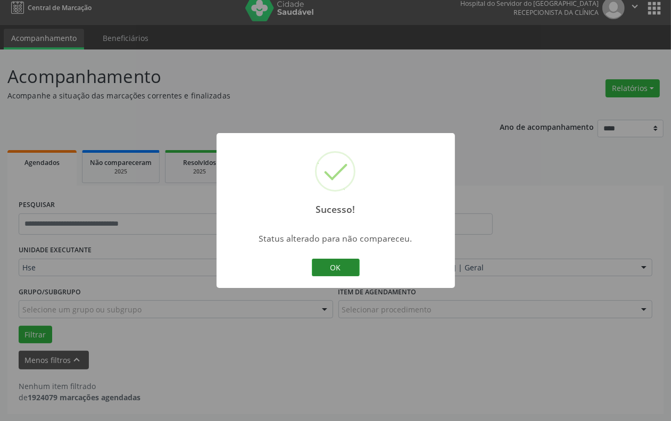
click at [332, 267] on button "OK" at bounding box center [336, 268] width 48 height 18
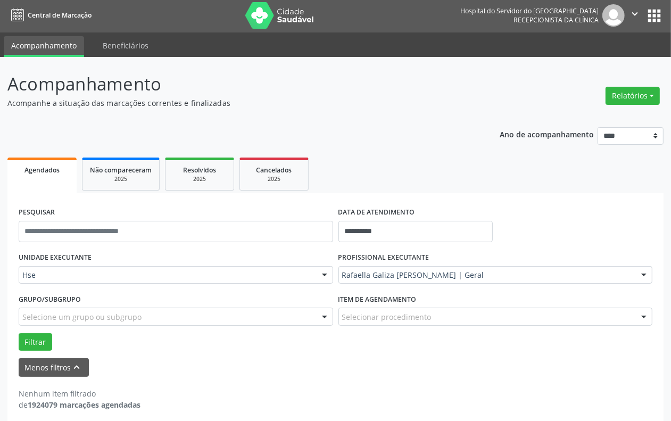
scroll to position [0, 0]
